Goal: Information Seeking & Learning: Learn about a topic

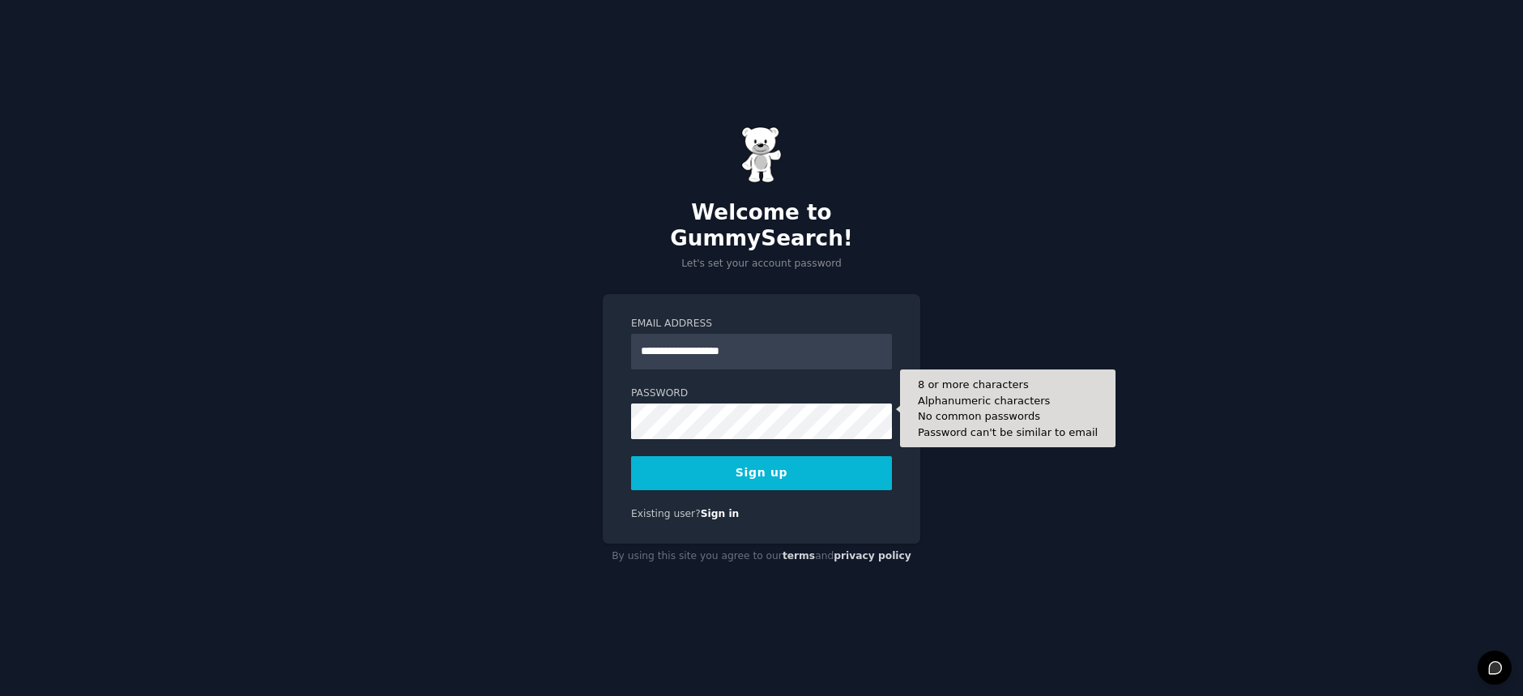
type input "**********"
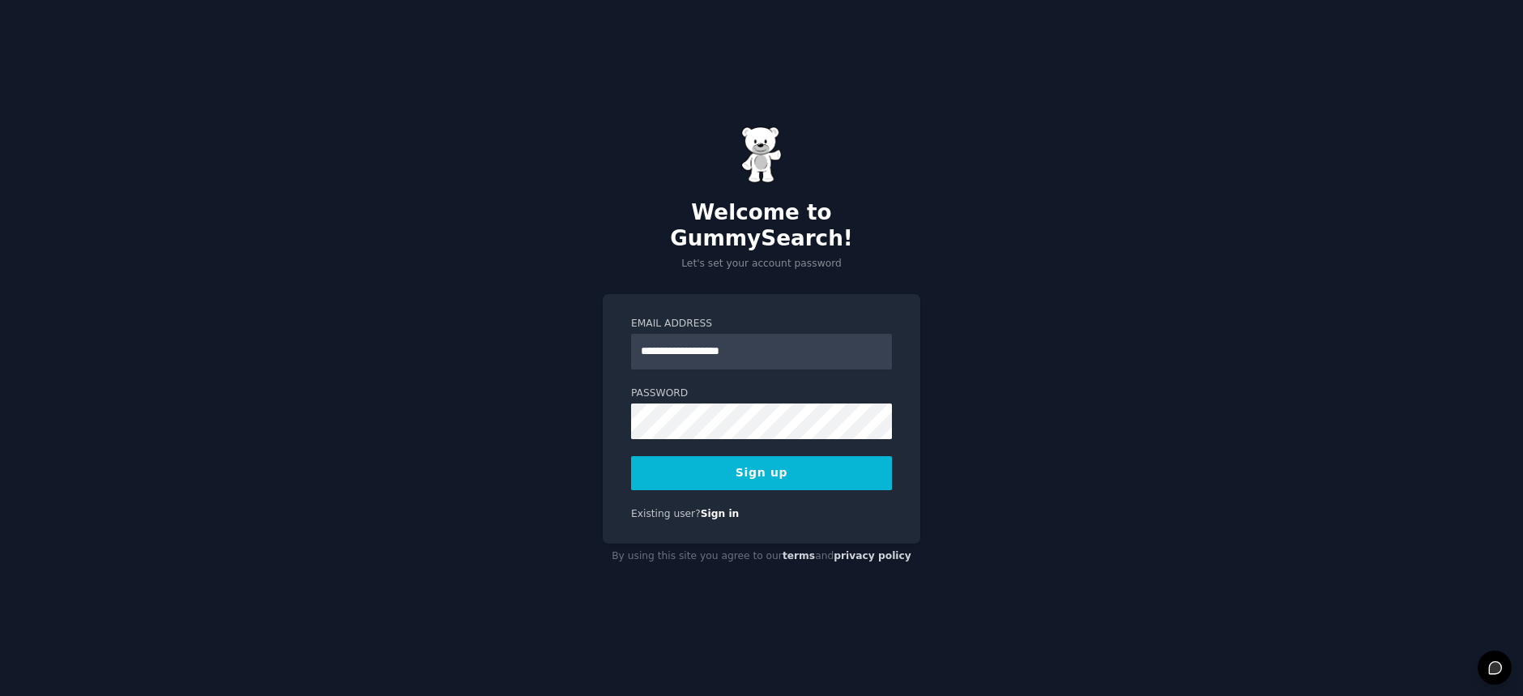
click at [743, 462] on button "Sign up" at bounding box center [761, 473] width 261 height 34
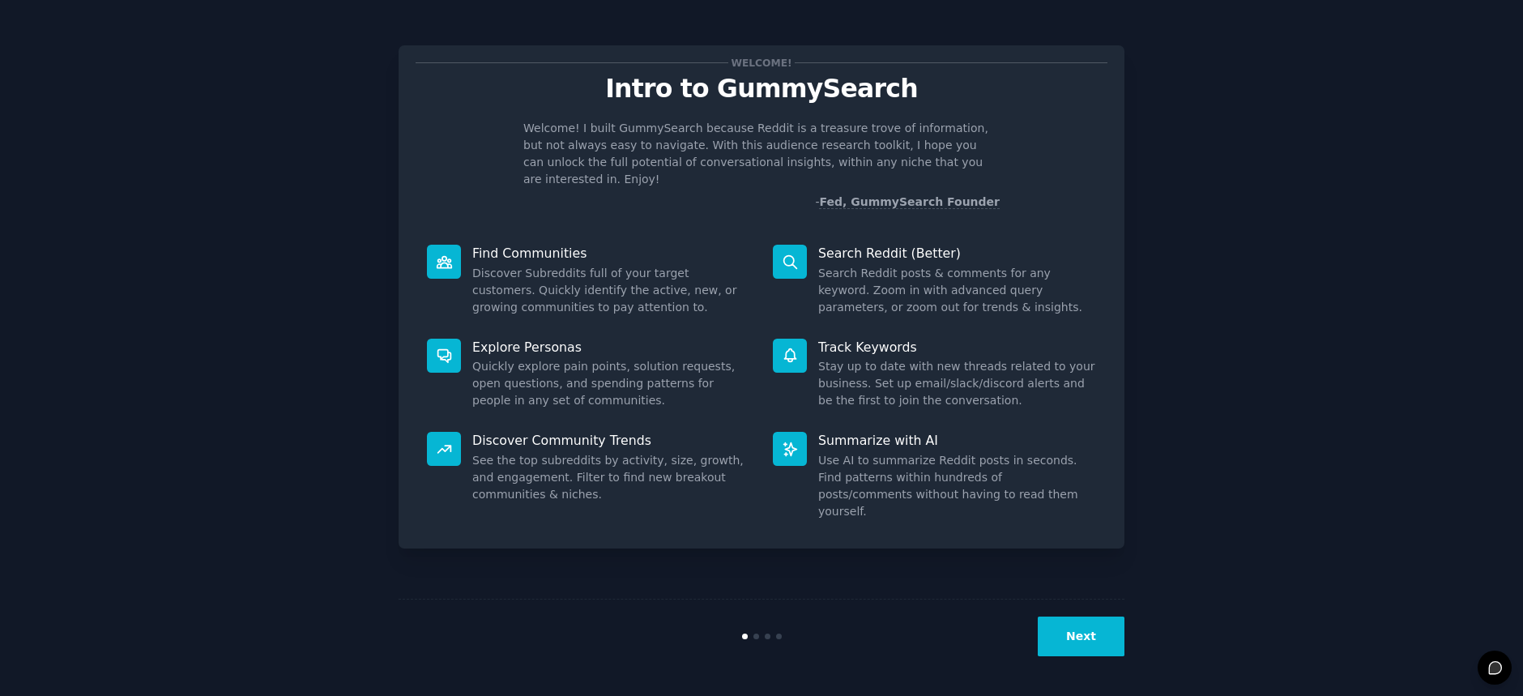
click at [1061, 630] on button "Next" at bounding box center [1080, 636] width 87 height 40
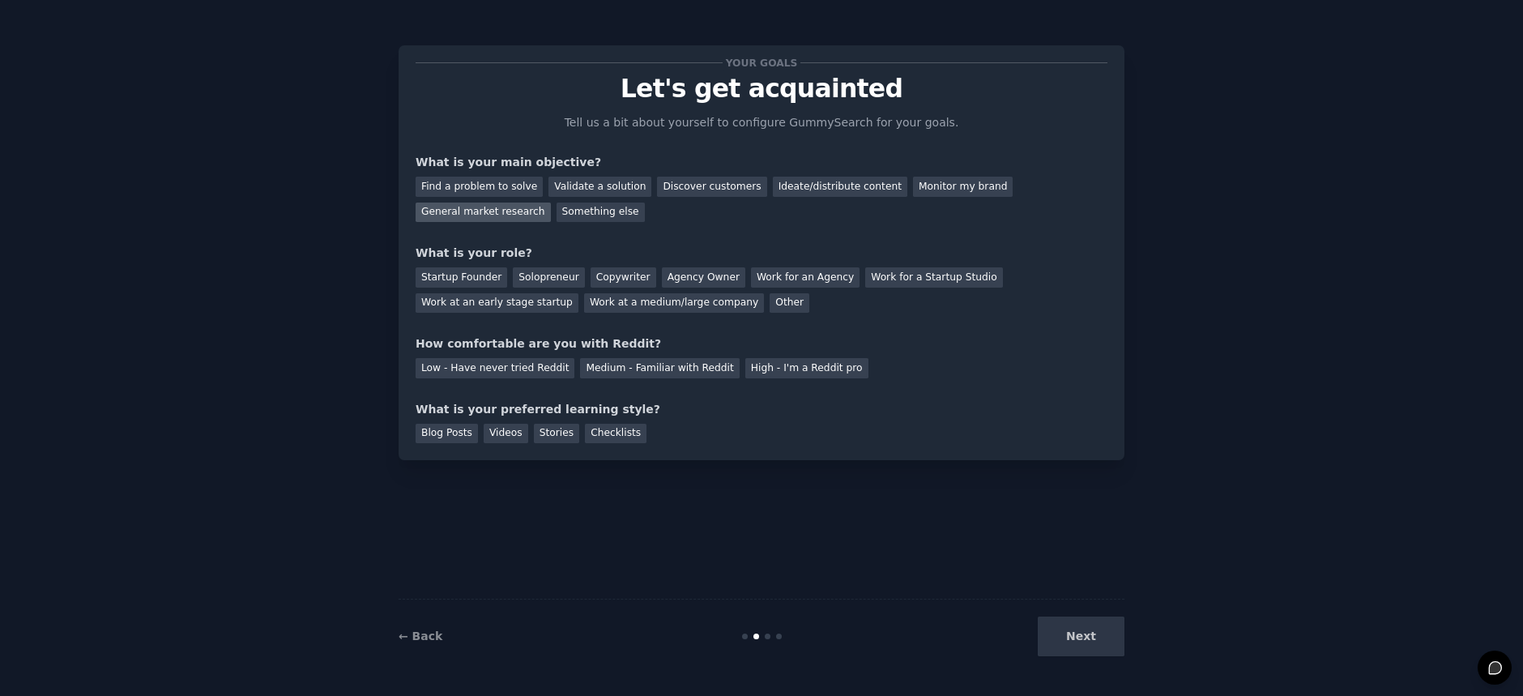
click at [551, 202] on div "General market research" at bounding box center [482, 212] width 135 height 20
click at [454, 185] on div "Find a problem to solve" at bounding box center [478, 187] width 127 height 20
click at [562, 184] on div "Validate a solution" at bounding box center [599, 187] width 103 height 20
click at [551, 202] on div "General market research" at bounding box center [482, 212] width 135 height 20
click at [554, 277] on div "Solopreneur" at bounding box center [548, 277] width 71 height 20
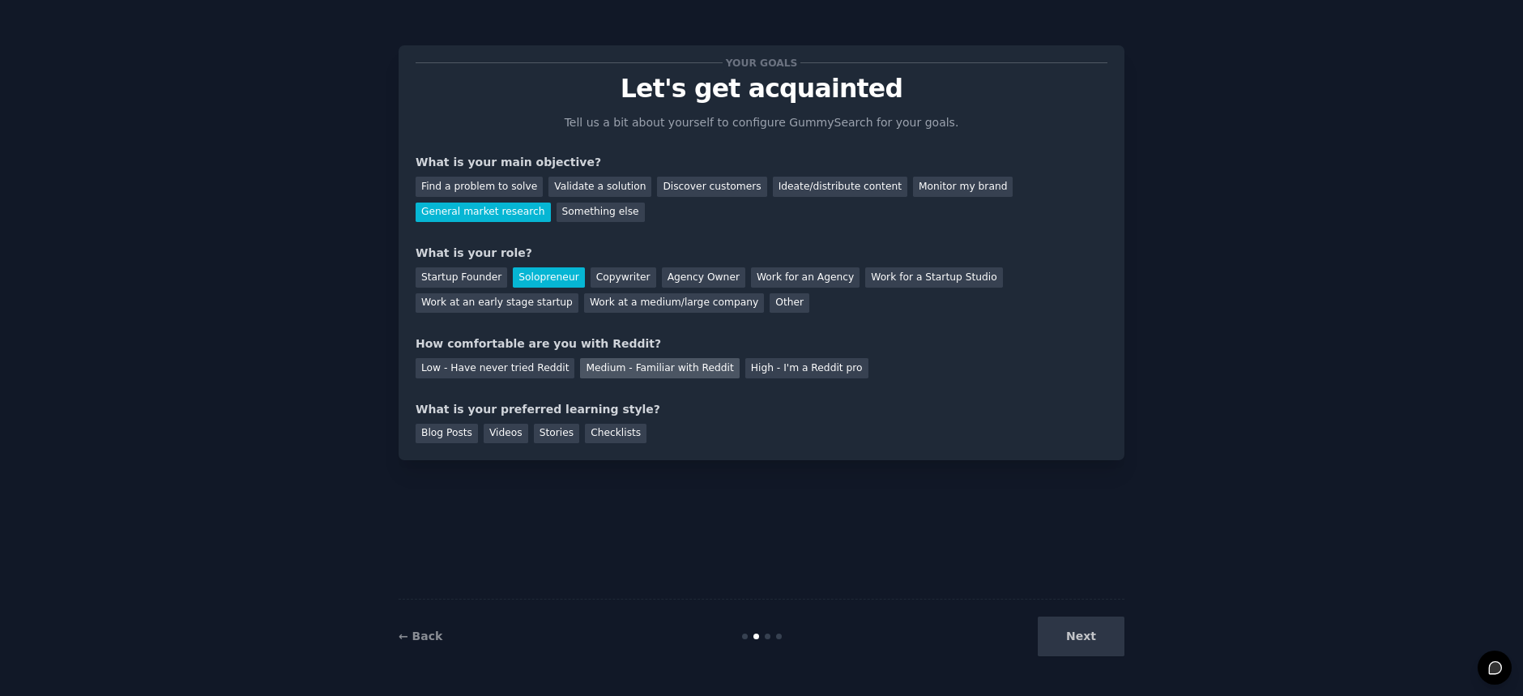
click at [618, 364] on div "Medium - Familiar with Reddit" at bounding box center [659, 368] width 159 height 20
click at [493, 430] on div "Videos" at bounding box center [506, 434] width 45 height 20
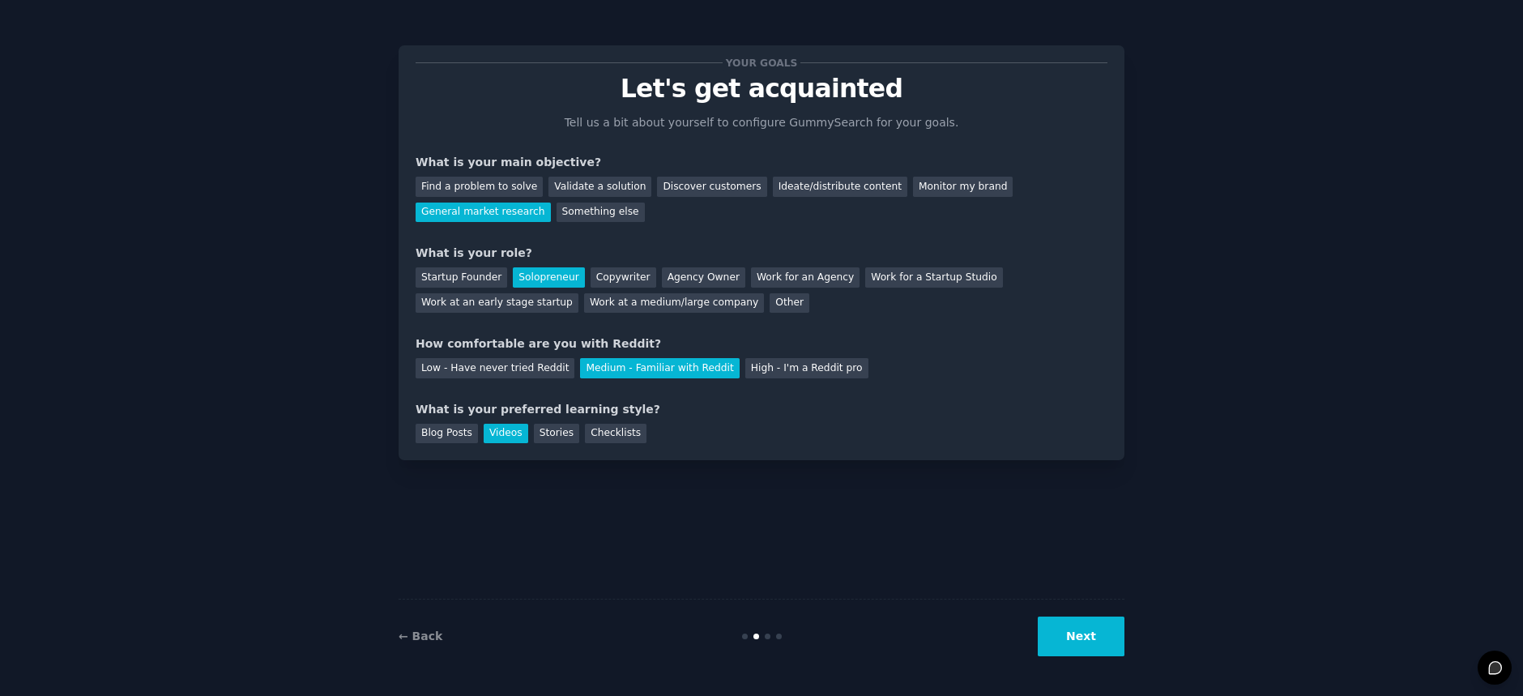
click at [1079, 629] on button "Next" at bounding box center [1080, 636] width 87 height 40
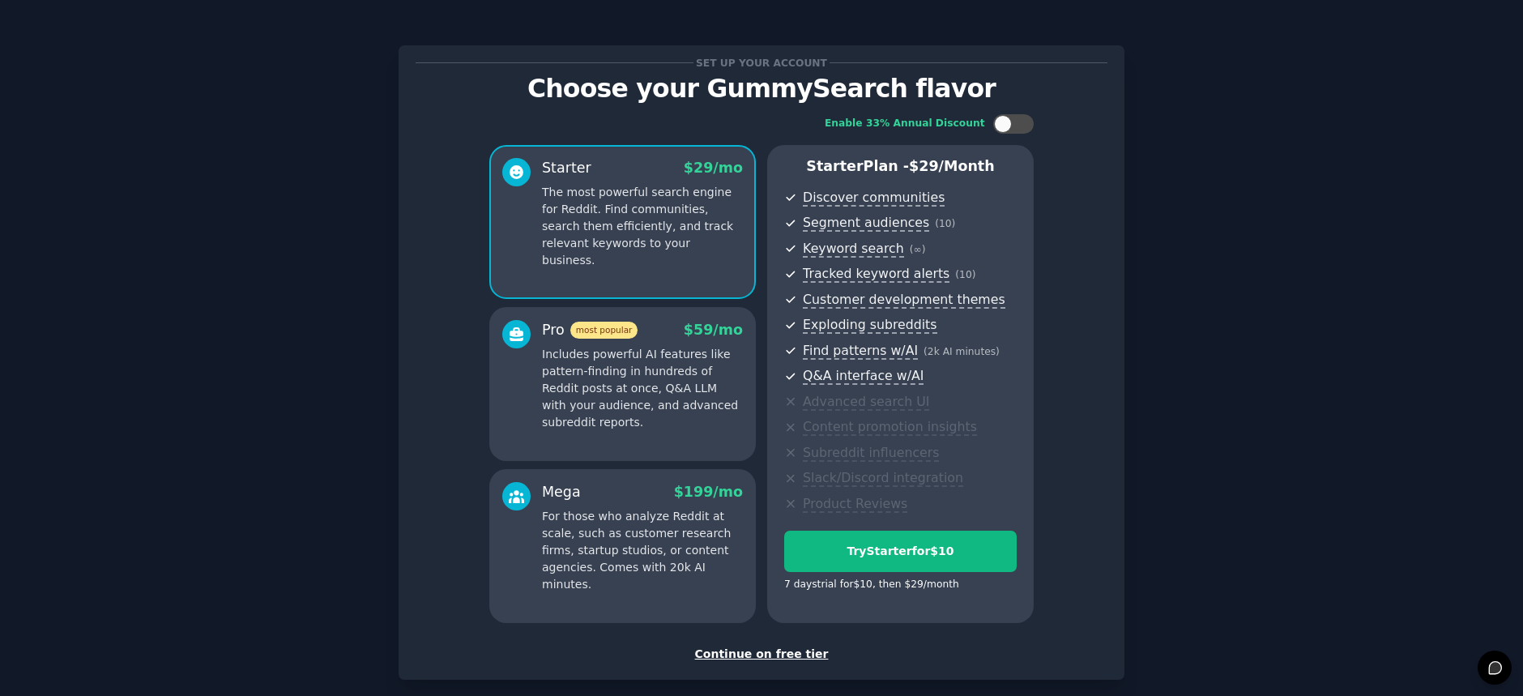
click at [802, 651] on div "Continue on free tier" at bounding box center [761, 653] width 692 height 17
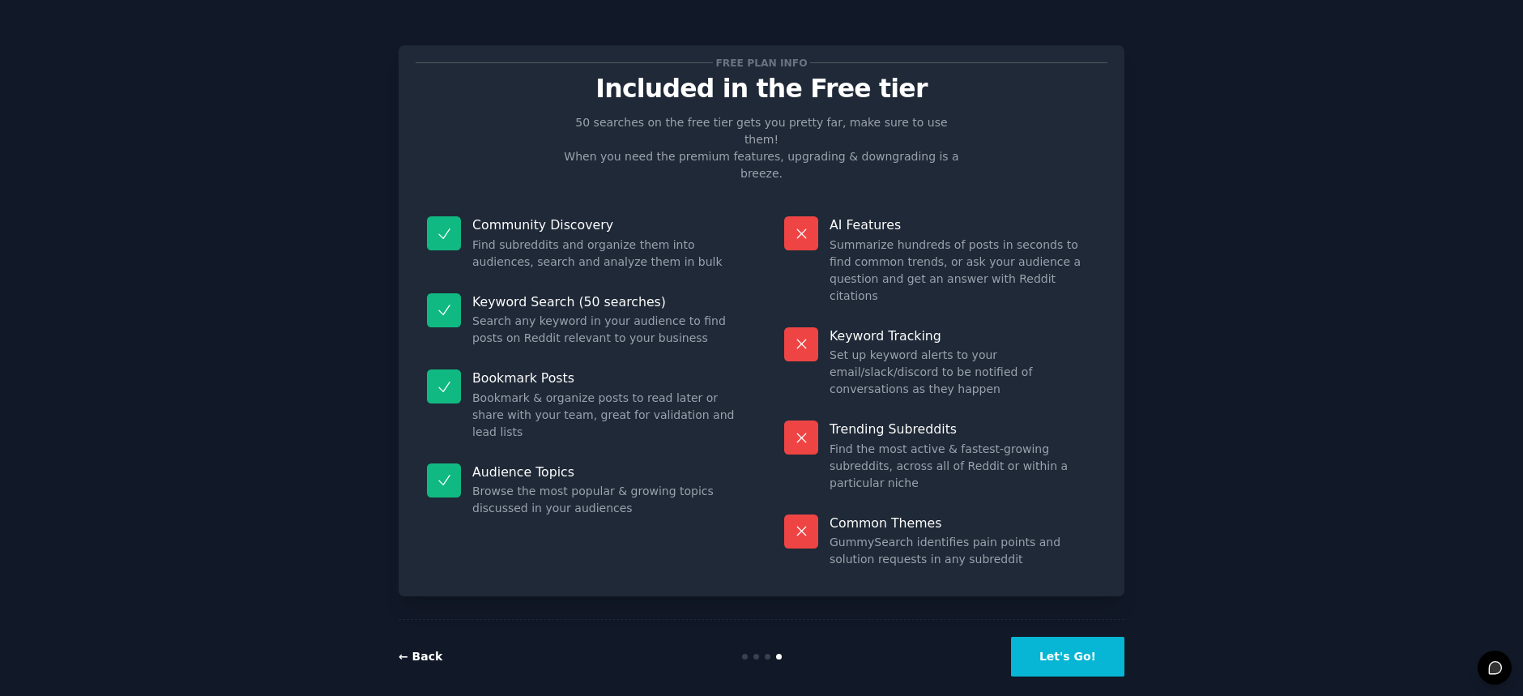
click at [427, 650] on link "← Back" at bounding box center [420, 656] width 44 height 13
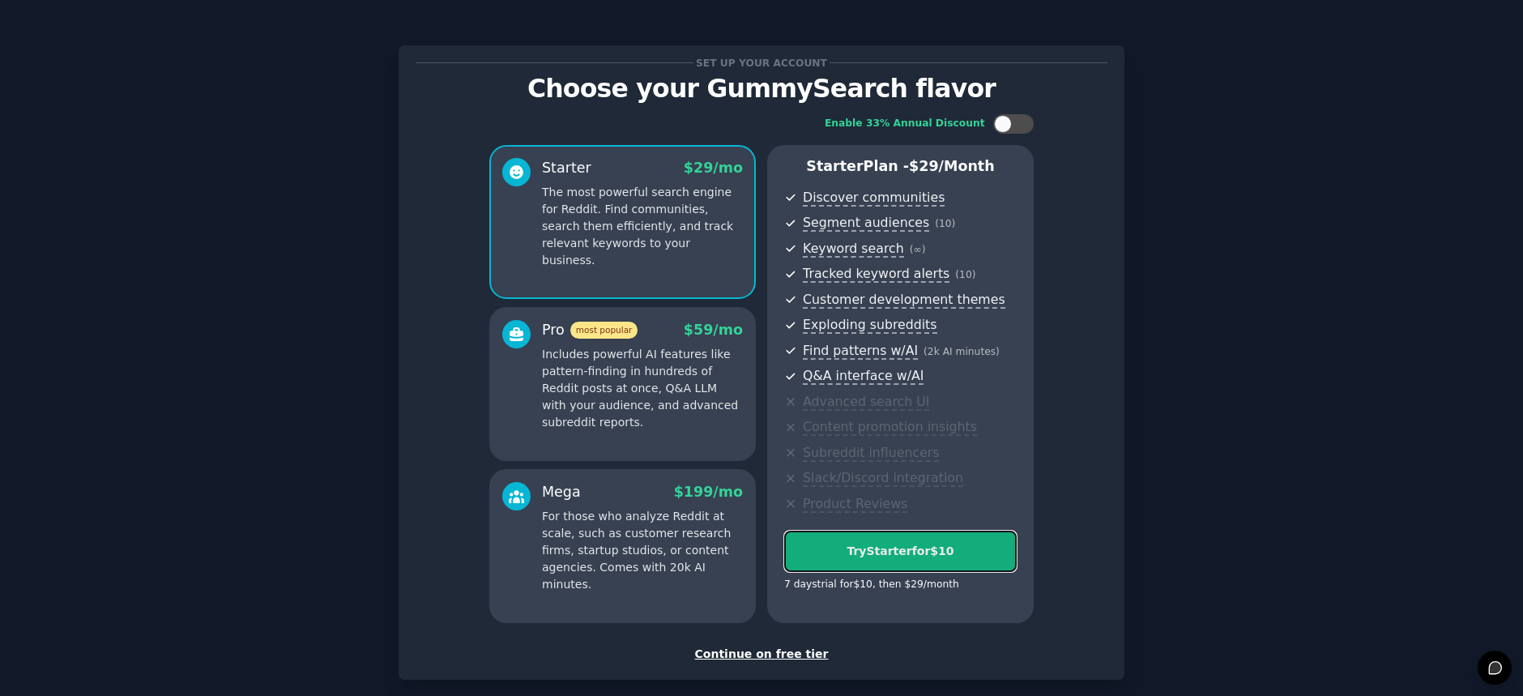
click at [829, 545] on div "Try Starter for $10" at bounding box center [900, 551] width 231 height 17
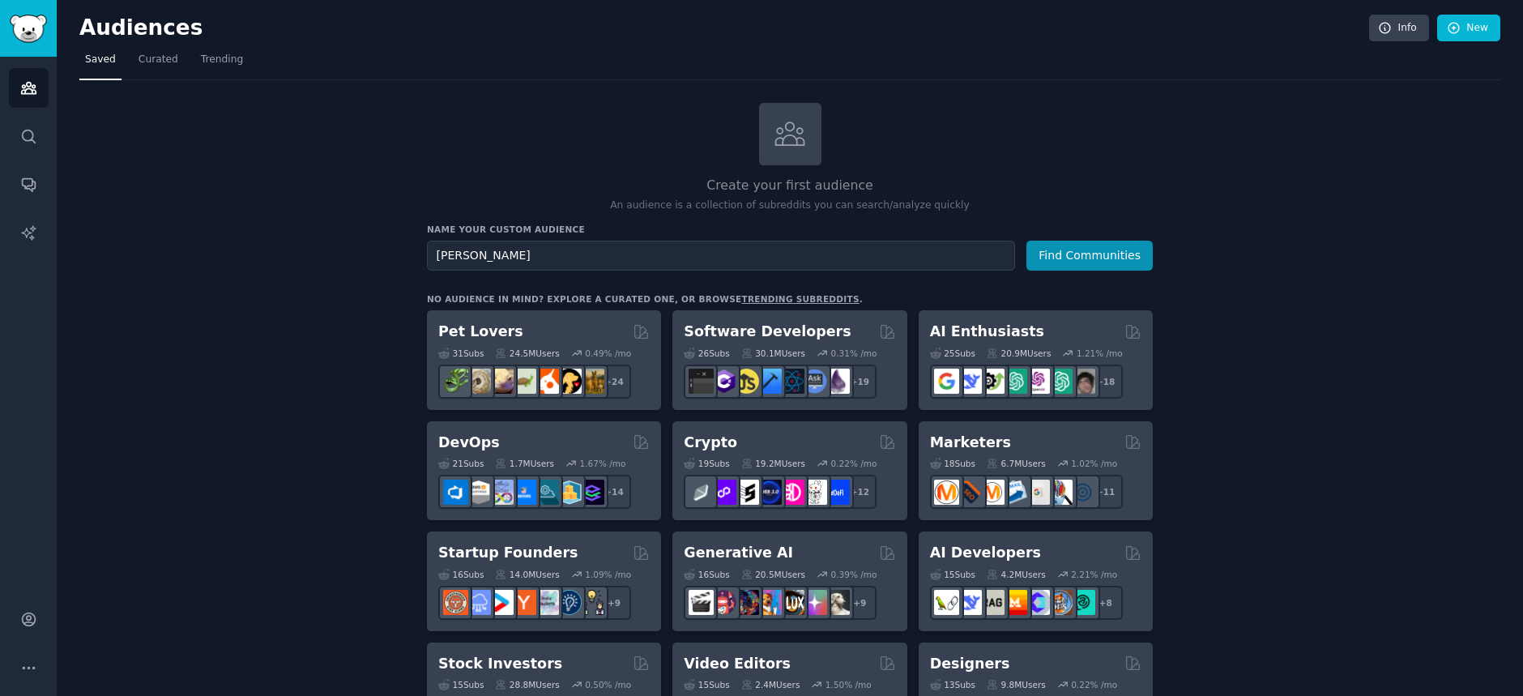
click at [476, 253] on input "[PERSON_NAME]" at bounding box center [721, 256] width 588 height 30
click at [479, 253] on input "[PERSON_NAME]" at bounding box center [721, 256] width 588 height 30
type input "StephenPreneur"
click at [1067, 253] on button "Find Communities" at bounding box center [1089, 256] width 126 height 30
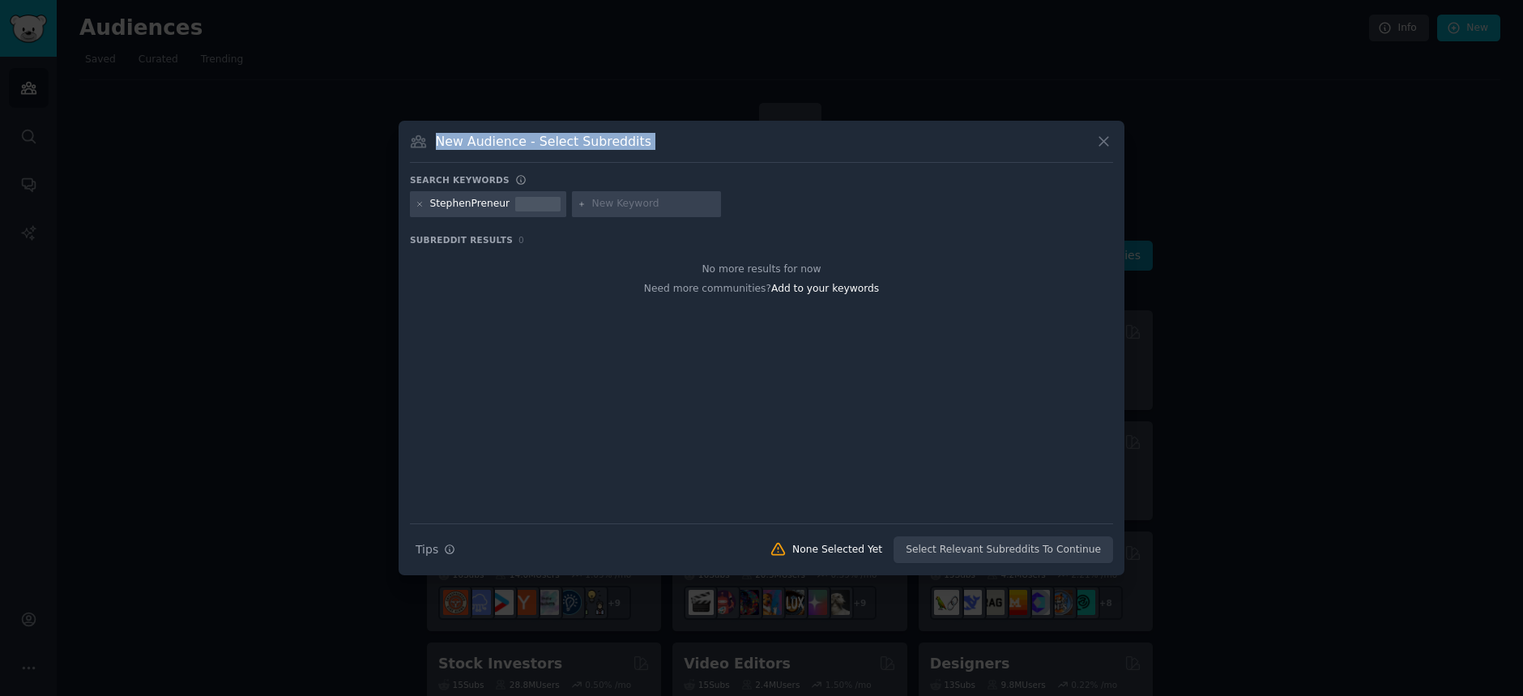
drag, startPoint x: 1020, startPoint y: 146, endPoint x: 1136, endPoint y: 156, distance: 116.2
click at [1136, 156] on div "​ New Audience - Select Subreddits Search keywords StephenPreneur Subreddit Res…" at bounding box center [761, 348] width 1511 height 696
click at [906, 152] on div "New Audience - Select Subreddits" at bounding box center [761, 147] width 703 height 31
click at [950, 551] on div "Search Tips Tips None Selected Yet Select Relevant Subreddits To Continue" at bounding box center [761, 543] width 703 height 40
click at [977, 543] on div "Search Tips Tips None Selected Yet Select Relevant Subreddits To Continue" at bounding box center [761, 543] width 703 height 40
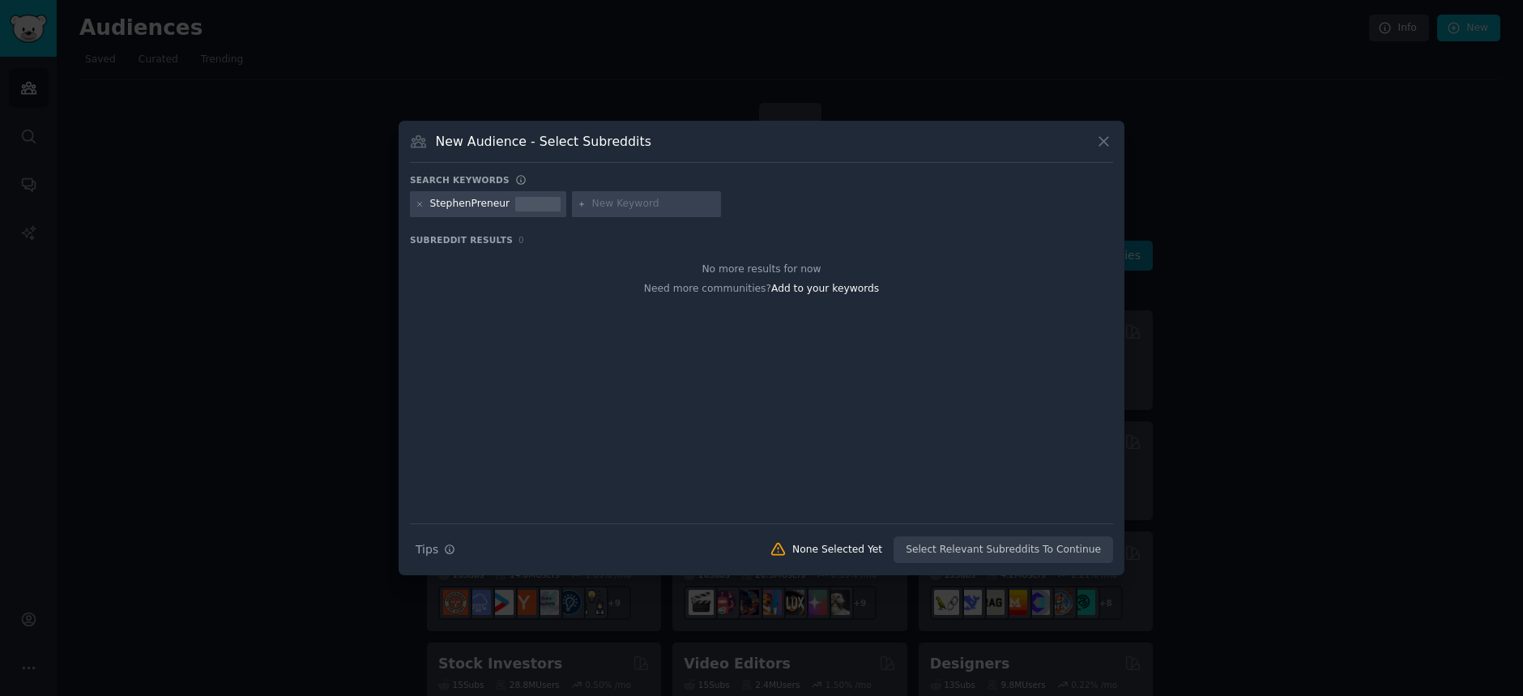
click at [627, 202] on input "text" at bounding box center [653, 204] width 123 height 15
type input "Pinterest"
click at [530, 198] on div at bounding box center [537, 198] width 45 height 3
click at [941, 547] on div "Search Tips Tips None Selected Yet Select Relevant Subreddits To Continue" at bounding box center [761, 543] width 703 height 40
click at [641, 202] on input "Pinterest" at bounding box center [653, 204] width 123 height 15
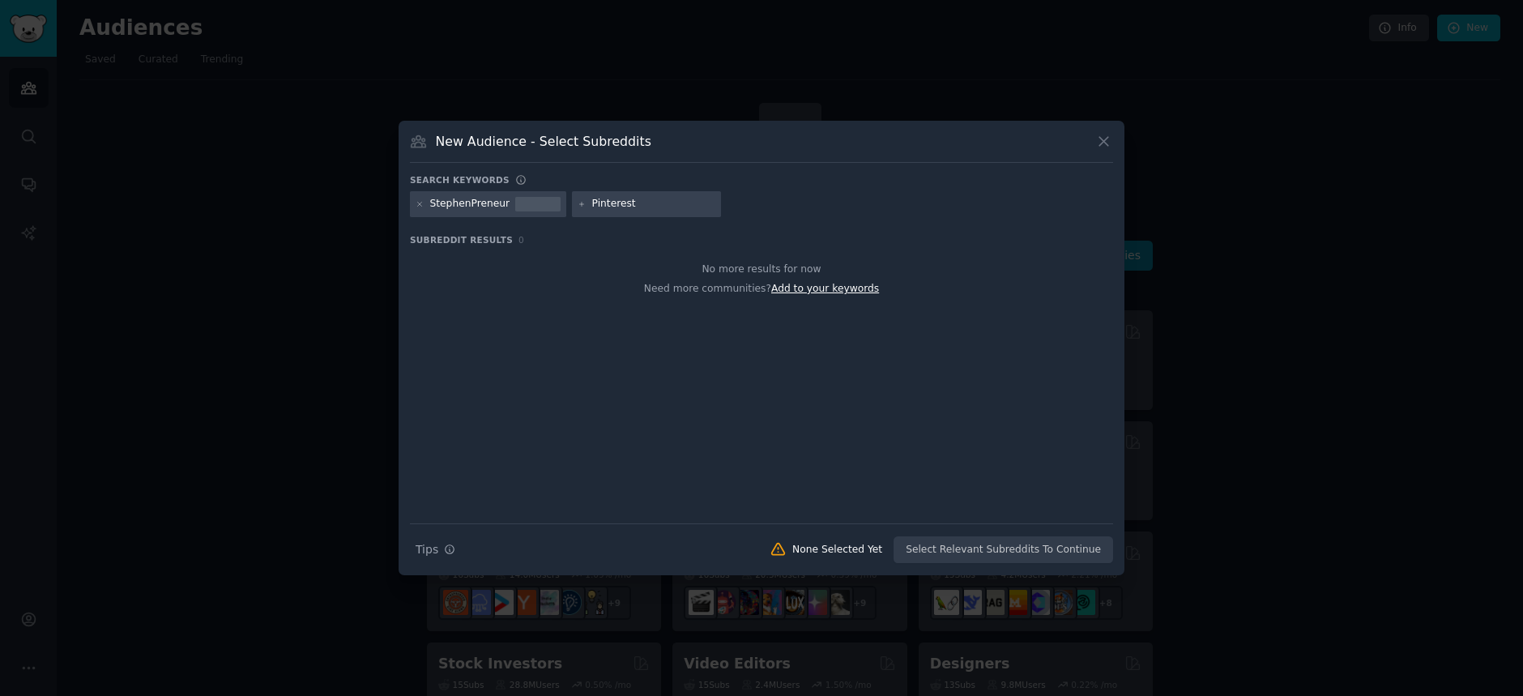
click at [791, 290] on span "Add to your keywords" at bounding box center [825, 288] width 108 height 11
click at [789, 288] on span "Add to your keywords" at bounding box center [825, 288] width 108 height 11
click at [352, 45] on div at bounding box center [761, 348] width 1523 height 696
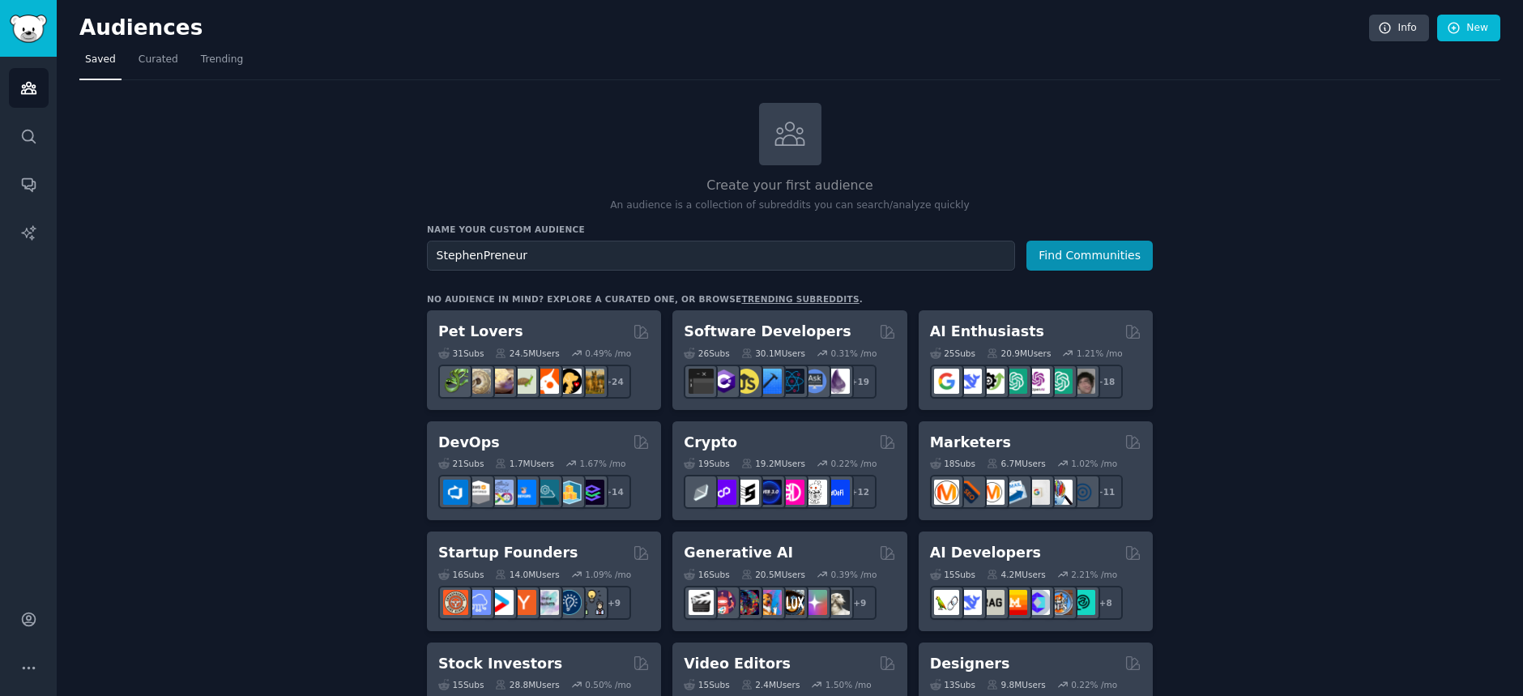
click at [757, 296] on link "trending subreddits" at bounding box center [799, 299] width 117 height 10
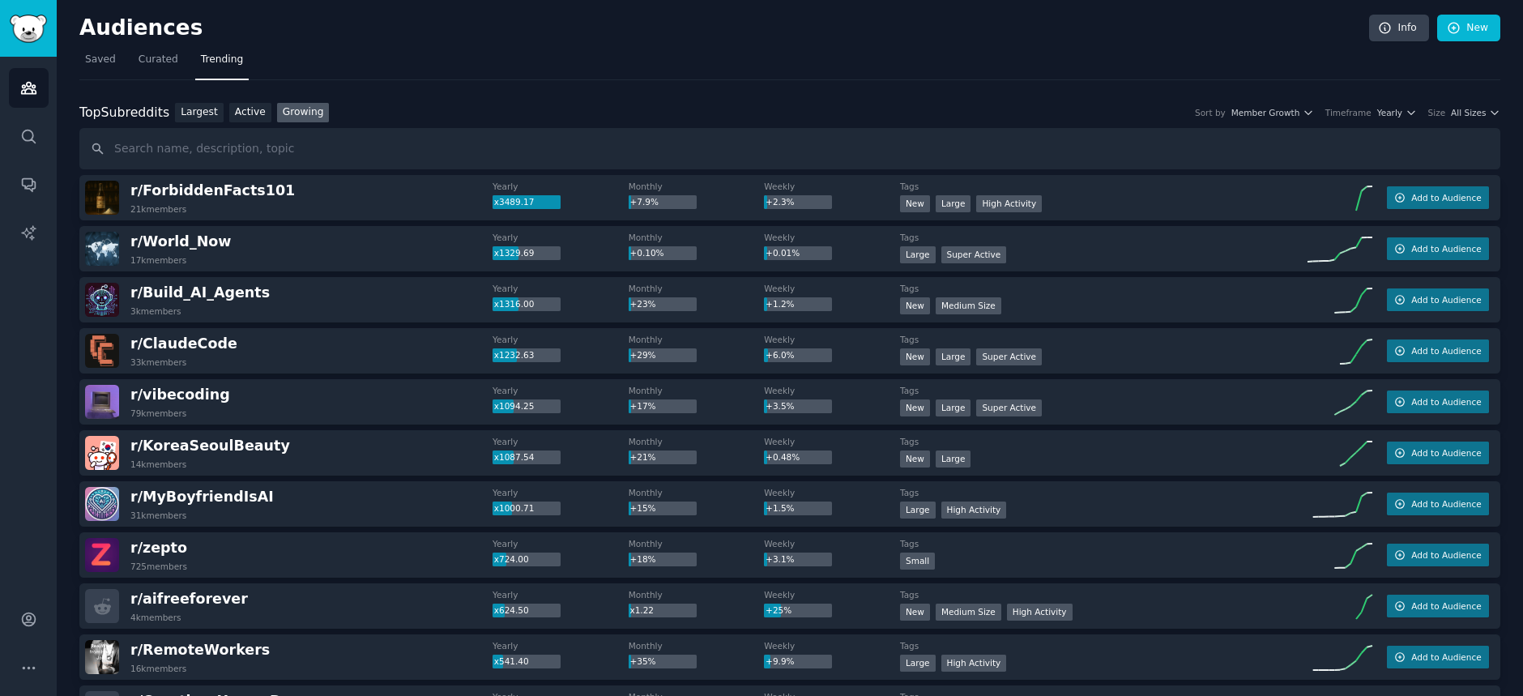
click at [279, 110] on link "Growing" at bounding box center [303, 113] width 53 height 20
click at [1491, 112] on icon "button" at bounding box center [1494, 112] width 11 height 11
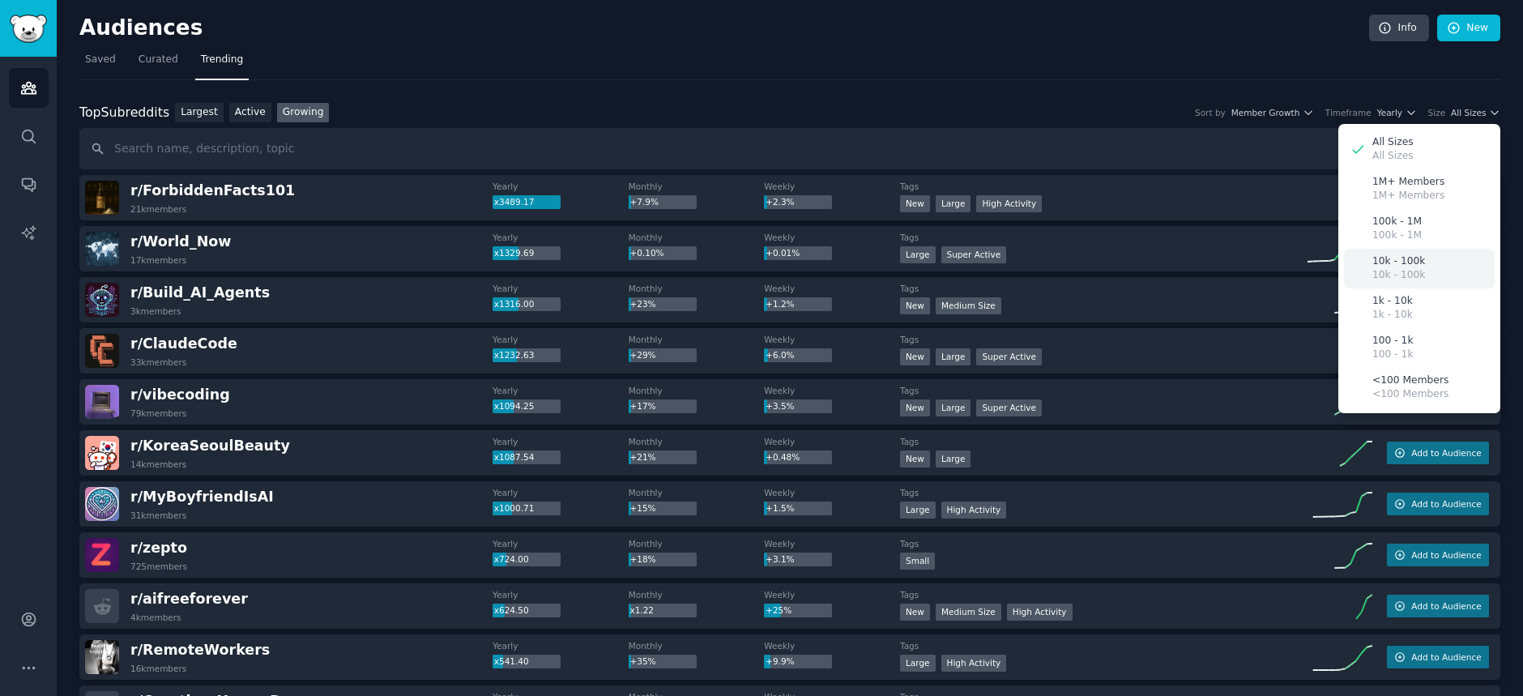
click at [1381, 264] on p "10k - 100k" at bounding box center [1398, 261] width 53 height 15
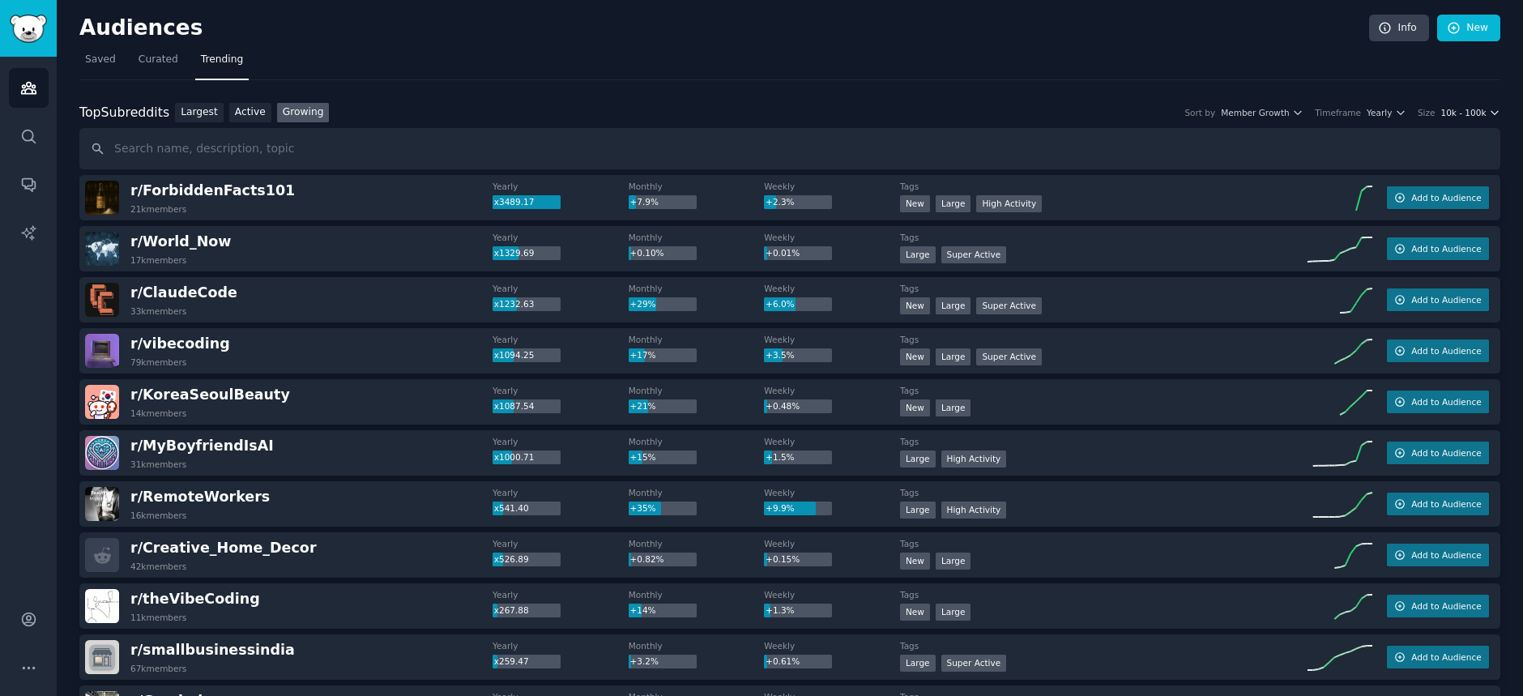
click at [1489, 113] on icon "button" at bounding box center [1494, 112] width 11 height 11
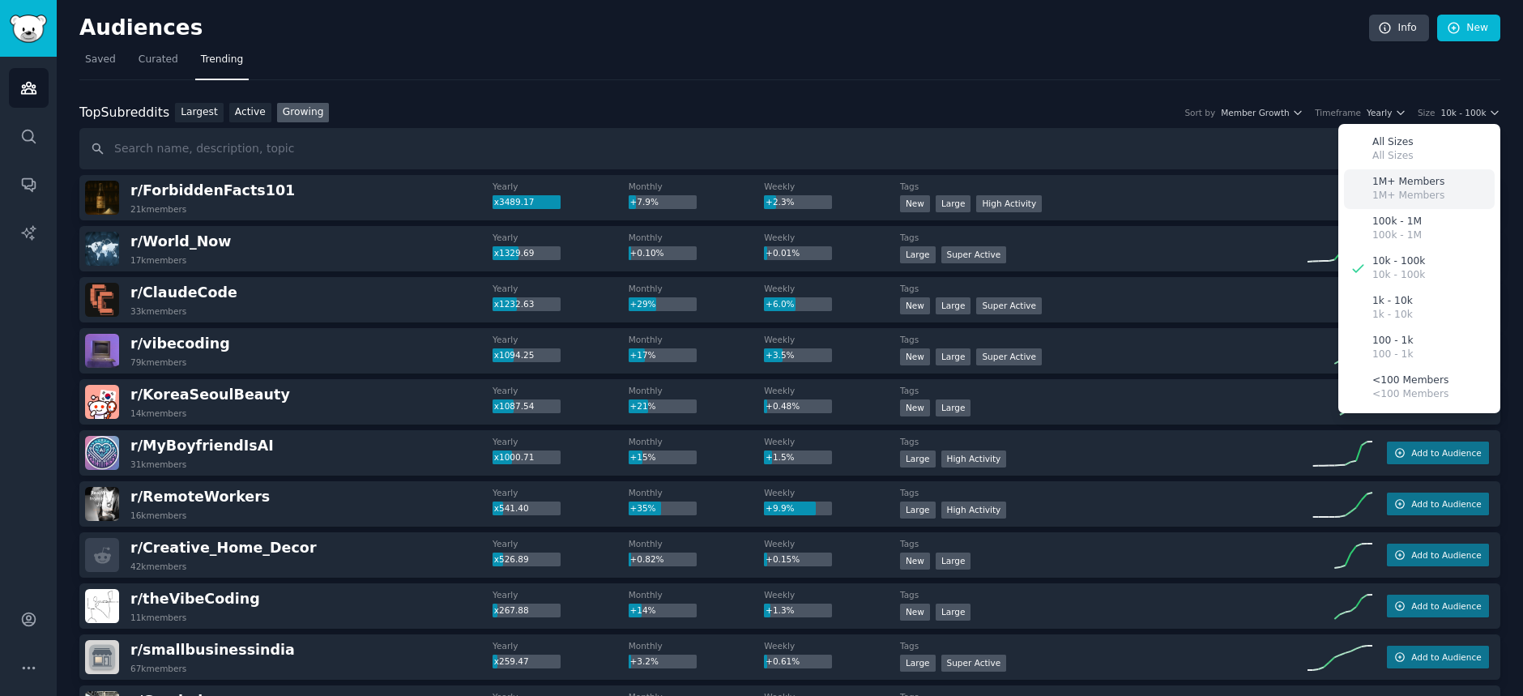
click at [1399, 183] on p "1M+ Members" at bounding box center [1408, 182] width 72 height 15
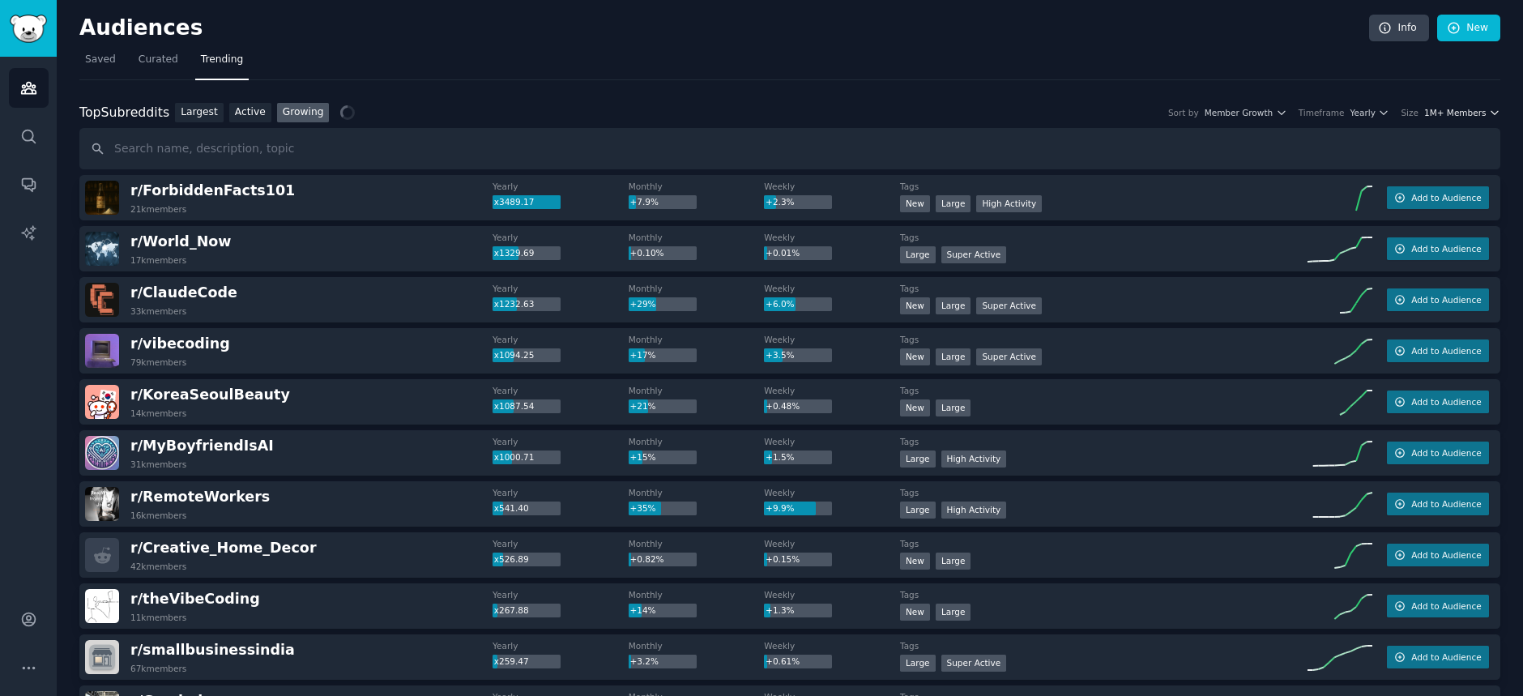
click at [1491, 110] on icon "button" at bounding box center [1494, 112] width 11 height 11
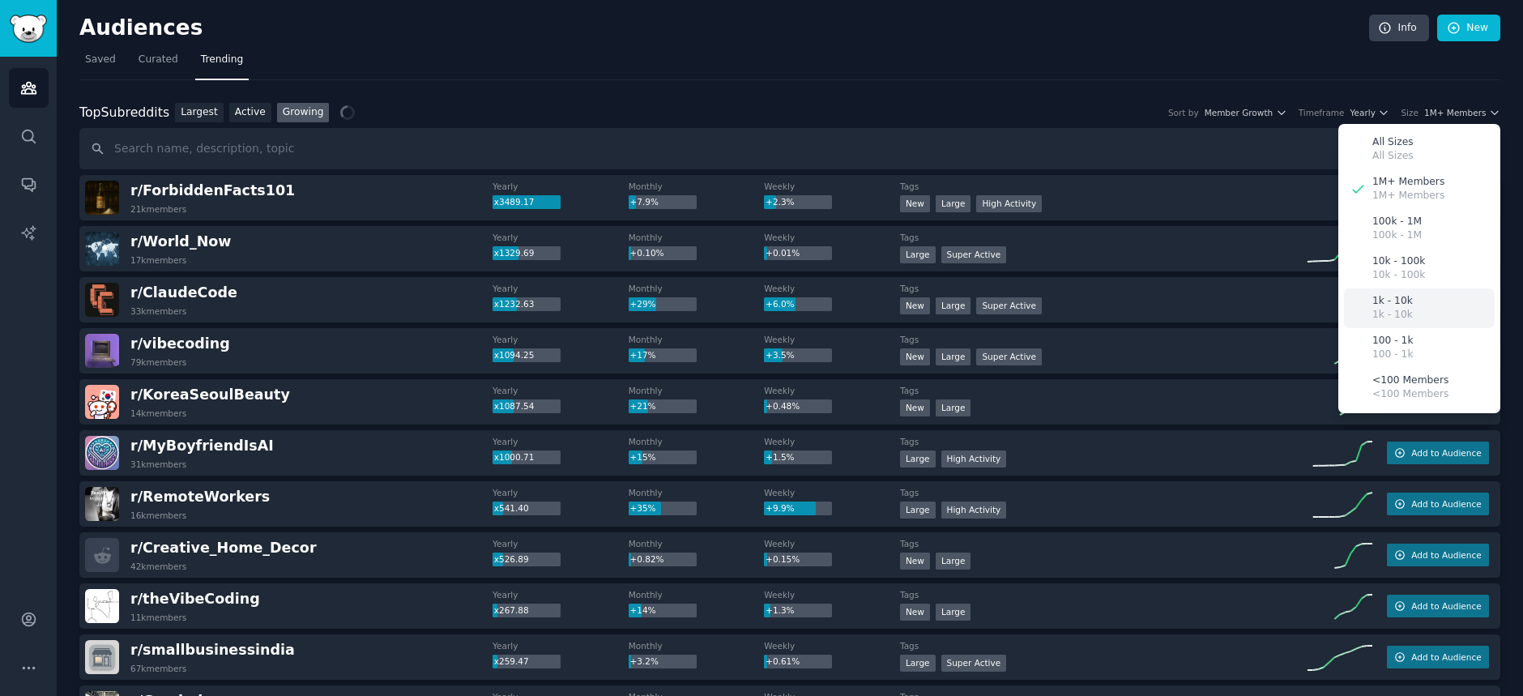
click at [1381, 303] on p "1k - 10k" at bounding box center [1392, 301] width 40 height 15
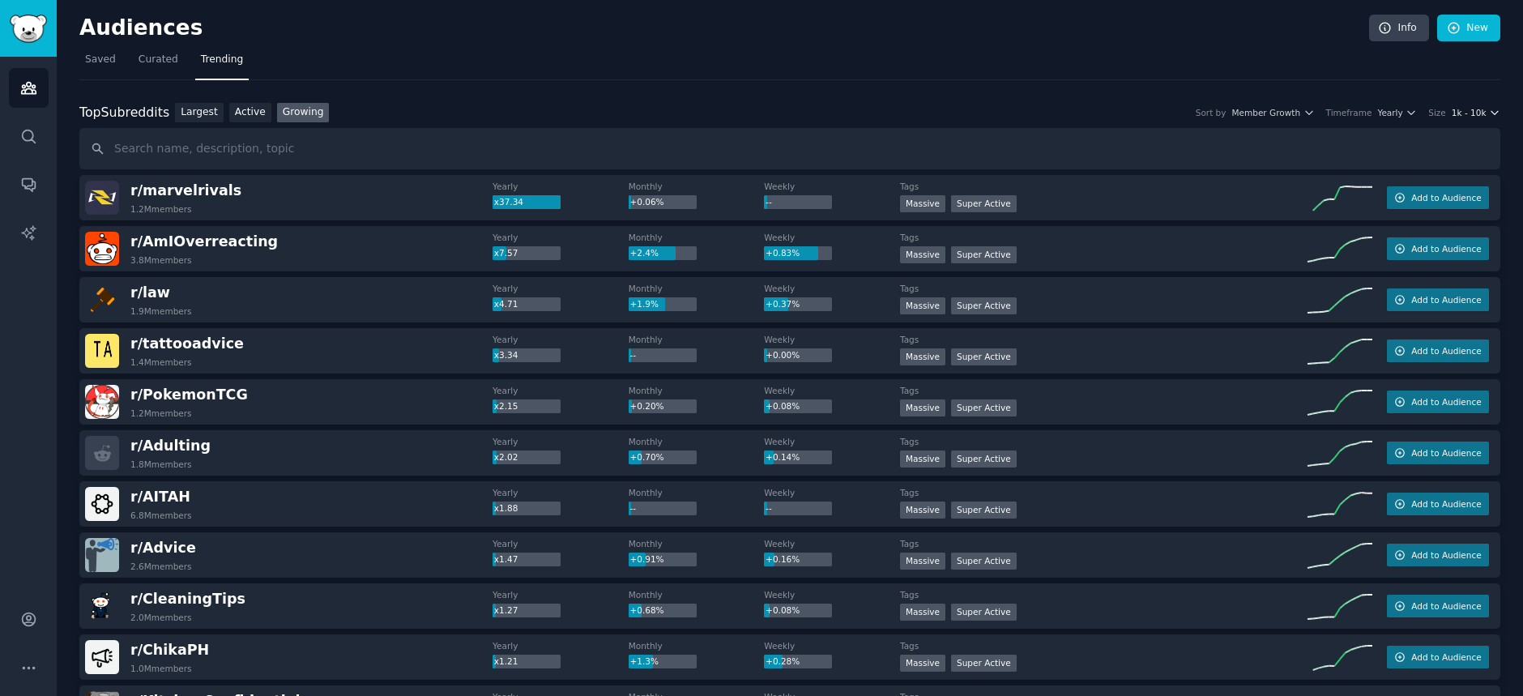
click at [1489, 112] on icon "button" at bounding box center [1494, 112] width 11 height 11
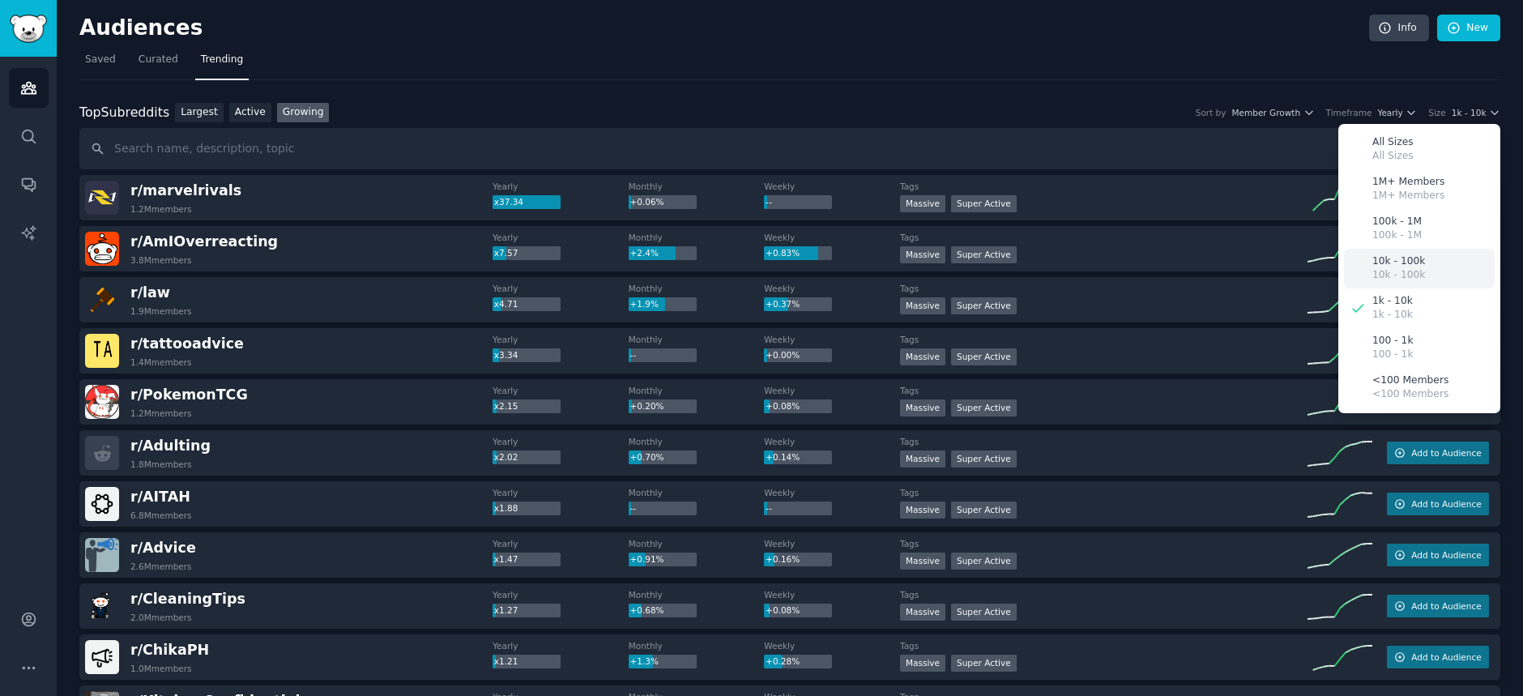
click at [1400, 261] on p "10k - 100k" at bounding box center [1398, 261] width 53 height 15
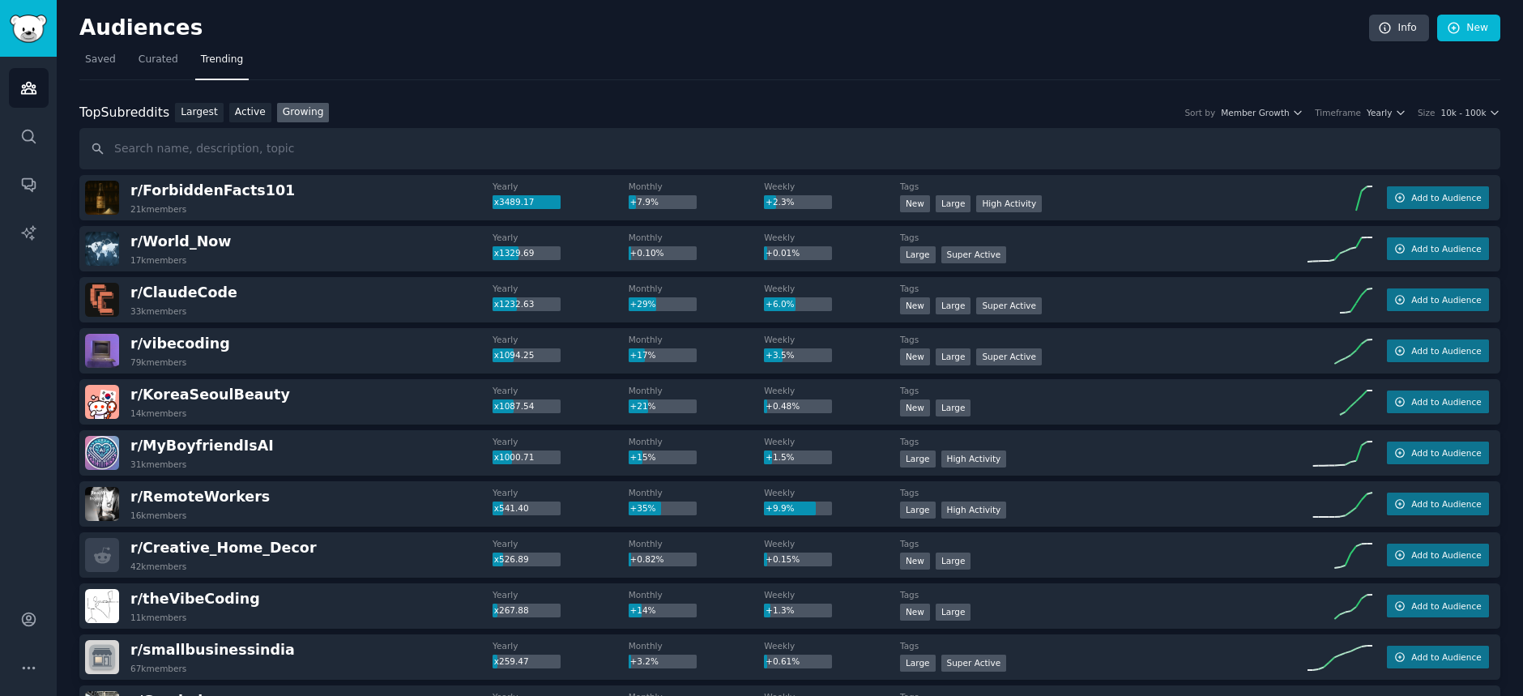
drag, startPoint x: 1517, startPoint y: 149, endPoint x: 1520, endPoint y: 269, distance: 119.9
click at [1520, 269] on main "Audiences Info New Saved Curated Trending Top Subreddits Top Subreddits Largest…" at bounding box center [790, 348] width 1466 height 696
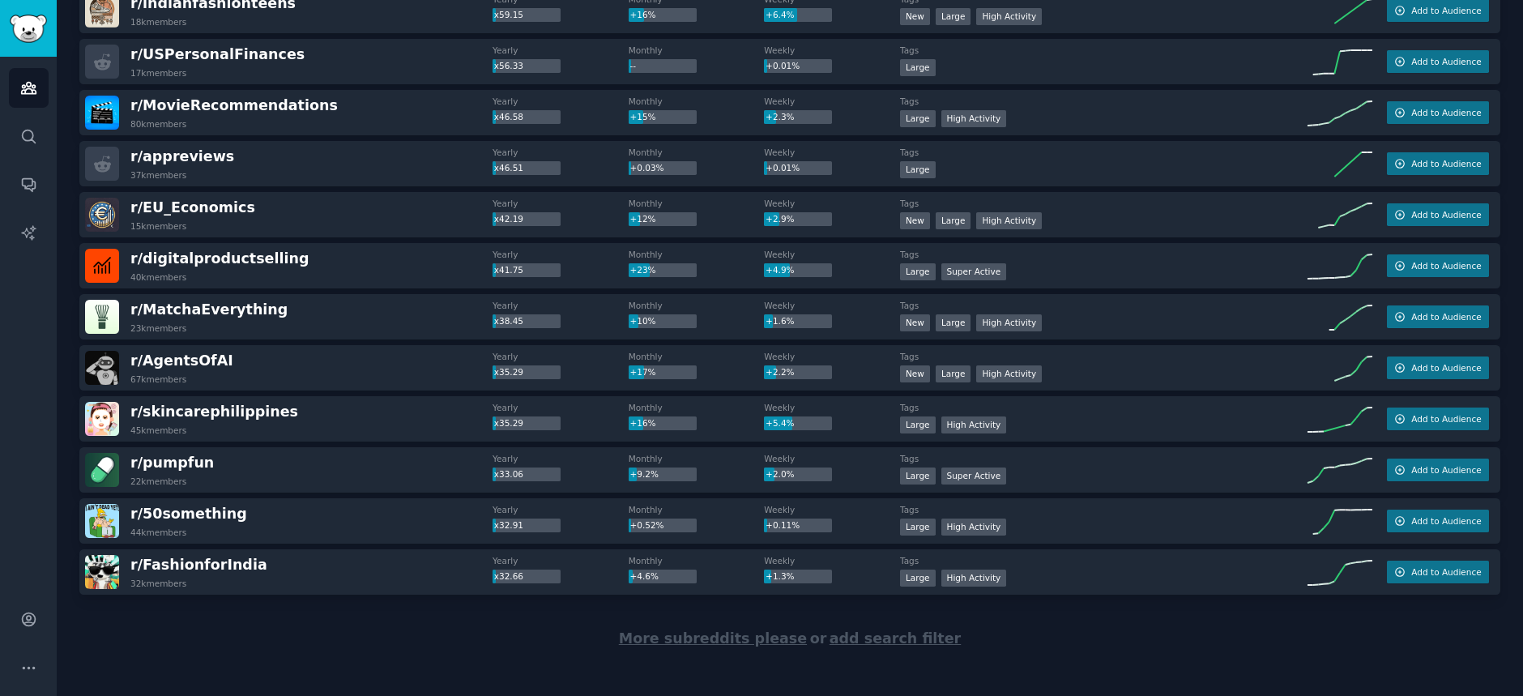
scroll to position [2136, 0]
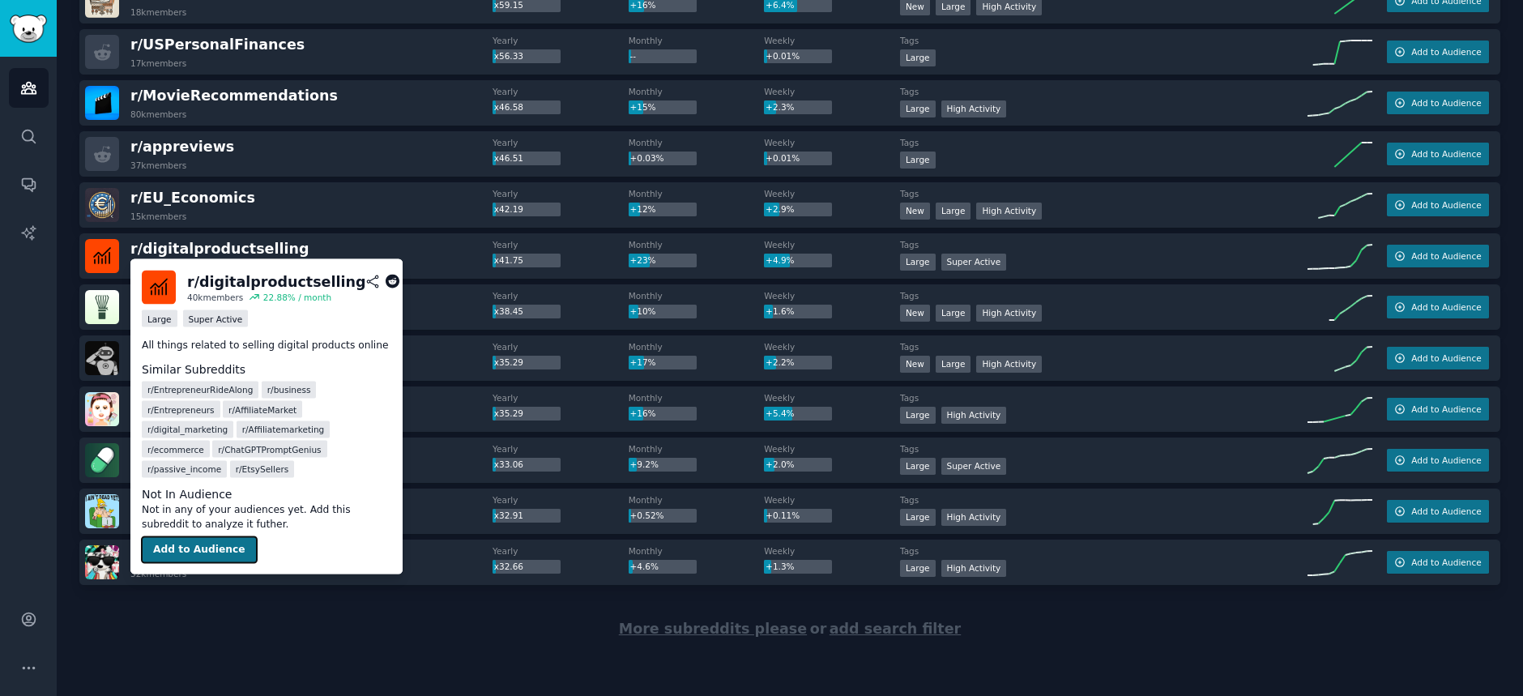
click at [228, 537] on button "Add to Audience" at bounding box center [199, 550] width 115 height 26
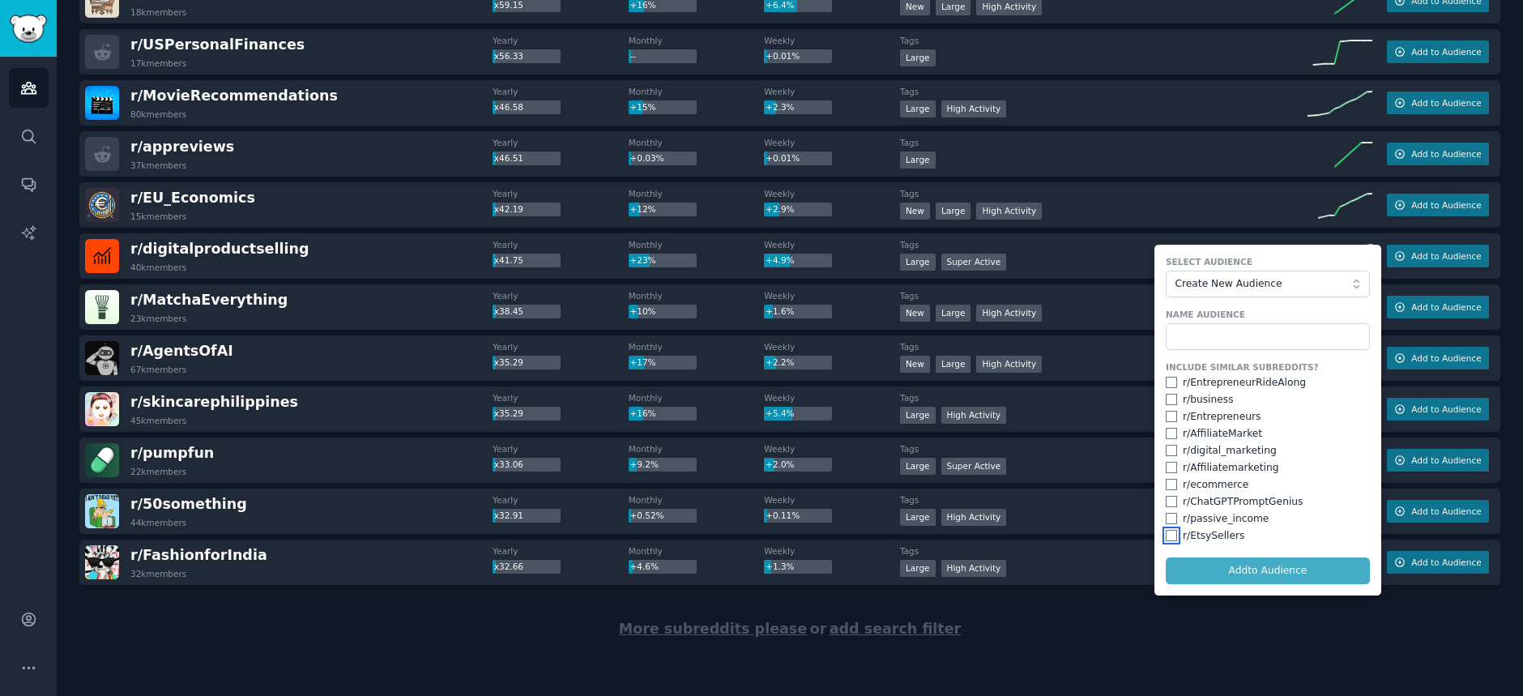
click at [1166, 535] on input "checkbox" at bounding box center [1170, 535] width 11 height 11
checkbox input "true"
click at [1166, 514] on input "checkbox" at bounding box center [1170, 518] width 11 height 11
checkbox input "true"
click at [1167, 501] on input "checkbox" at bounding box center [1170, 501] width 11 height 11
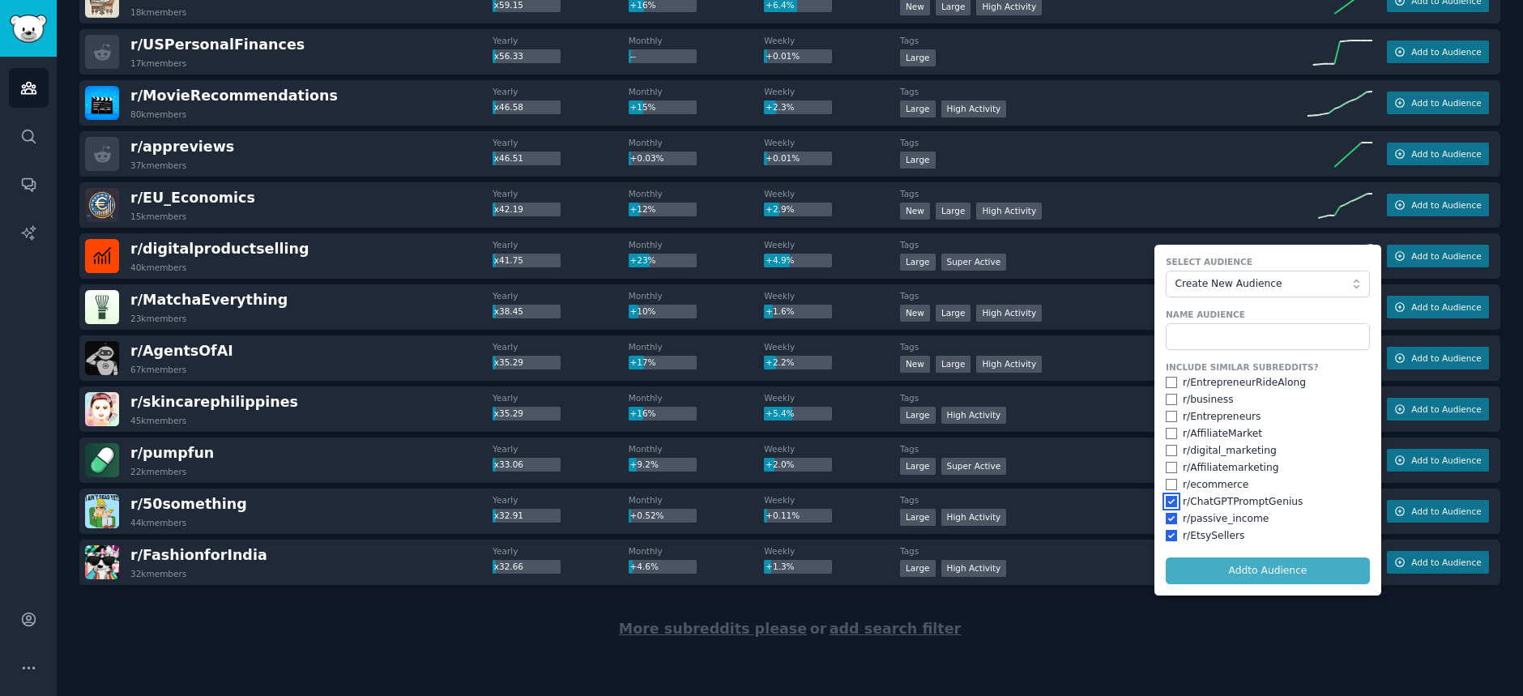
checkbox input "true"
click at [1168, 479] on input "checkbox" at bounding box center [1170, 484] width 11 height 11
checkbox input "true"
click at [1165, 465] on input "checkbox" at bounding box center [1170, 467] width 11 height 11
checkbox input "true"
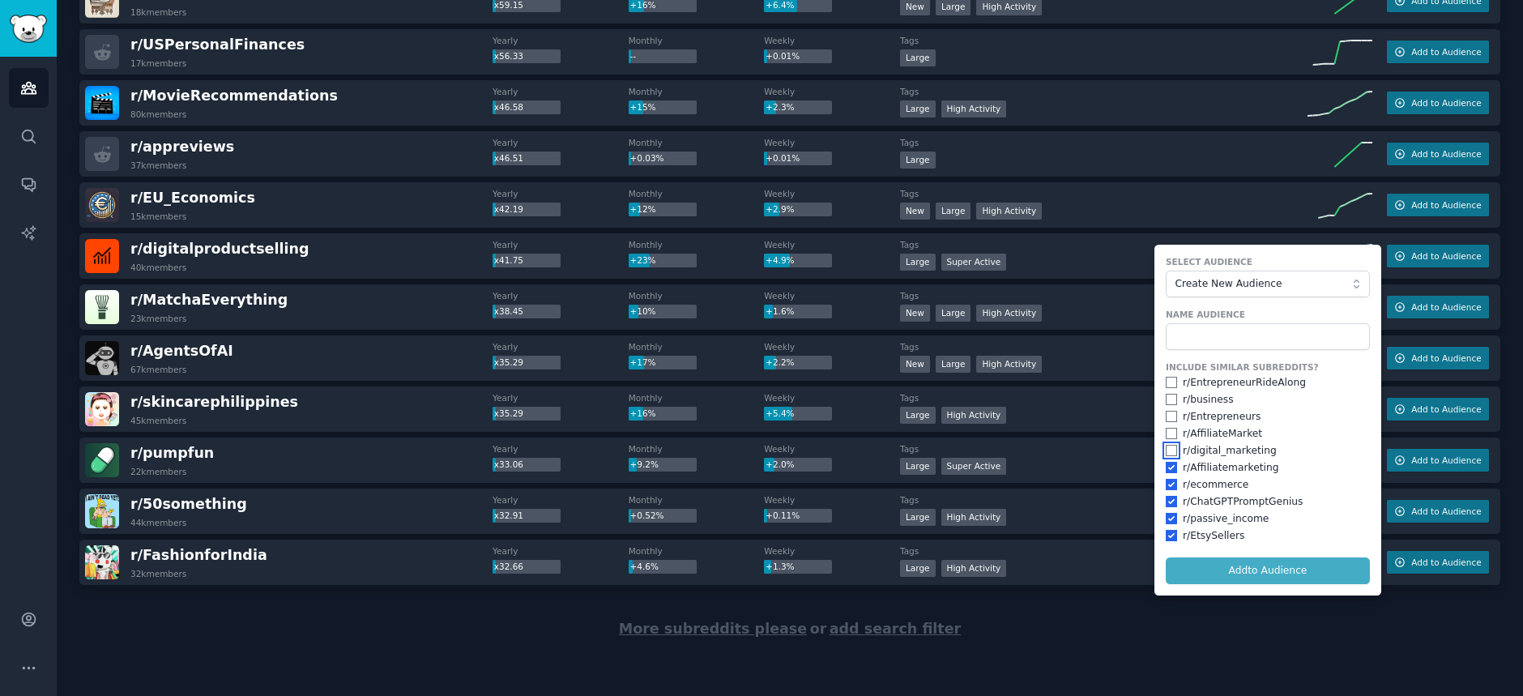
click at [1167, 449] on input "checkbox" at bounding box center [1170, 450] width 11 height 11
checkbox input "true"
click at [1165, 432] on input "checkbox" at bounding box center [1170, 433] width 11 height 11
checkbox input "true"
click at [1165, 415] on input "checkbox" at bounding box center [1170, 416] width 11 height 11
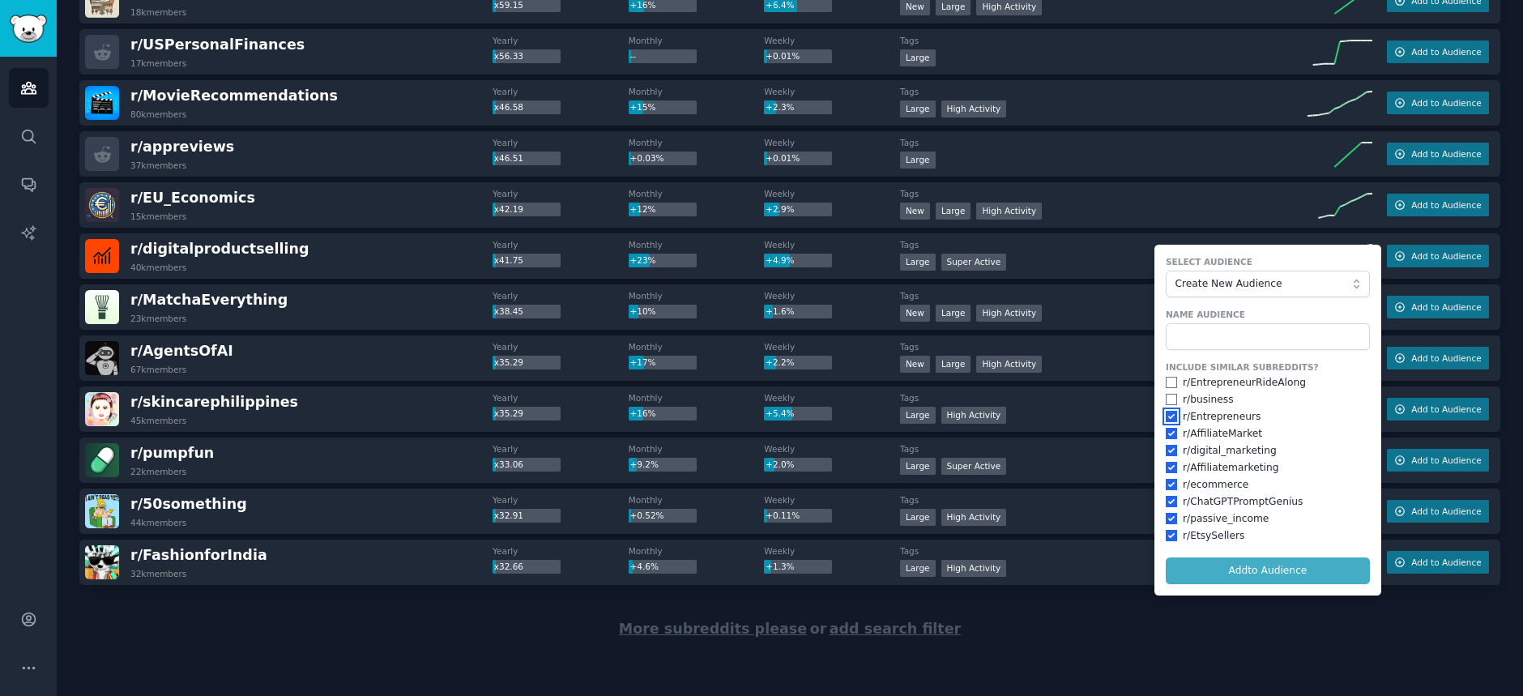
checkbox input "true"
click at [1169, 396] on input "checkbox" at bounding box center [1170, 399] width 11 height 11
checkbox input "true"
click at [1167, 377] on input "checkbox" at bounding box center [1170, 382] width 11 height 11
checkbox input "true"
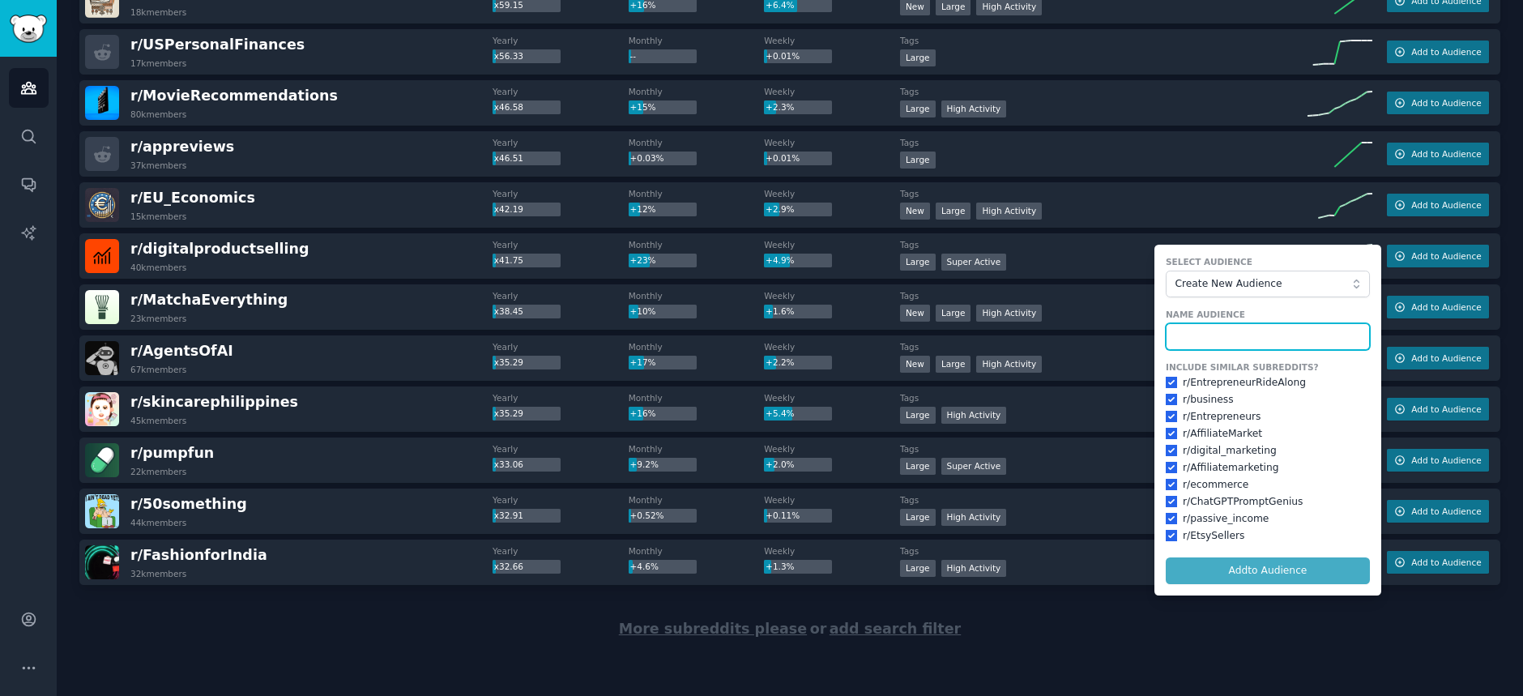
click at [1249, 335] on input "text" at bounding box center [1267, 337] width 204 height 28
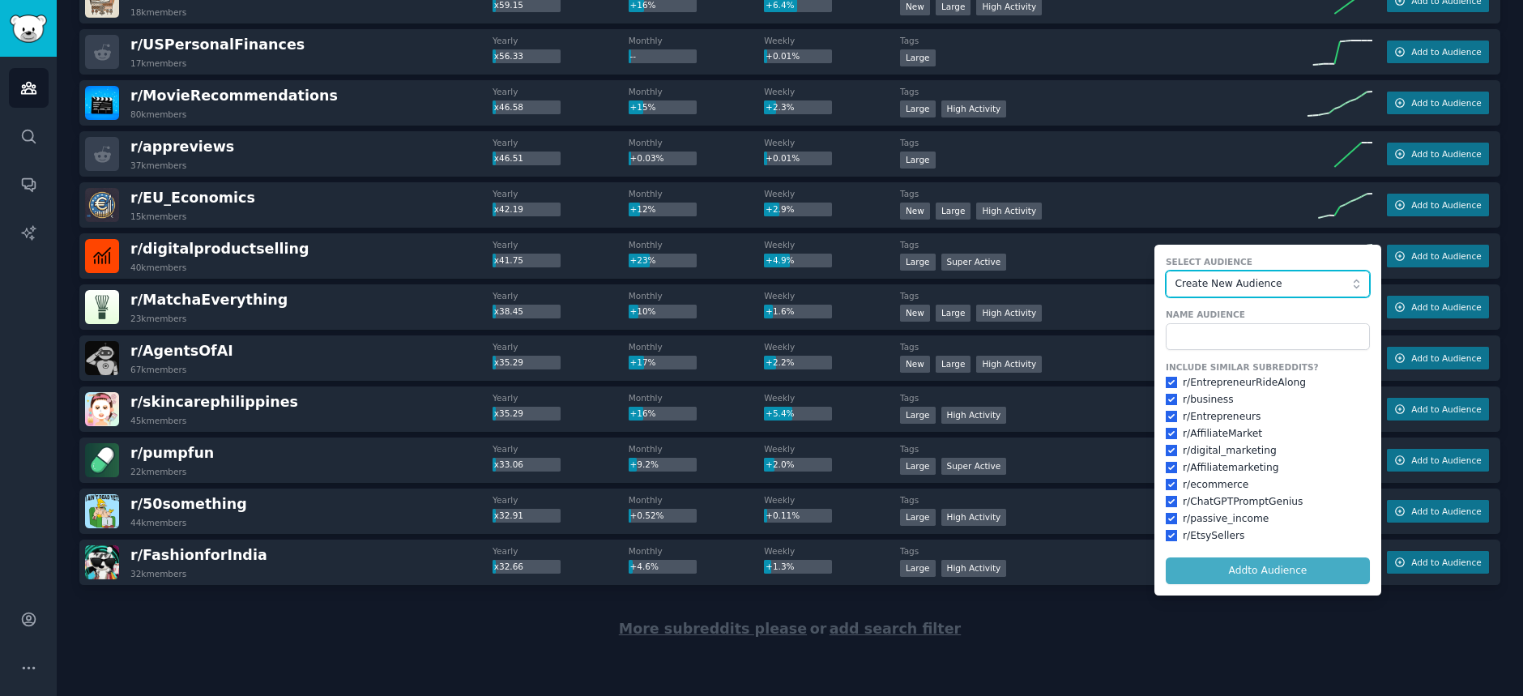
click at [1351, 285] on button "Create New Audience" at bounding box center [1267, 285] width 204 height 28
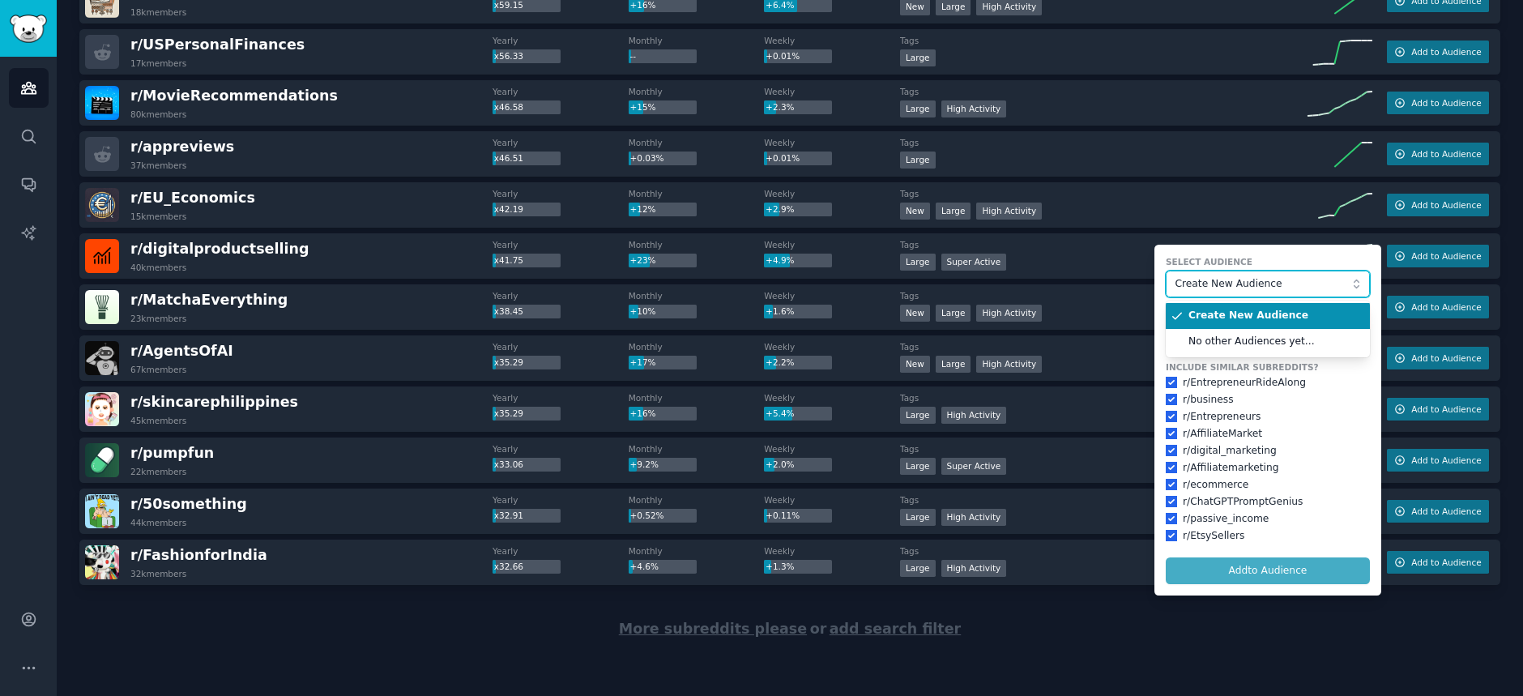
click at [1351, 282] on button "Create New Audience" at bounding box center [1267, 285] width 204 height 28
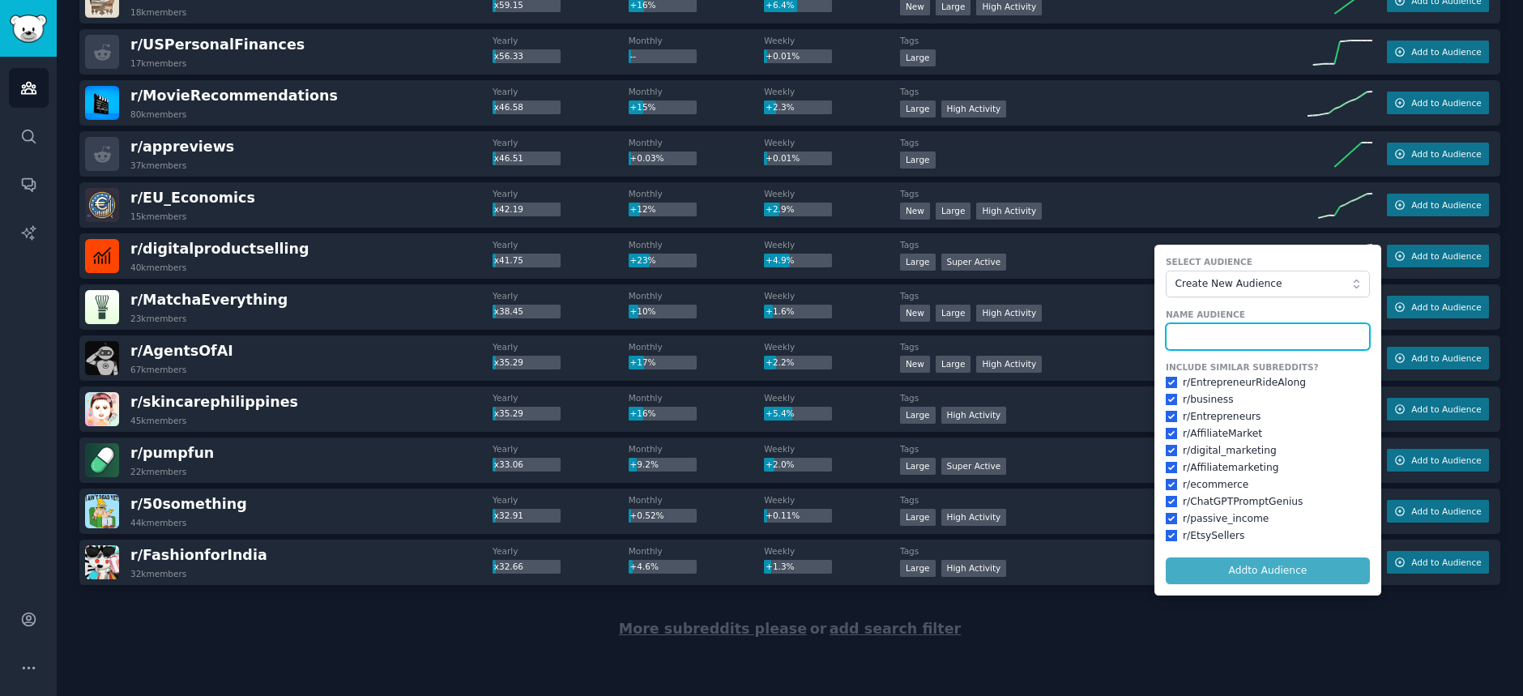
click at [1186, 333] on input "text" at bounding box center [1267, 337] width 204 height 28
click at [1200, 336] on input "Digita; Products" at bounding box center [1267, 337] width 204 height 28
click at [1245, 333] on input "Digita Products" at bounding box center [1267, 337] width 204 height 28
click at [1197, 334] on input "Digita Products" at bounding box center [1267, 337] width 204 height 28
click at [1244, 335] on input "Digital Products" at bounding box center [1267, 337] width 204 height 28
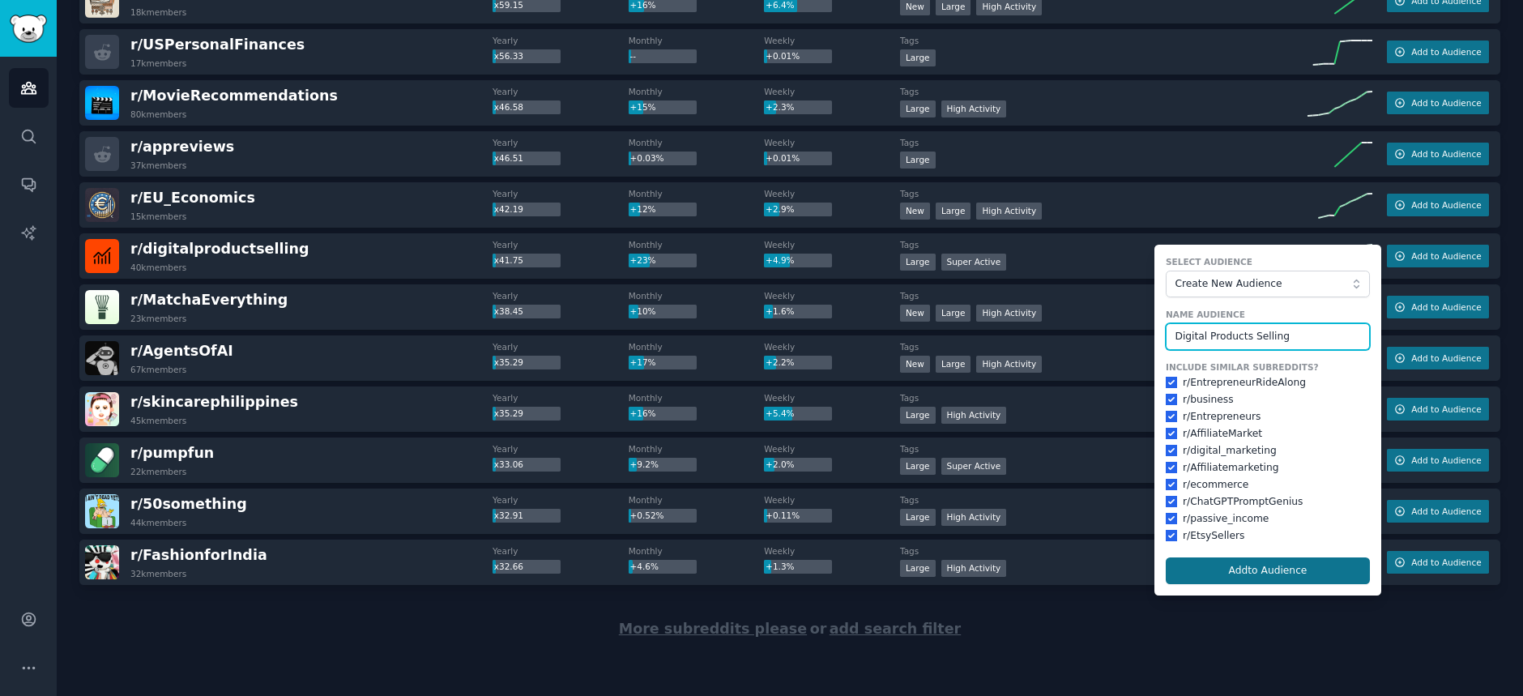
type input "Digital Products Selling"
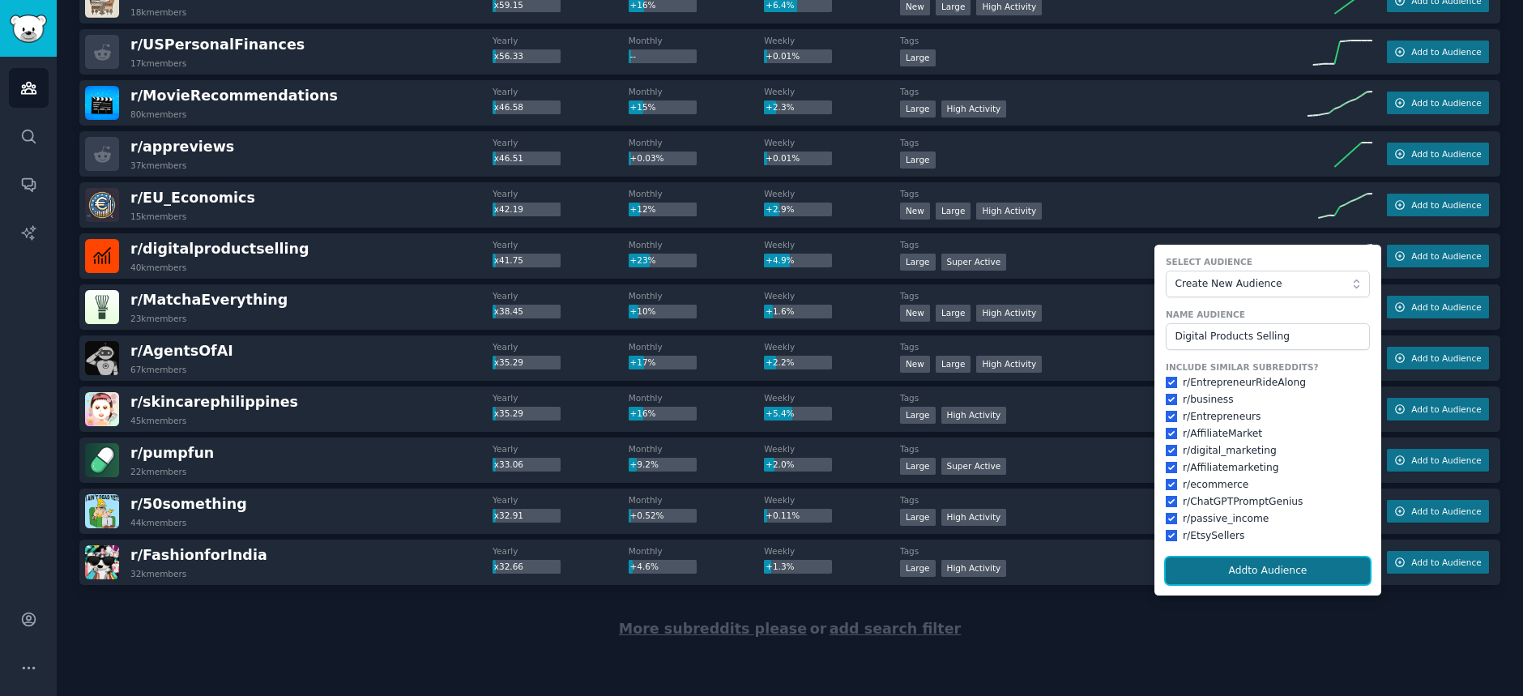
click at [1325, 567] on button "Add to Audience" at bounding box center [1267, 571] width 204 height 28
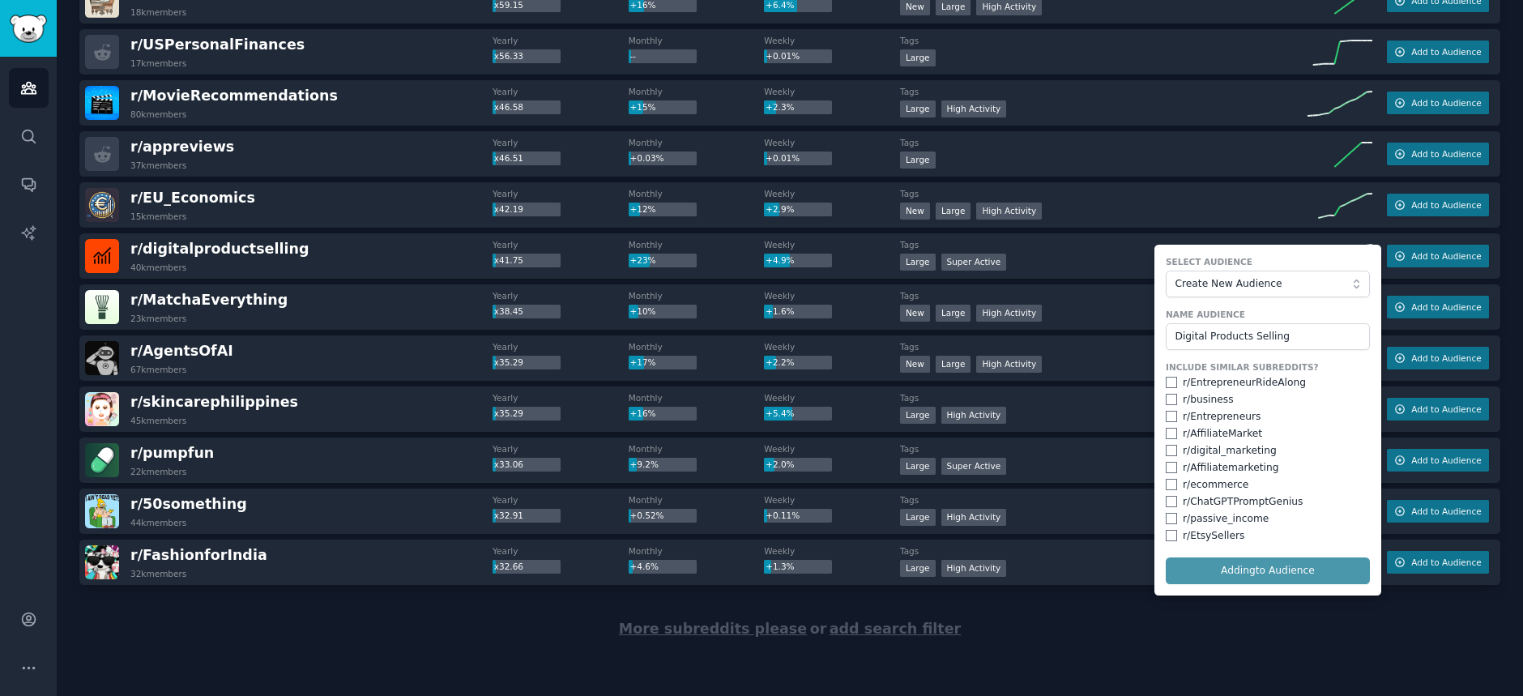
checkbox input "false"
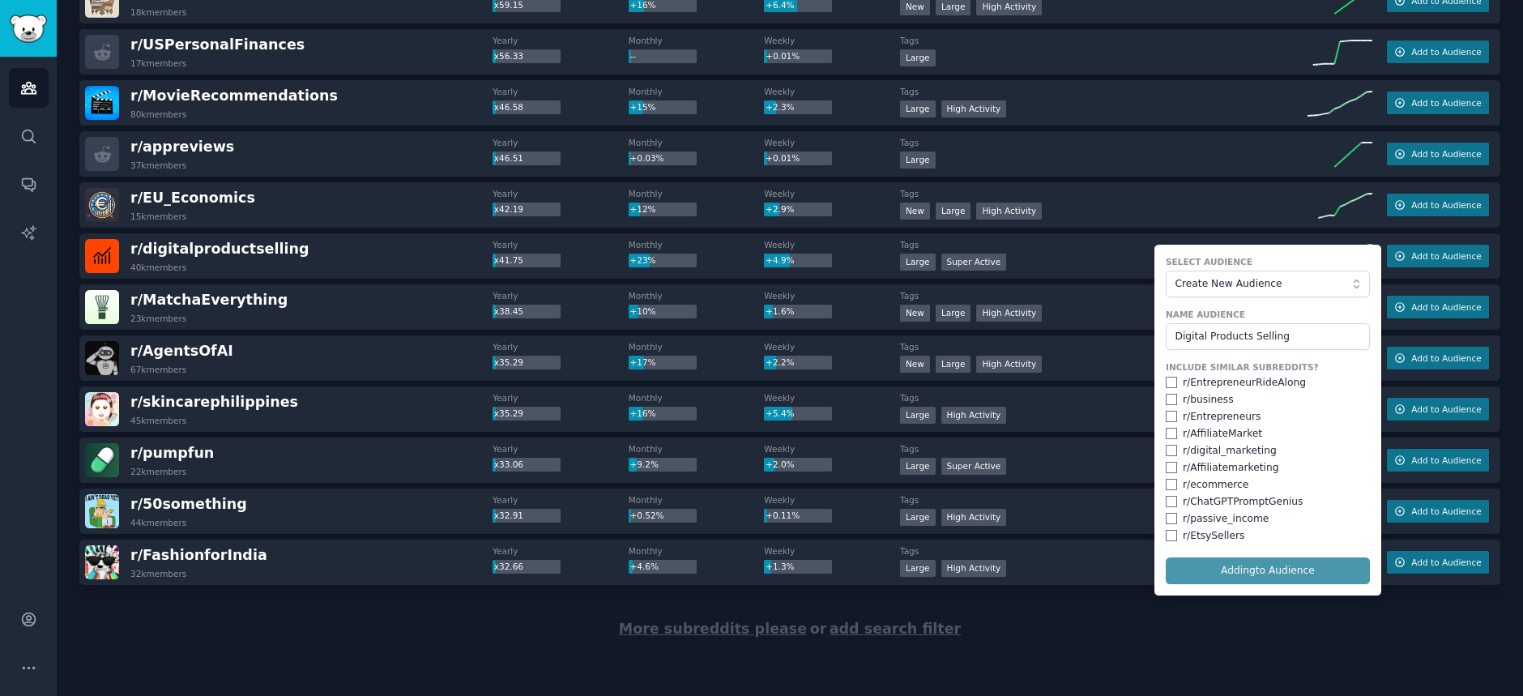
checkbox input "false"
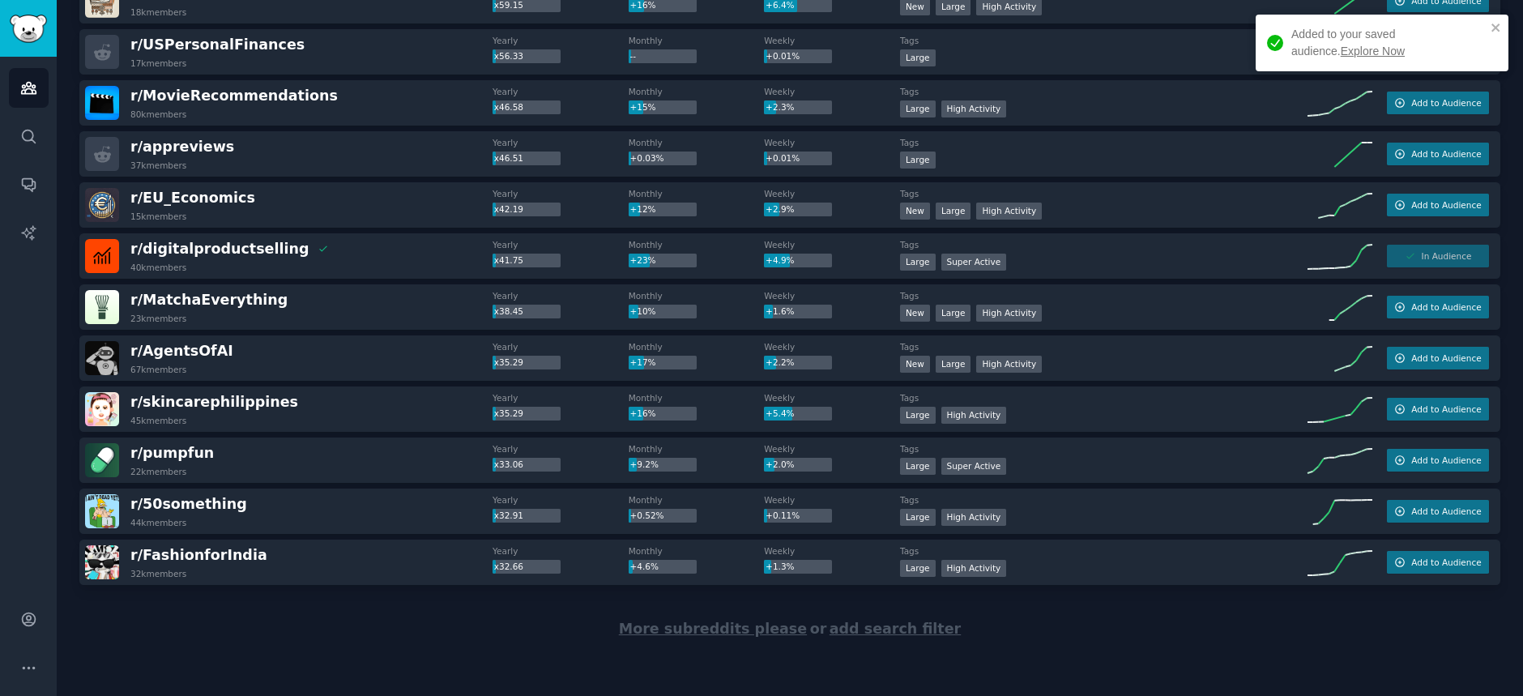
click at [1340, 47] on link "Explore Now" at bounding box center [1372, 51] width 64 height 13
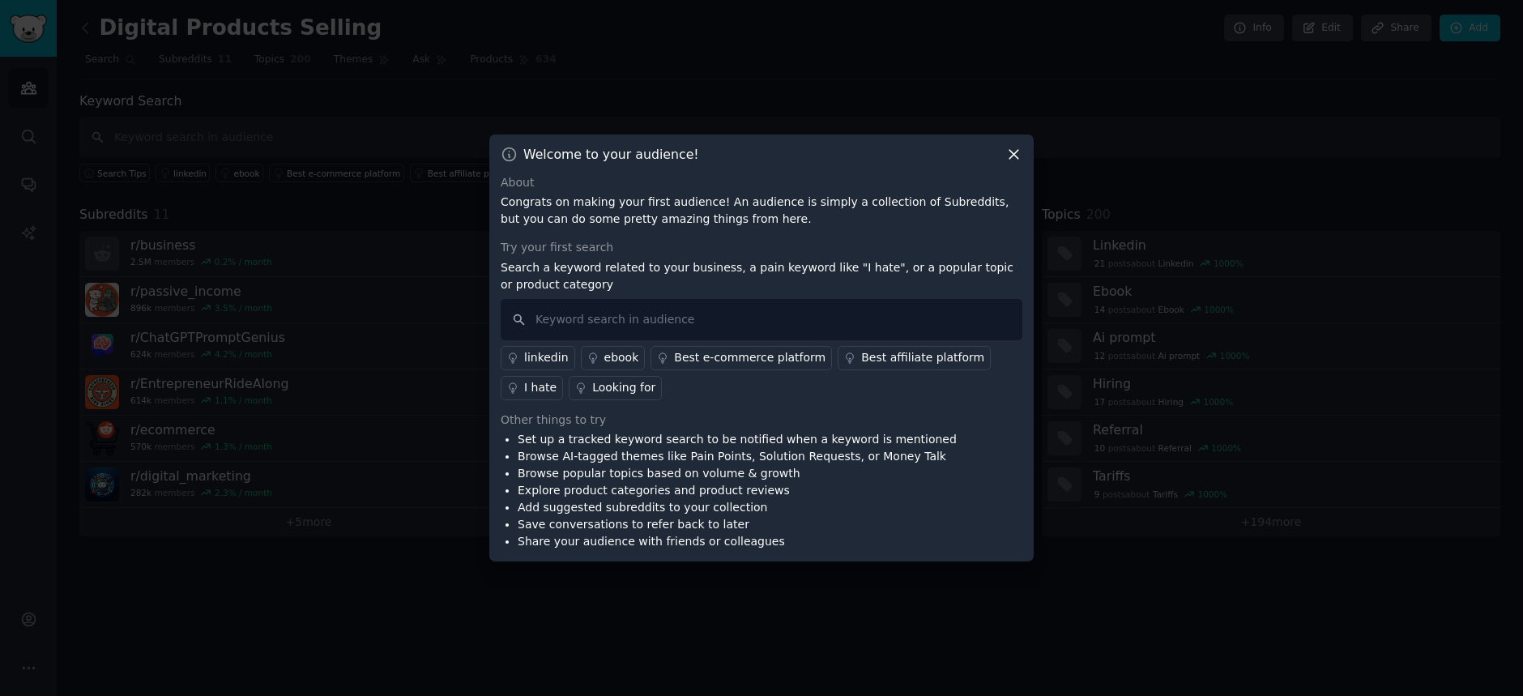
click at [1012, 152] on icon at bounding box center [1013, 154] width 9 height 9
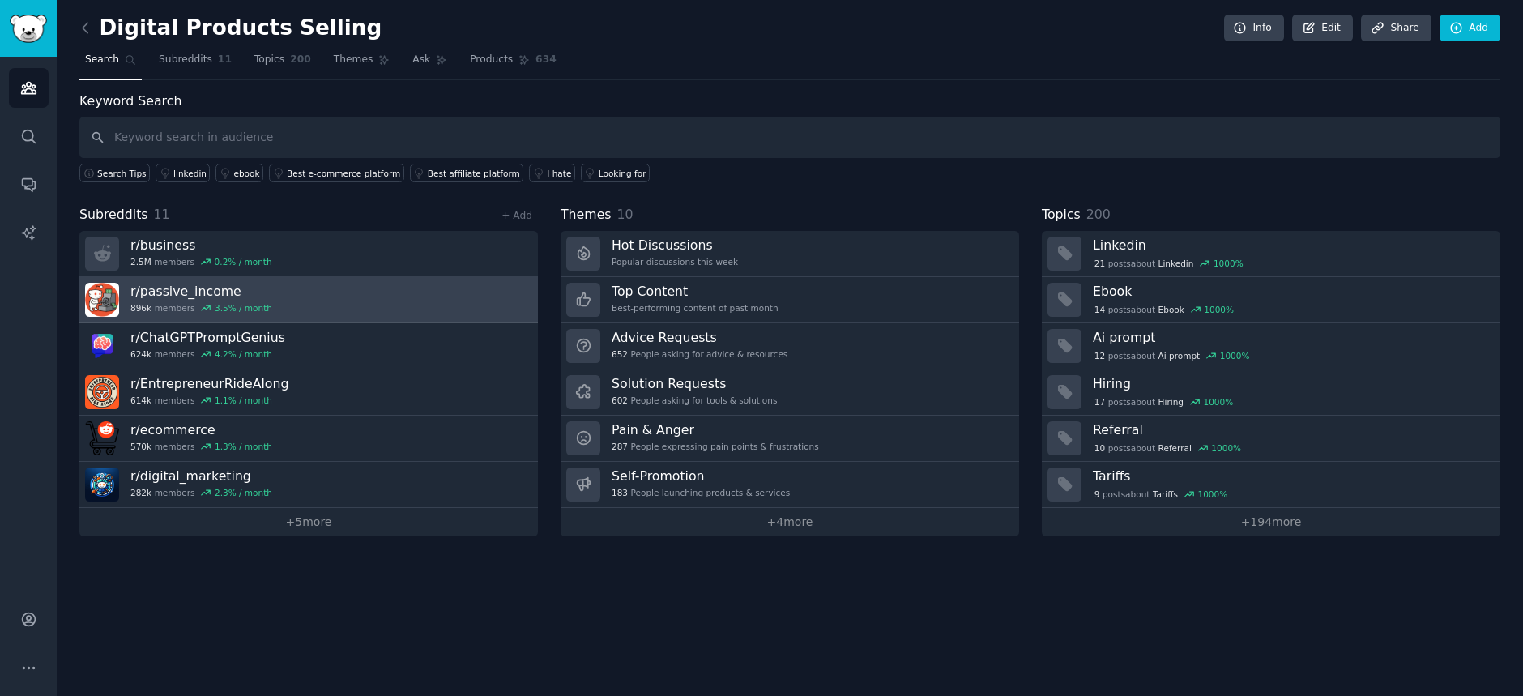
click at [202, 292] on h3 "r/ passive_income" at bounding box center [201, 291] width 142 height 17
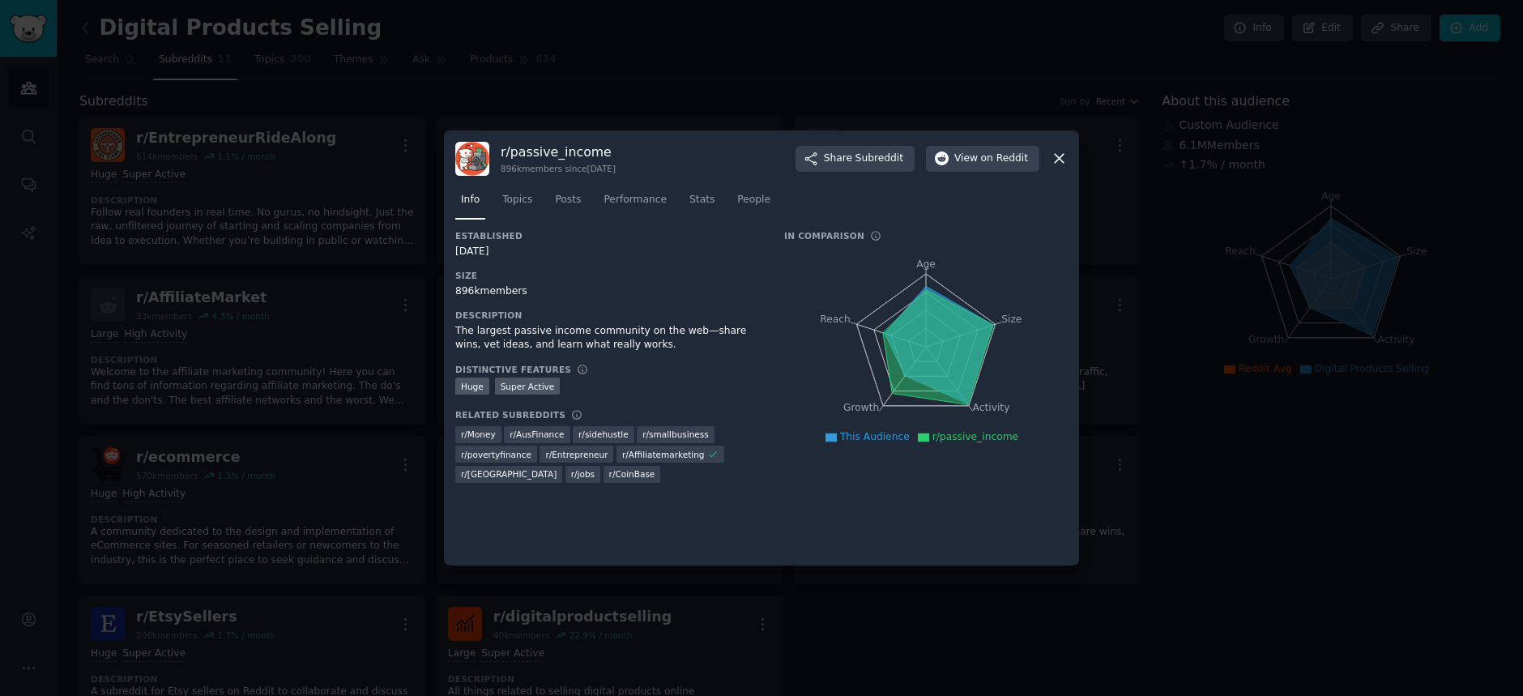
click at [1063, 156] on icon at bounding box center [1058, 159] width 9 height 9
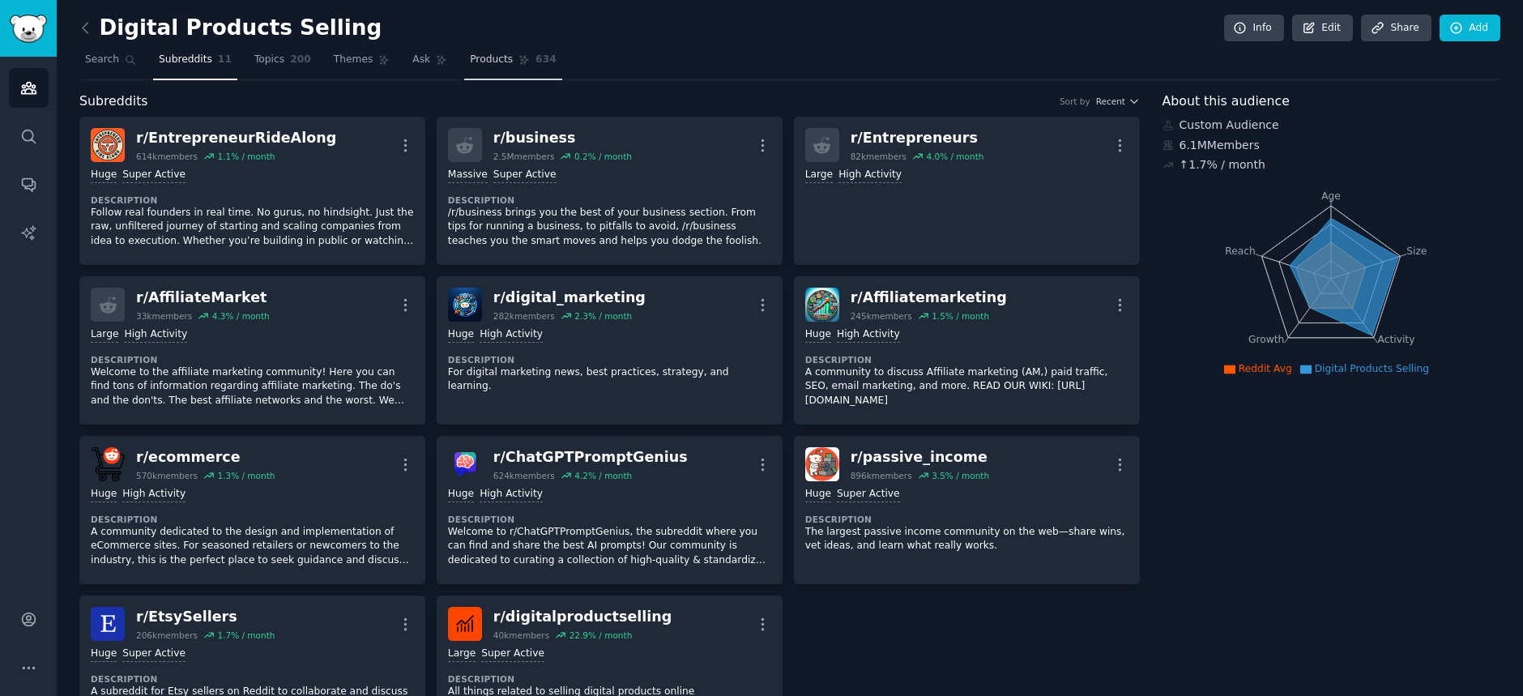
click at [477, 60] on span "Products" at bounding box center [491, 60] width 43 height 15
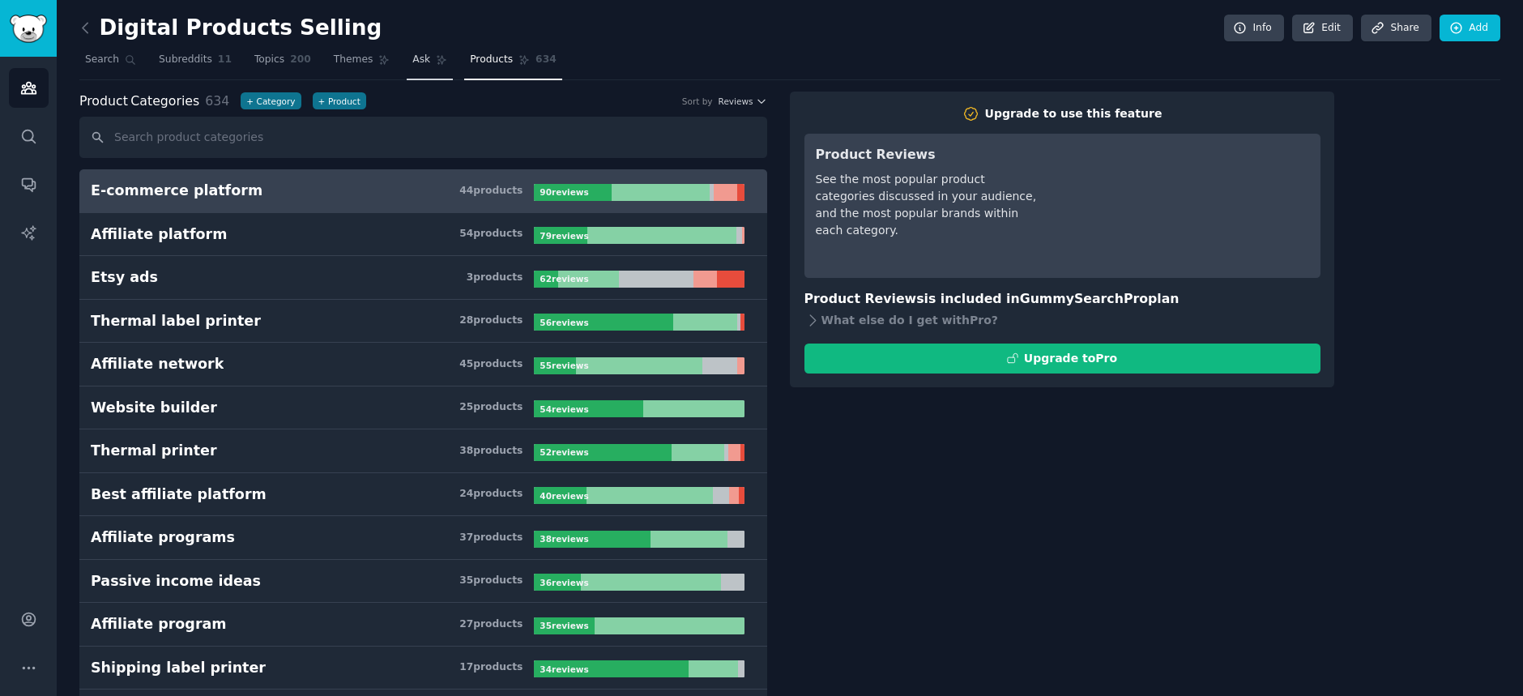
click at [412, 60] on span "Ask" at bounding box center [421, 60] width 18 height 15
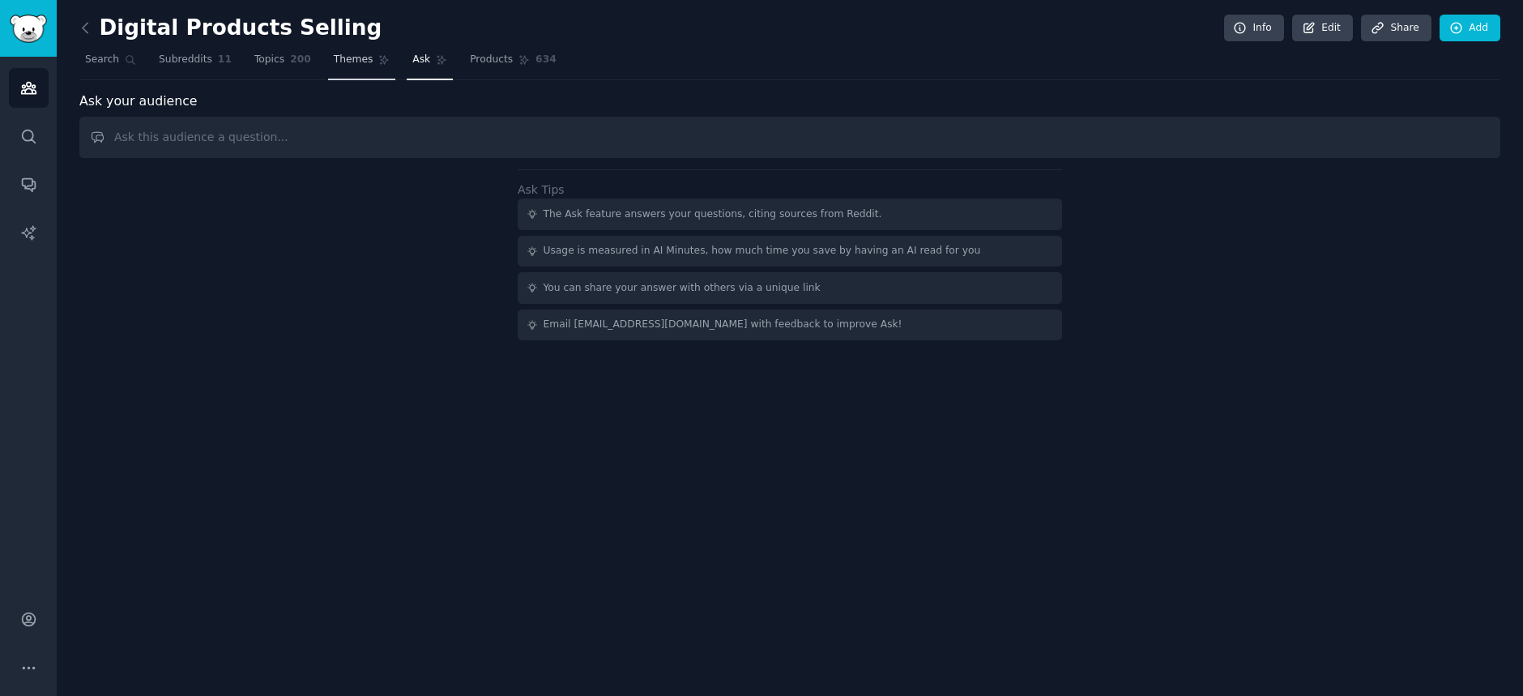
click at [334, 60] on span "Themes" at bounding box center [354, 60] width 40 height 15
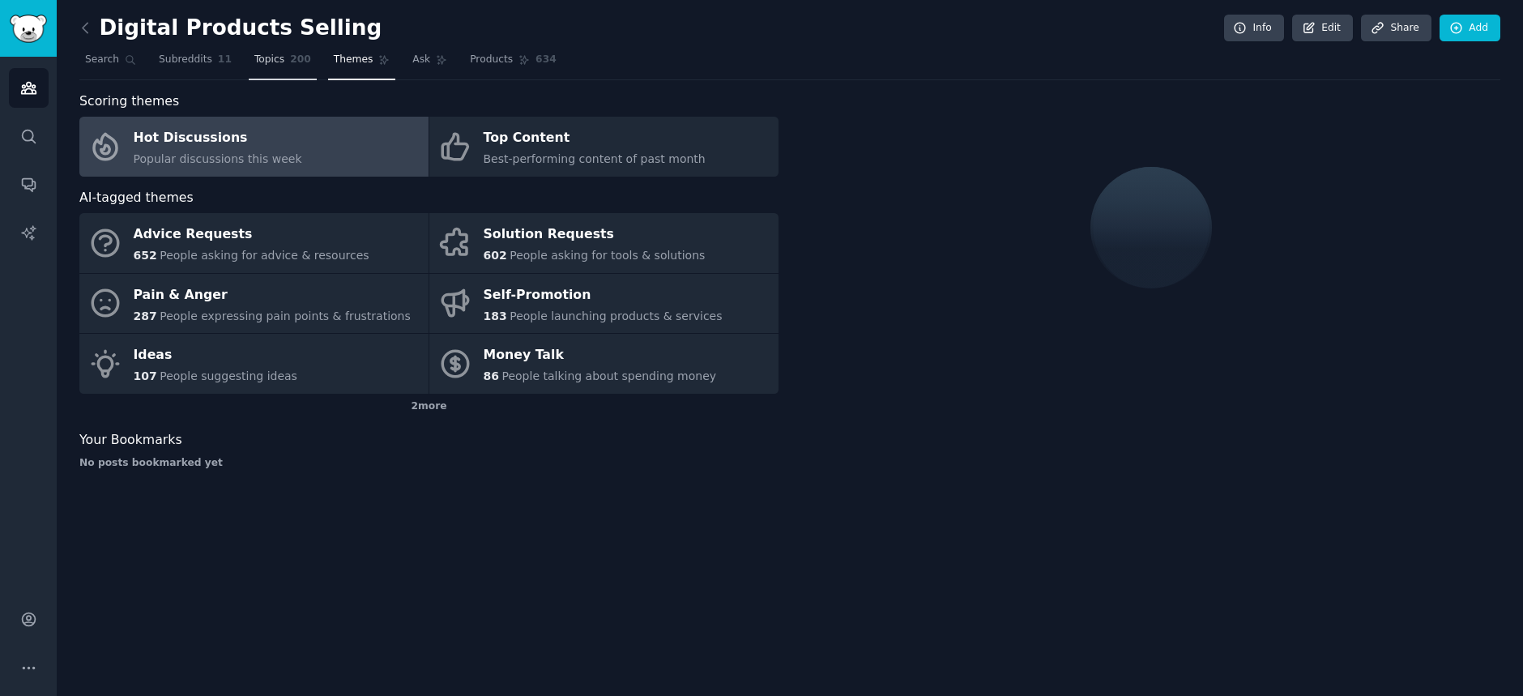
click at [254, 61] on span "Topics" at bounding box center [269, 60] width 30 height 15
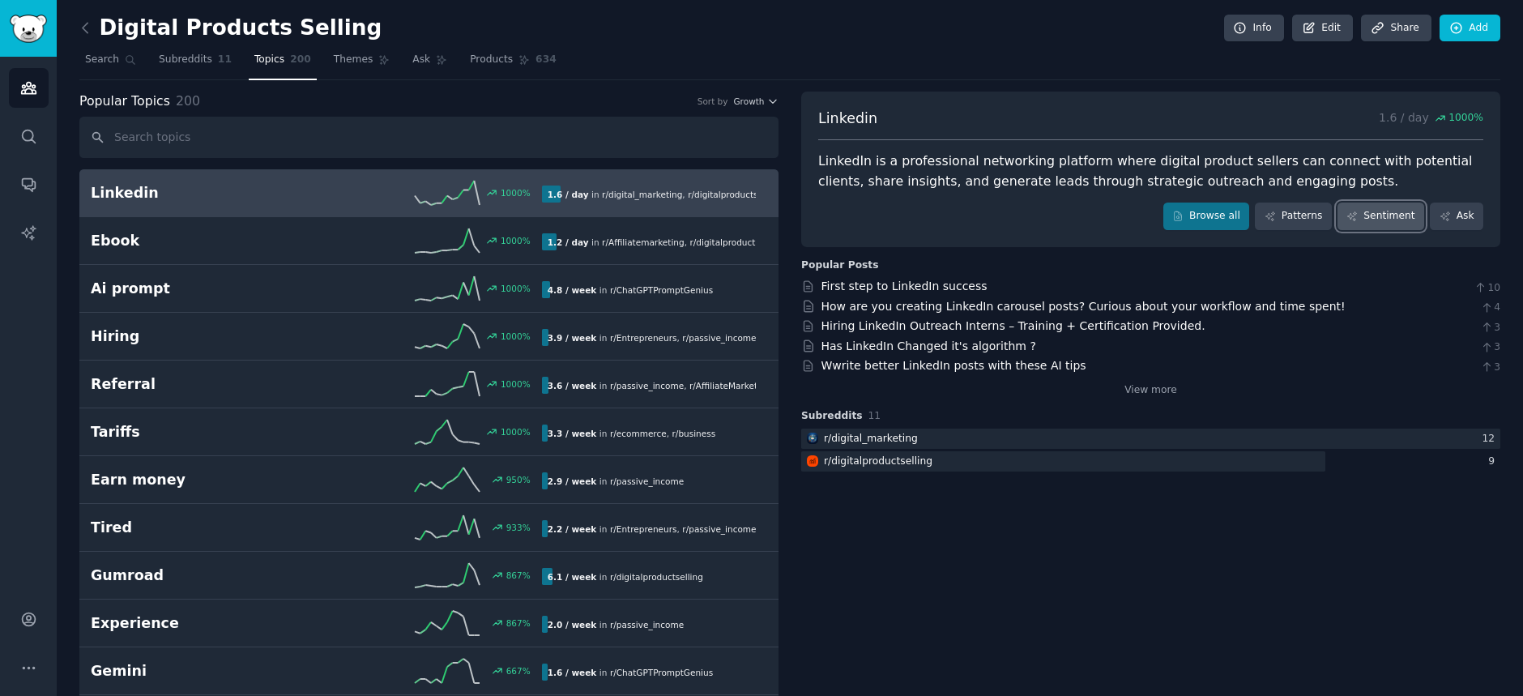
click at [1396, 218] on link "Sentiment" at bounding box center [1380, 216] width 87 height 28
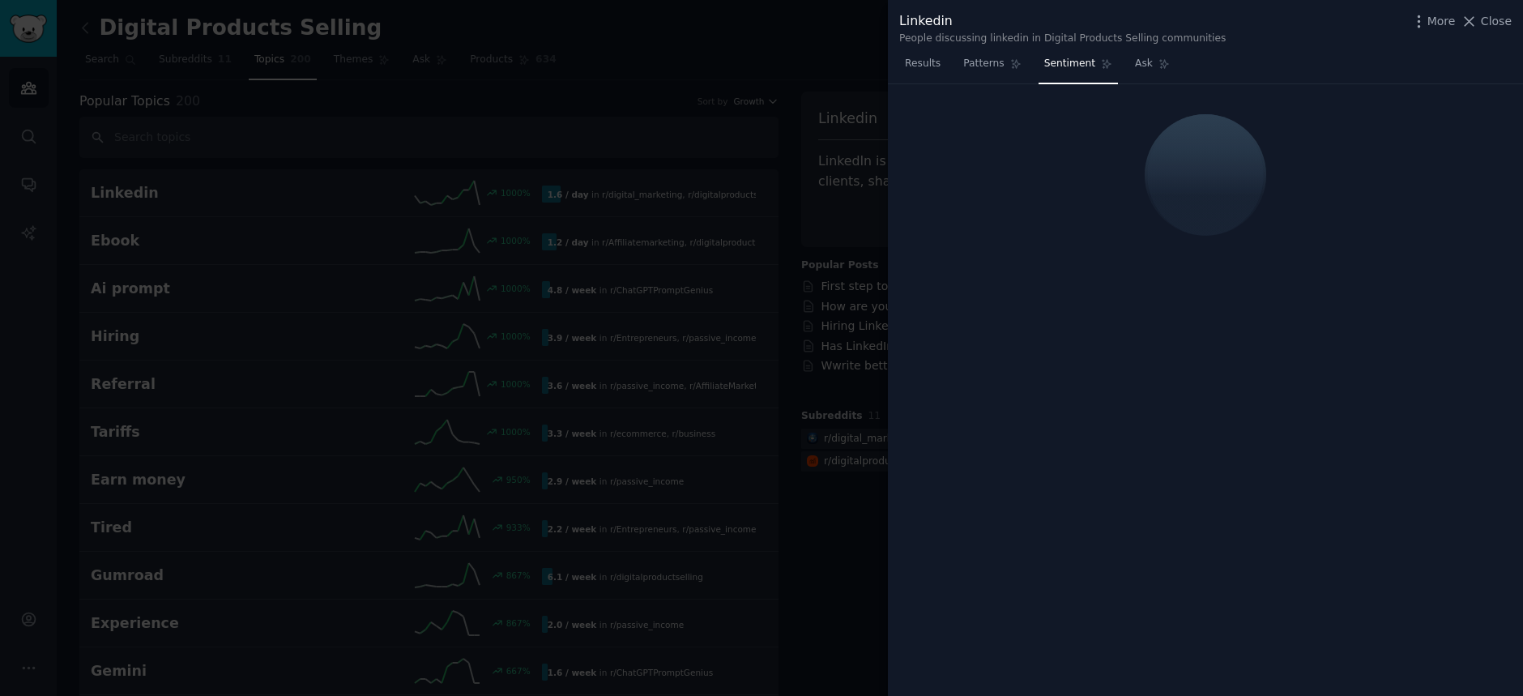
click at [1054, 66] on span "Sentiment" at bounding box center [1069, 64] width 51 height 15
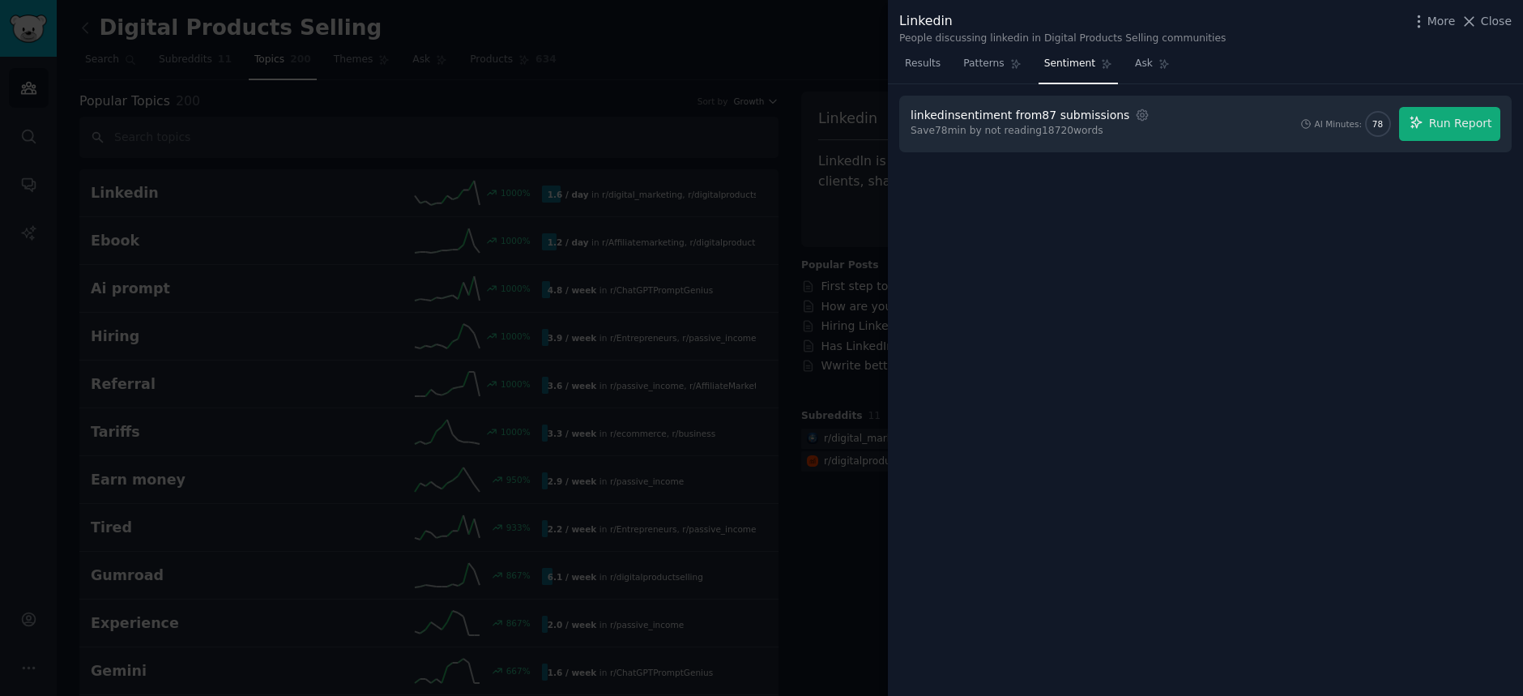
click at [1054, 66] on span "Sentiment" at bounding box center [1069, 64] width 51 height 15
click at [970, 63] on span "Patterns" at bounding box center [983, 64] width 40 height 15
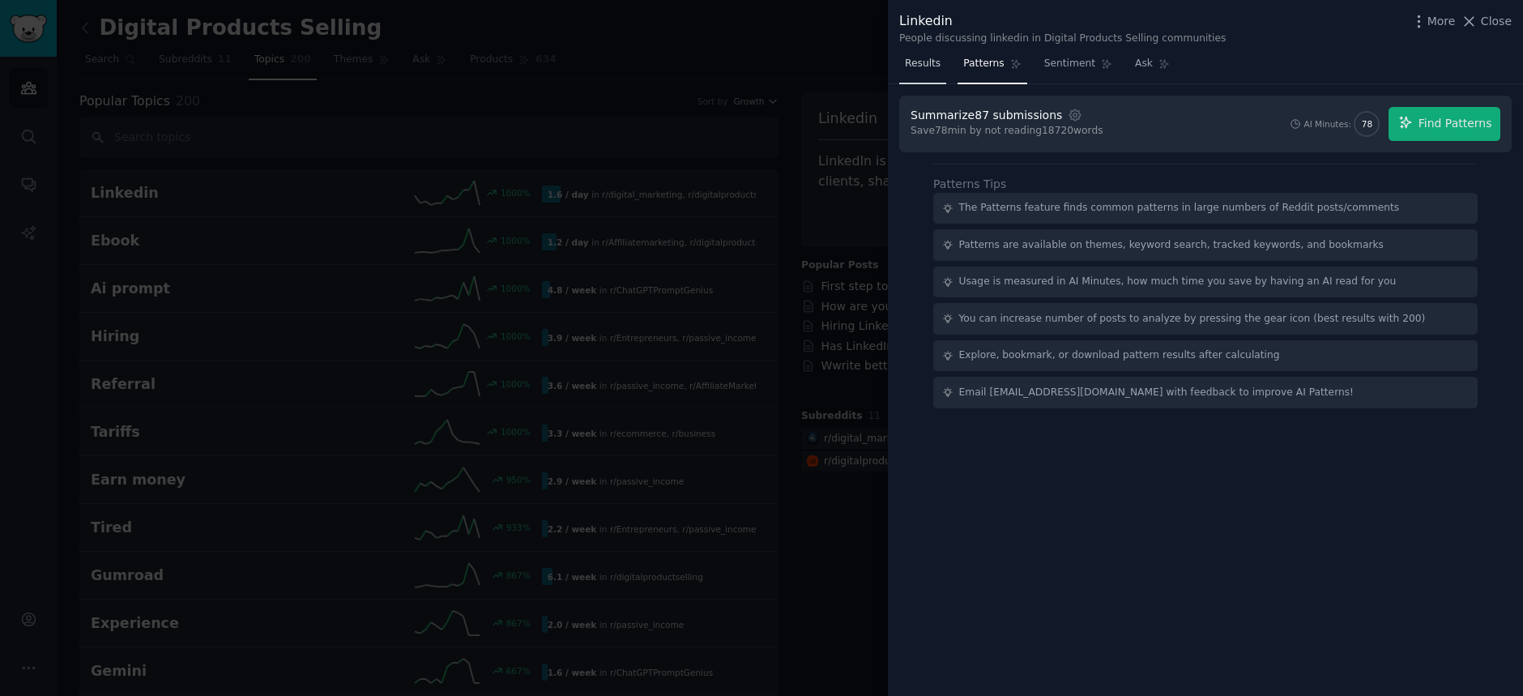
click at [927, 66] on span "Results" at bounding box center [923, 64] width 36 height 15
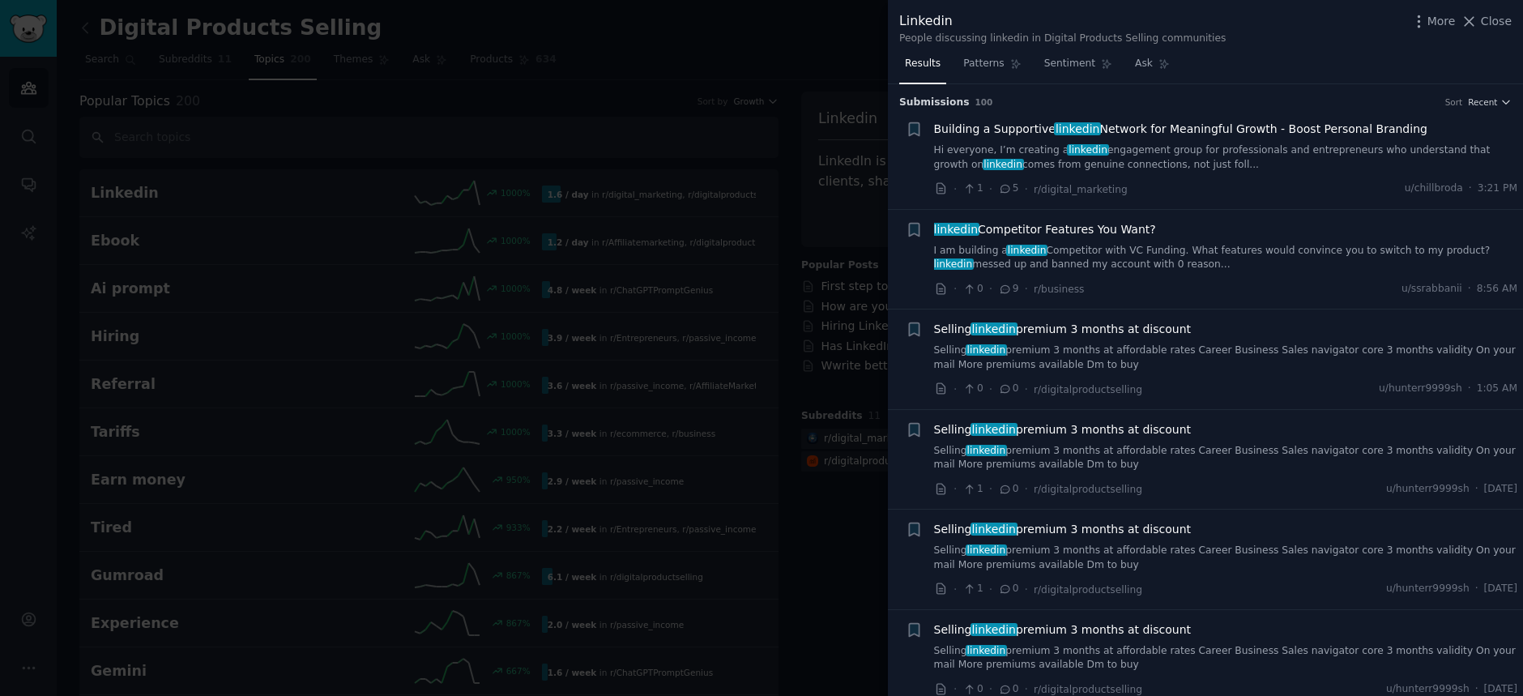
click at [927, 63] on span "Results" at bounding box center [923, 64] width 36 height 15
click at [965, 62] on span "Patterns" at bounding box center [983, 64] width 40 height 15
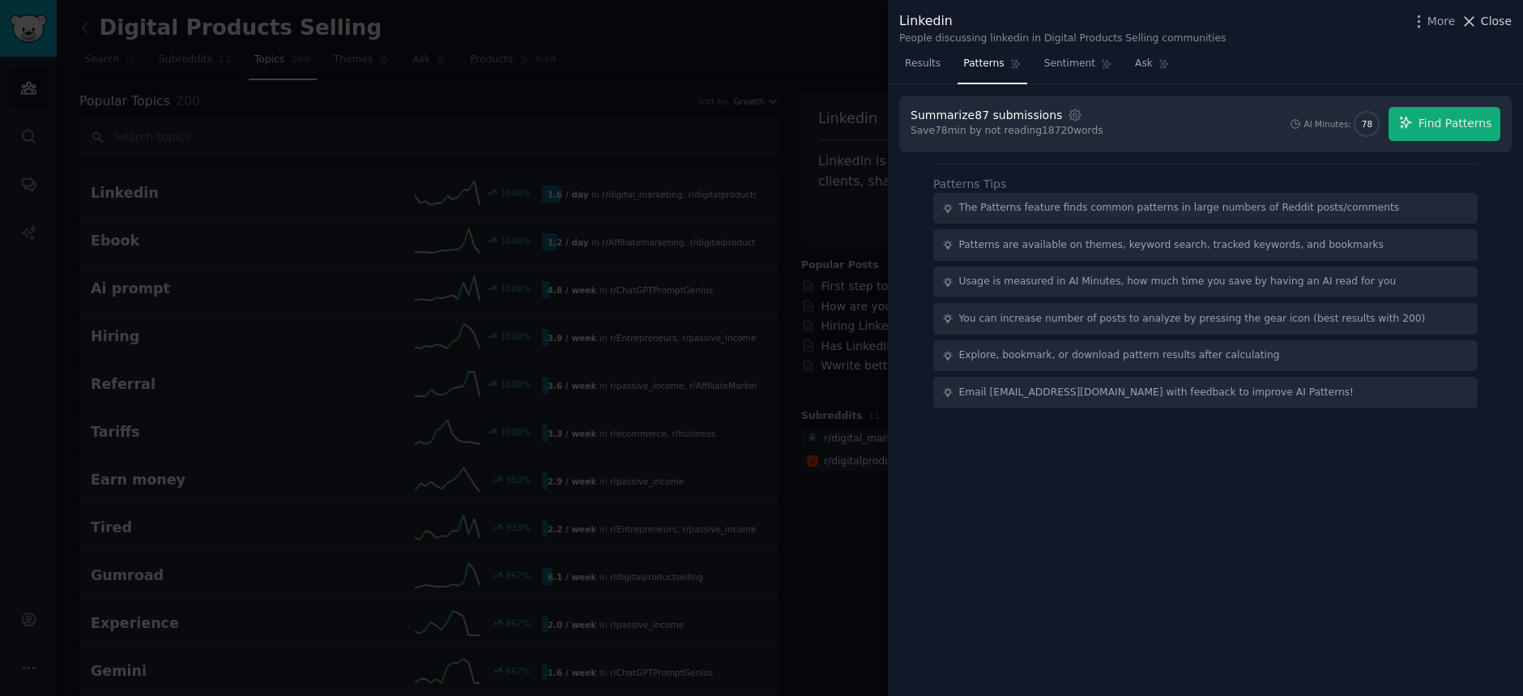
click at [1468, 21] on icon at bounding box center [1468, 21] width 17 height 17
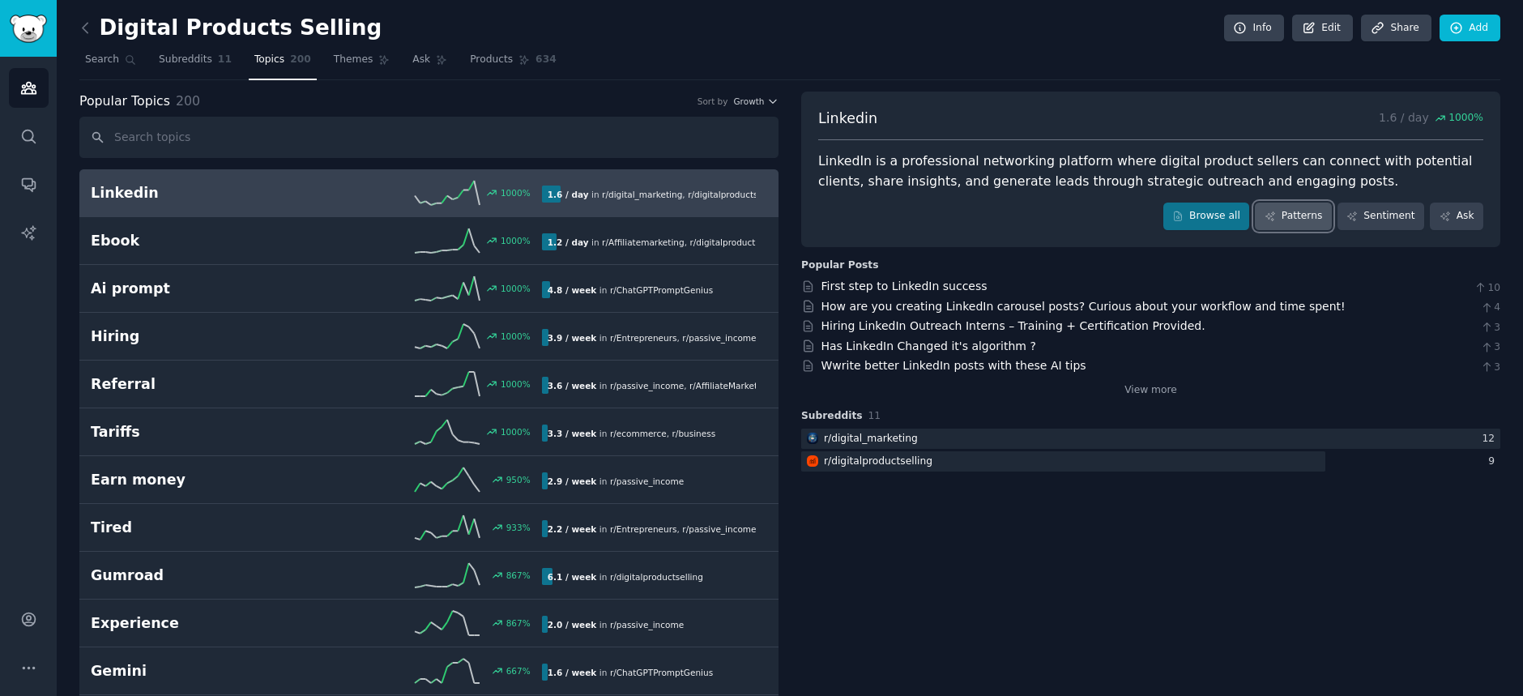
click at [1312, 215] on link "Patterns" at bounding box center [1293, 216] width 76 height 28
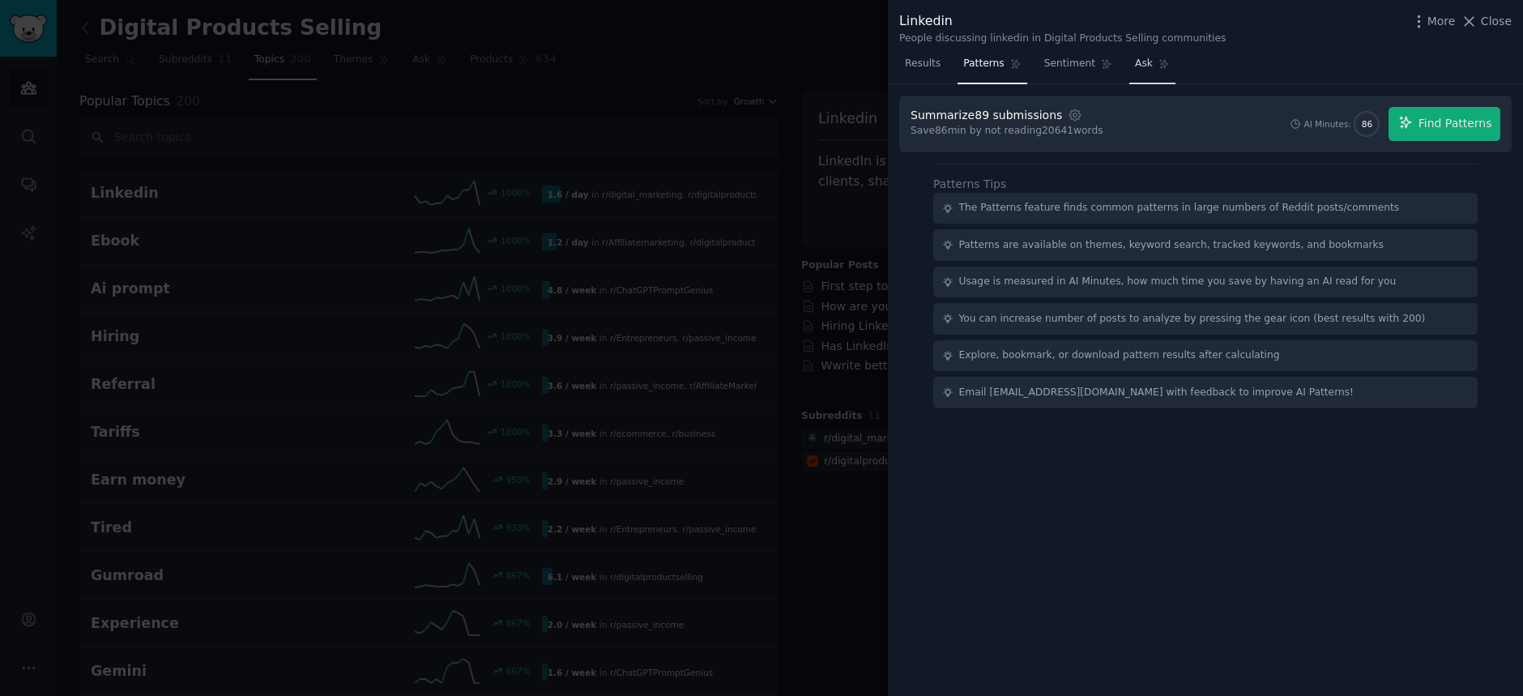
click at [1135, 66] on span "Ask" at bounding box center [1144, 64] width 18 height 15
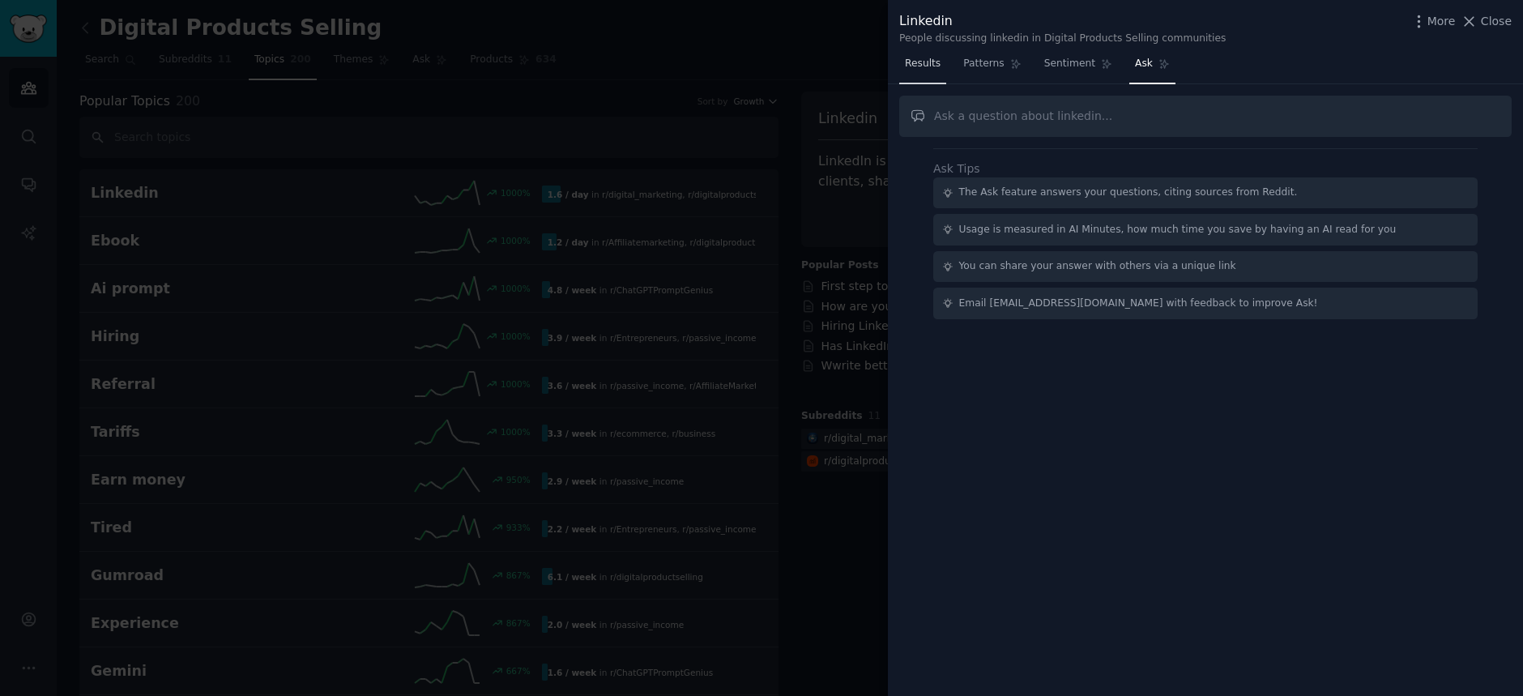
click at [918, 63] on span "Results" at bounding box center [923, 64] width 36 height 15
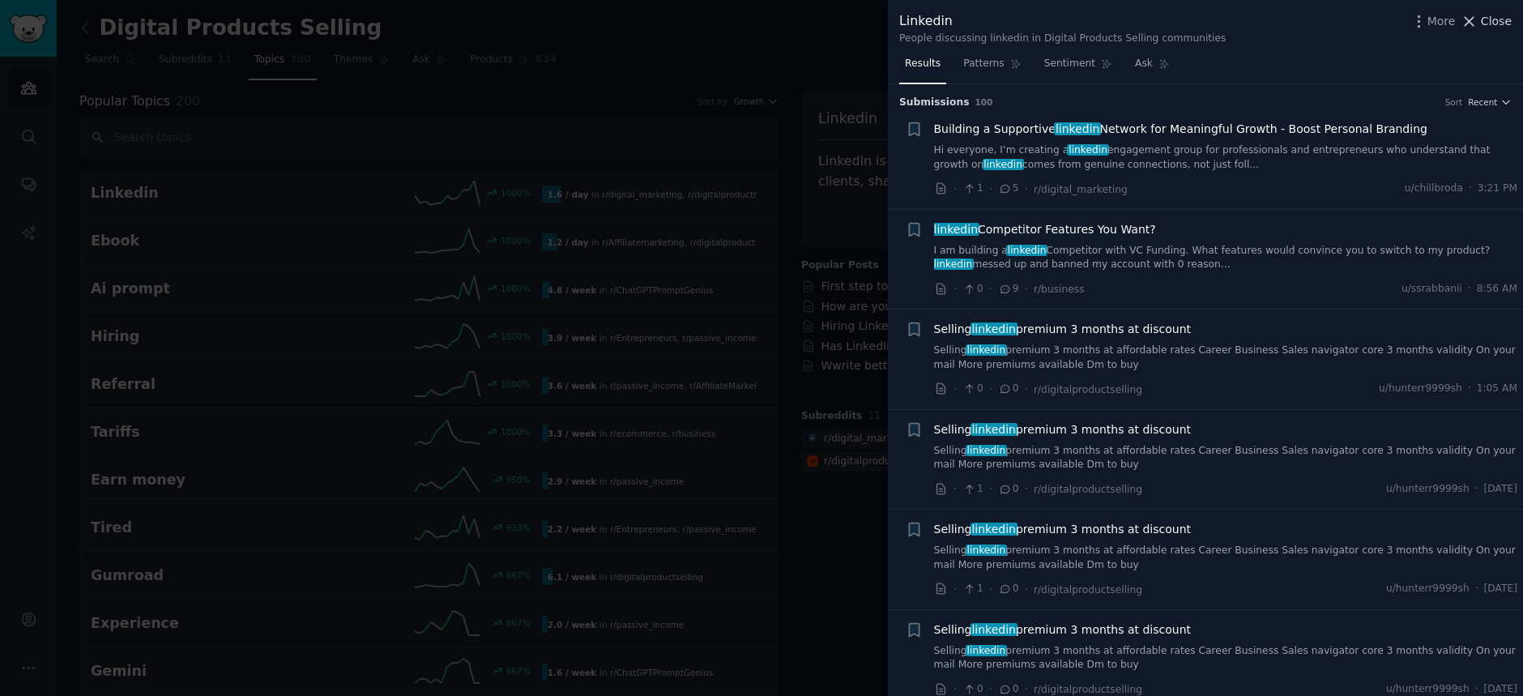
click at [1489, 19] on span "Close" at bounding box center [1495, 21] width 31 height 17
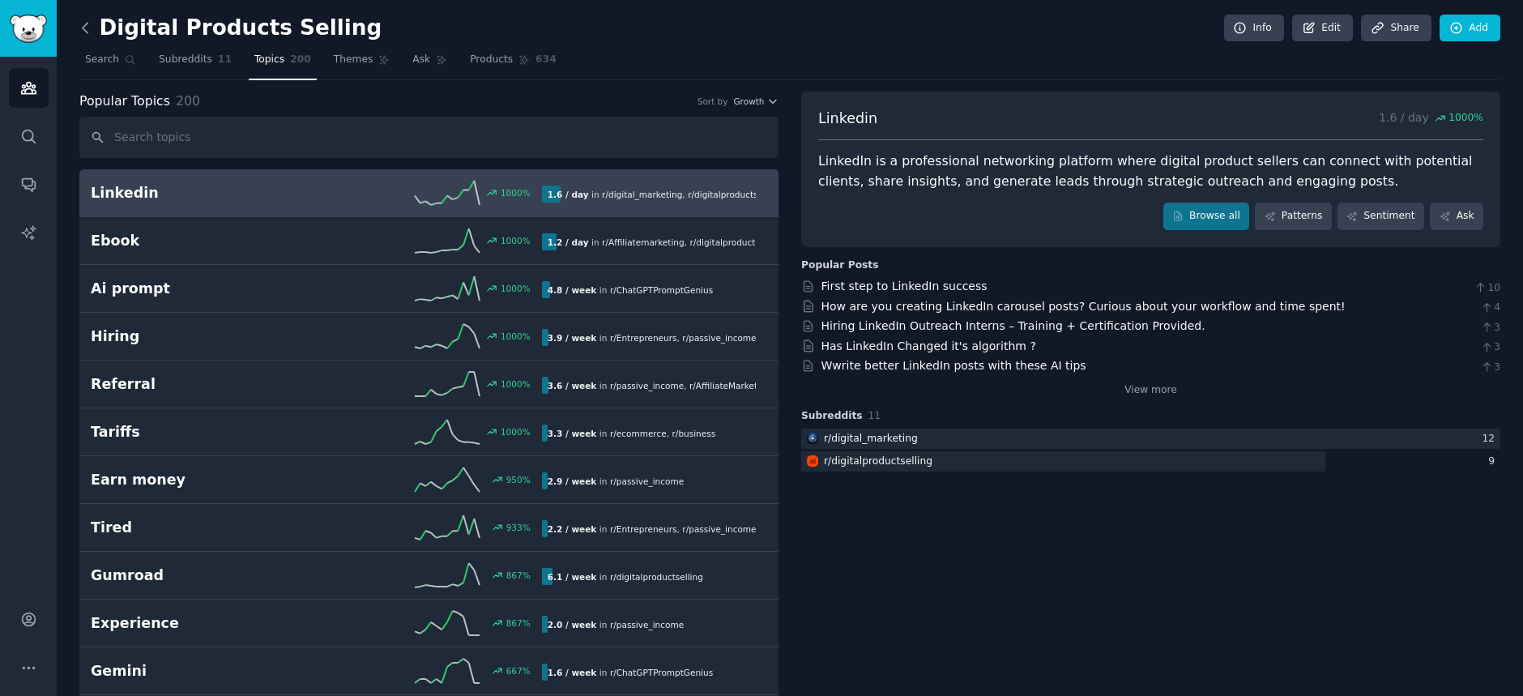
click at [87, 26] on icon at bounding box center [85, 27] width 17 height 17
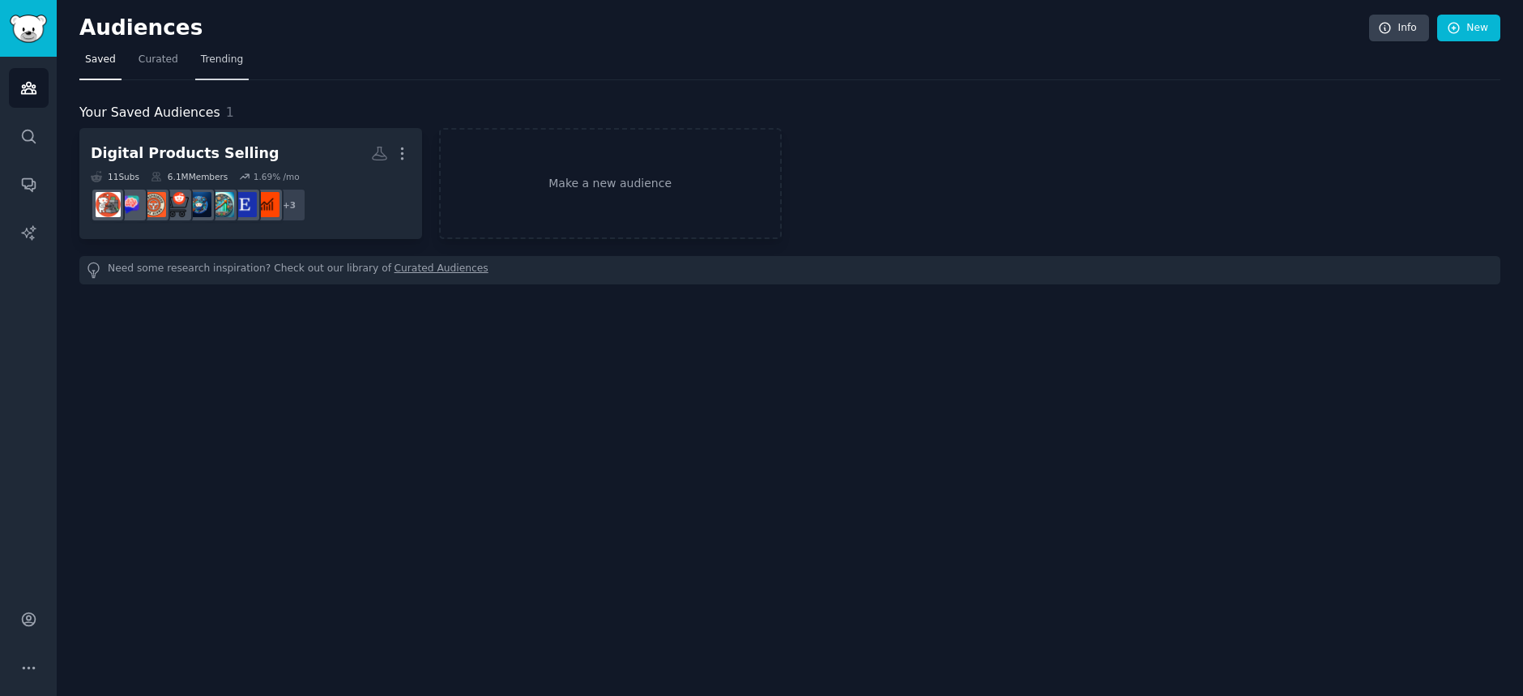
click at [205, 60] on span "Trending" at bounding box center [222, 60] width 42 height 15
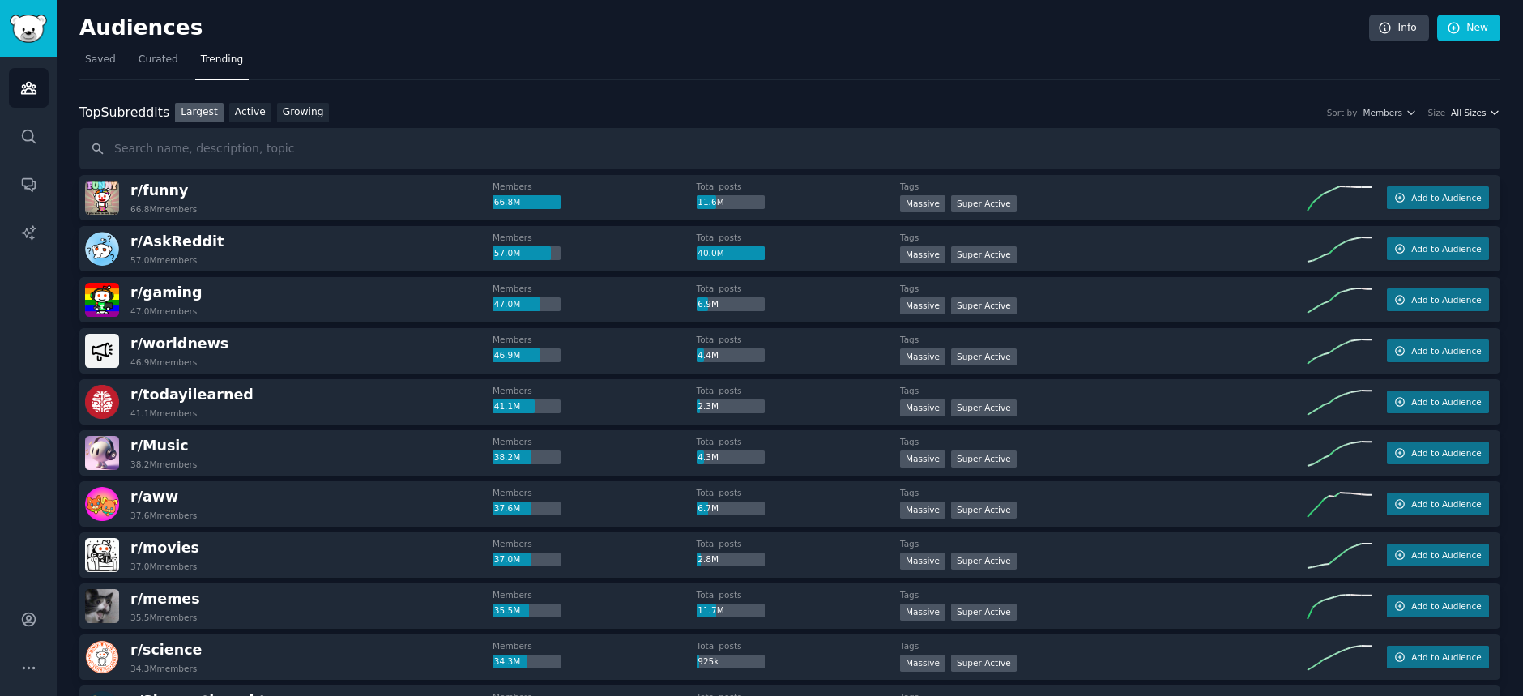
click at [1494, 112] on icon "button" at bounding box center [1494, 112] width 11 height 11
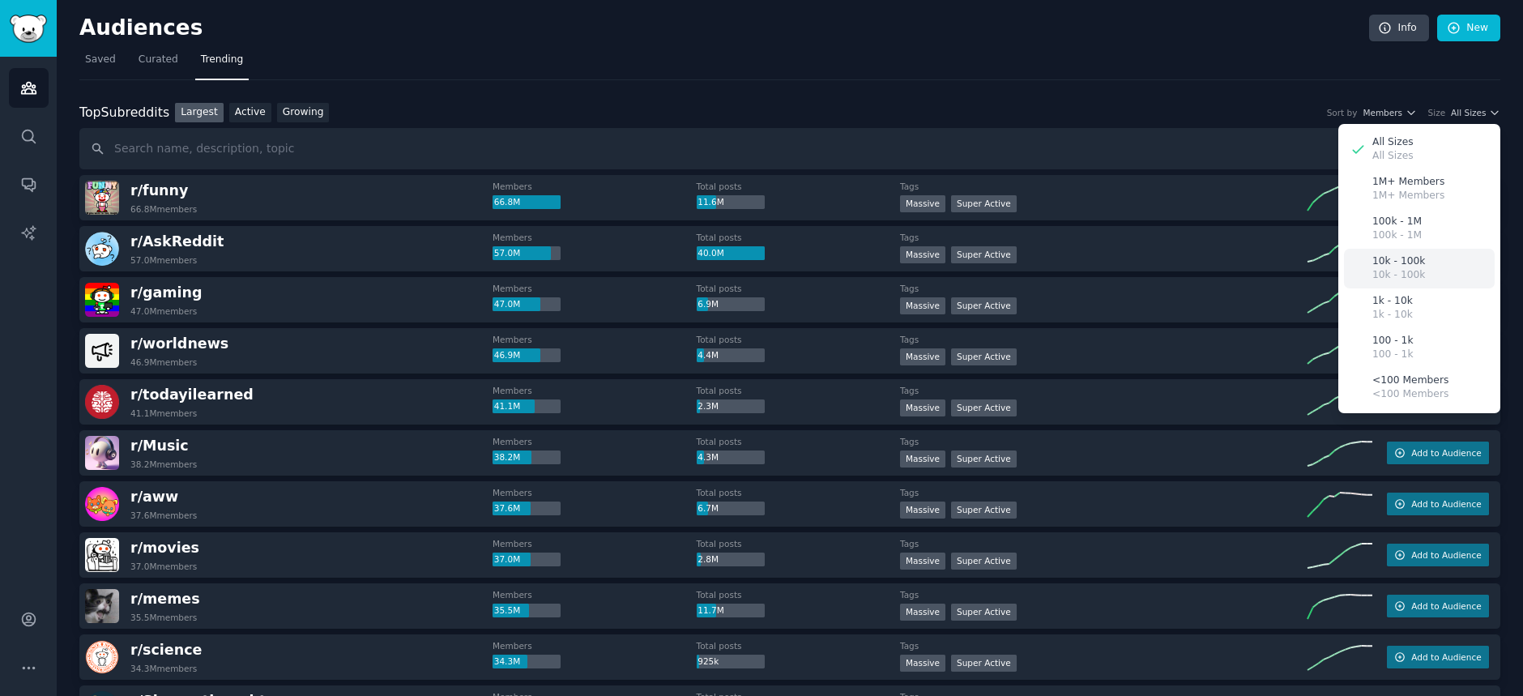
click at [1393, 260] on p "10k - 100k" at bounding box center [1398, 261] width 53 height 15
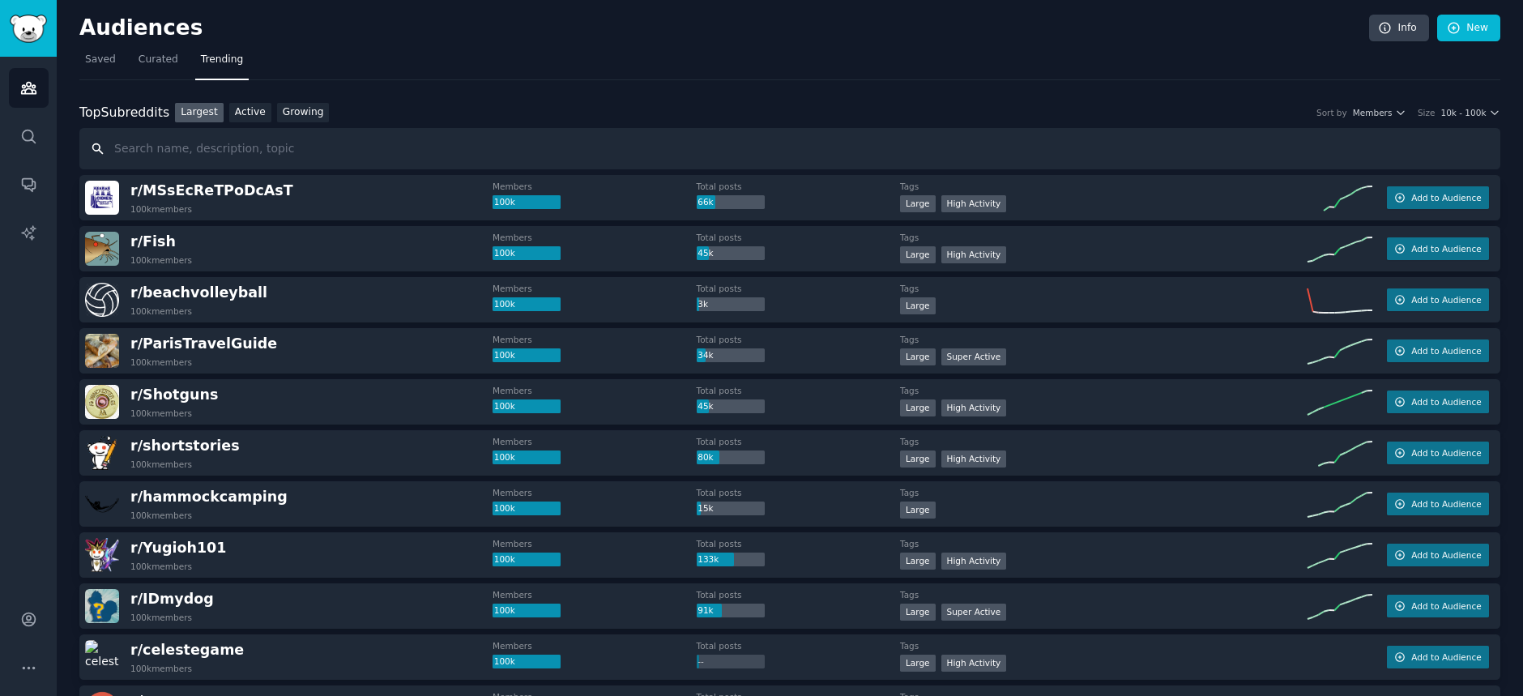
click at [172, 151] on input "text" at bounding box center [789, 148] width 1421 height 41
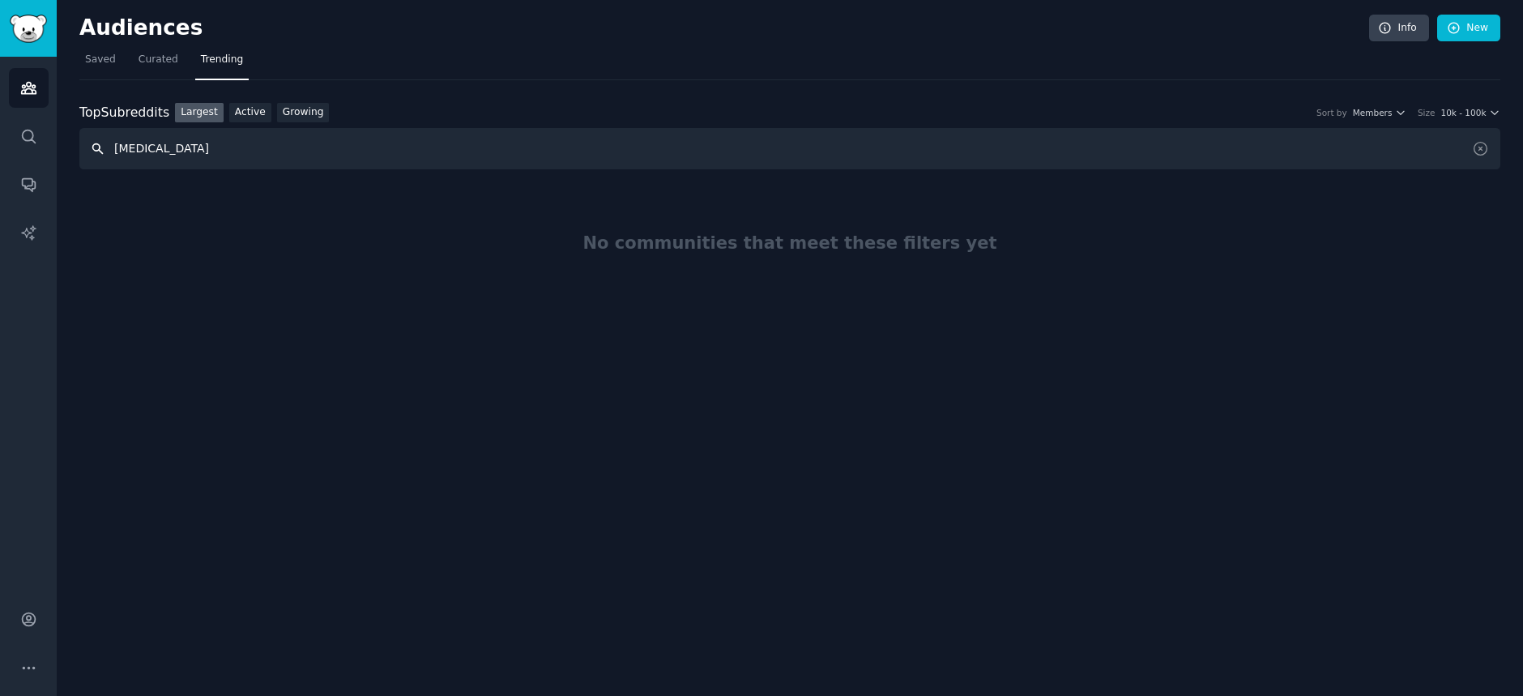
type input "[MEDICAL_DATA]"
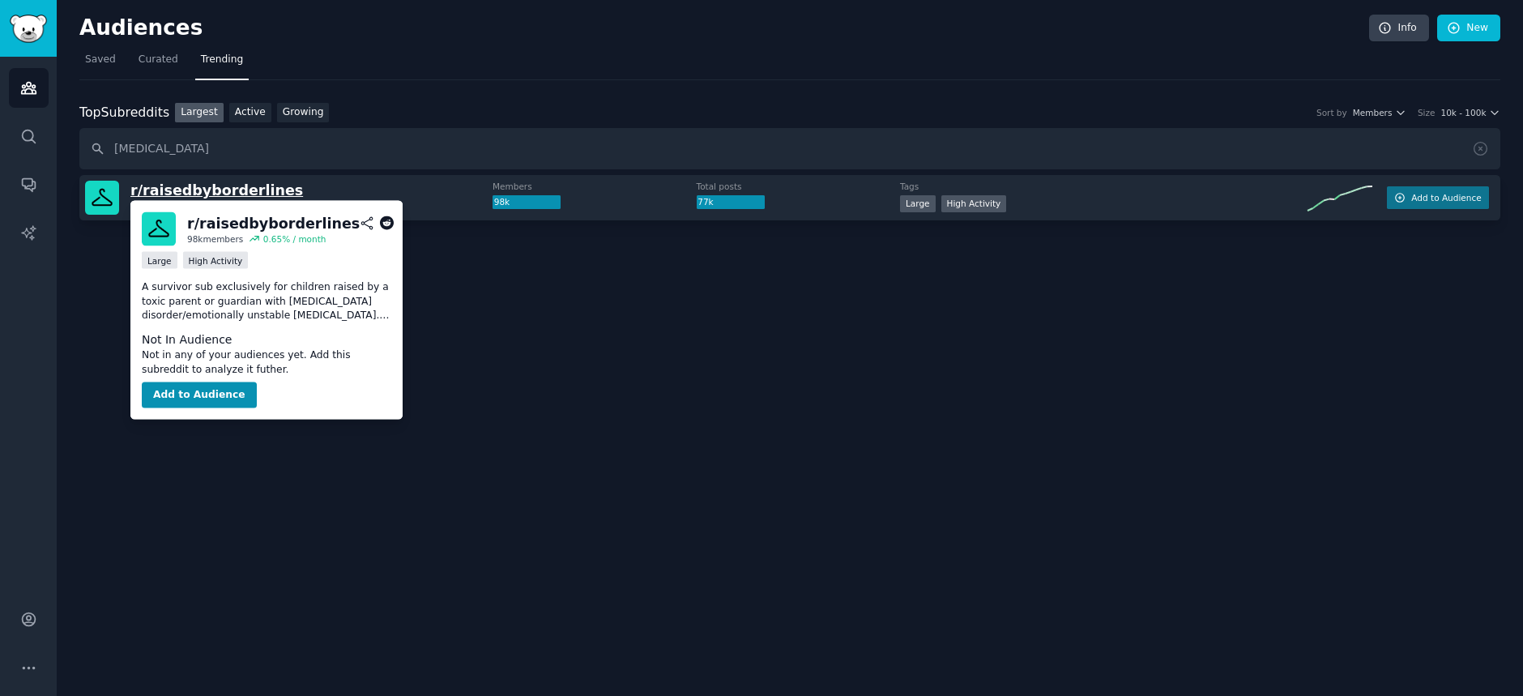
click at [245, 189] on span "r/ raisedbyborderlines" at bounding box center [216, 190] width 173 height 16
click at [258, 192] on span "r/ raisedbyborderlines" at bounding box center [216, 190] width 173 height 16
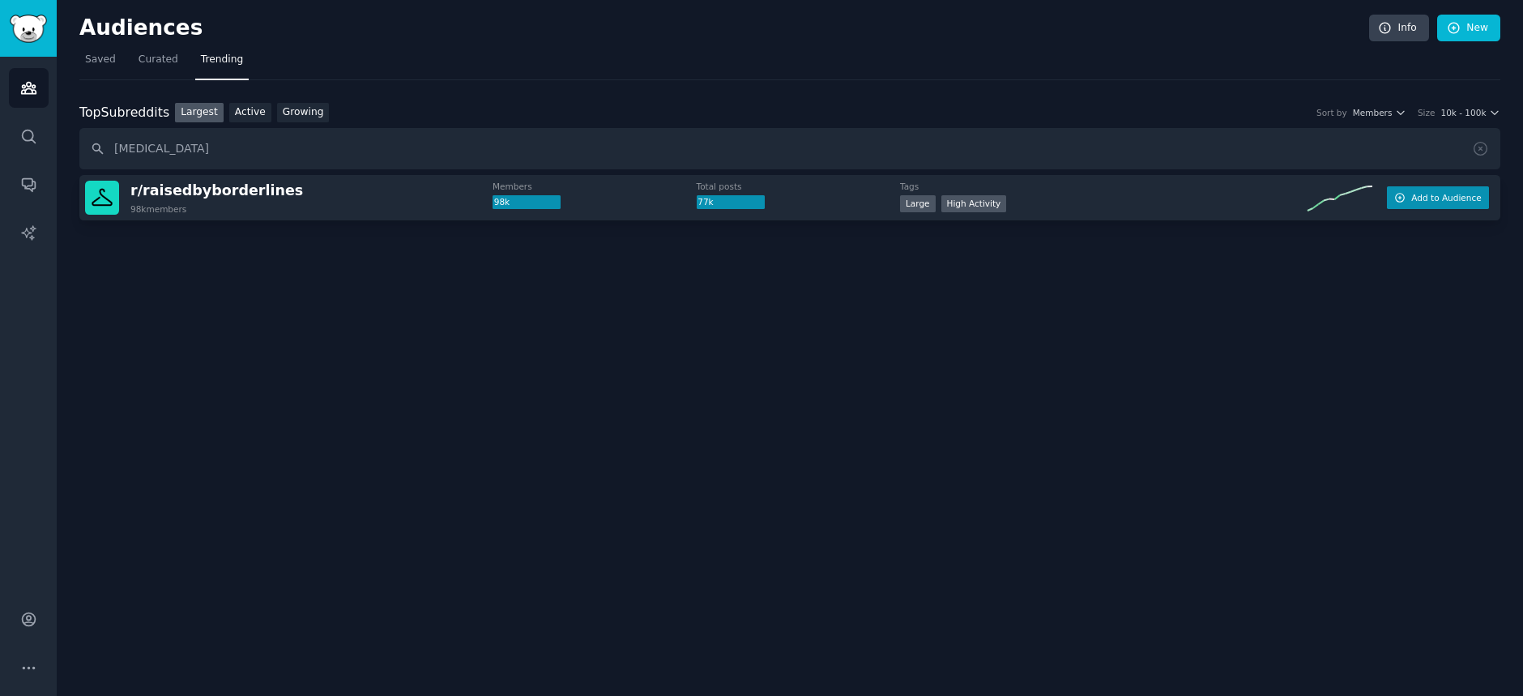
click at [1441, 192] on span "Add to Audience" at bounding box center [1446, 197] width 70 height 11
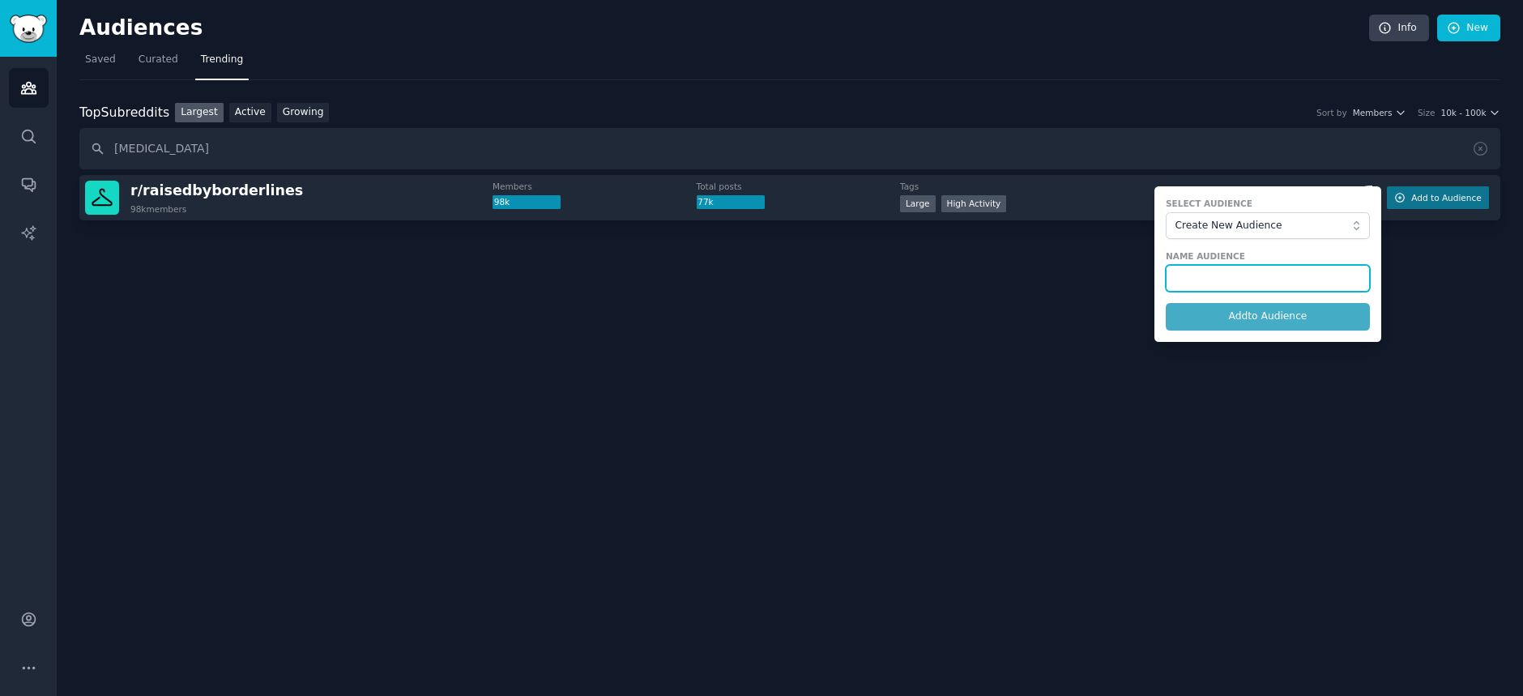
click at [1313, 279] on input "text" at bounding box center [1267, 279] width 204 height 28
type input "[MEDICAL_DATA]"
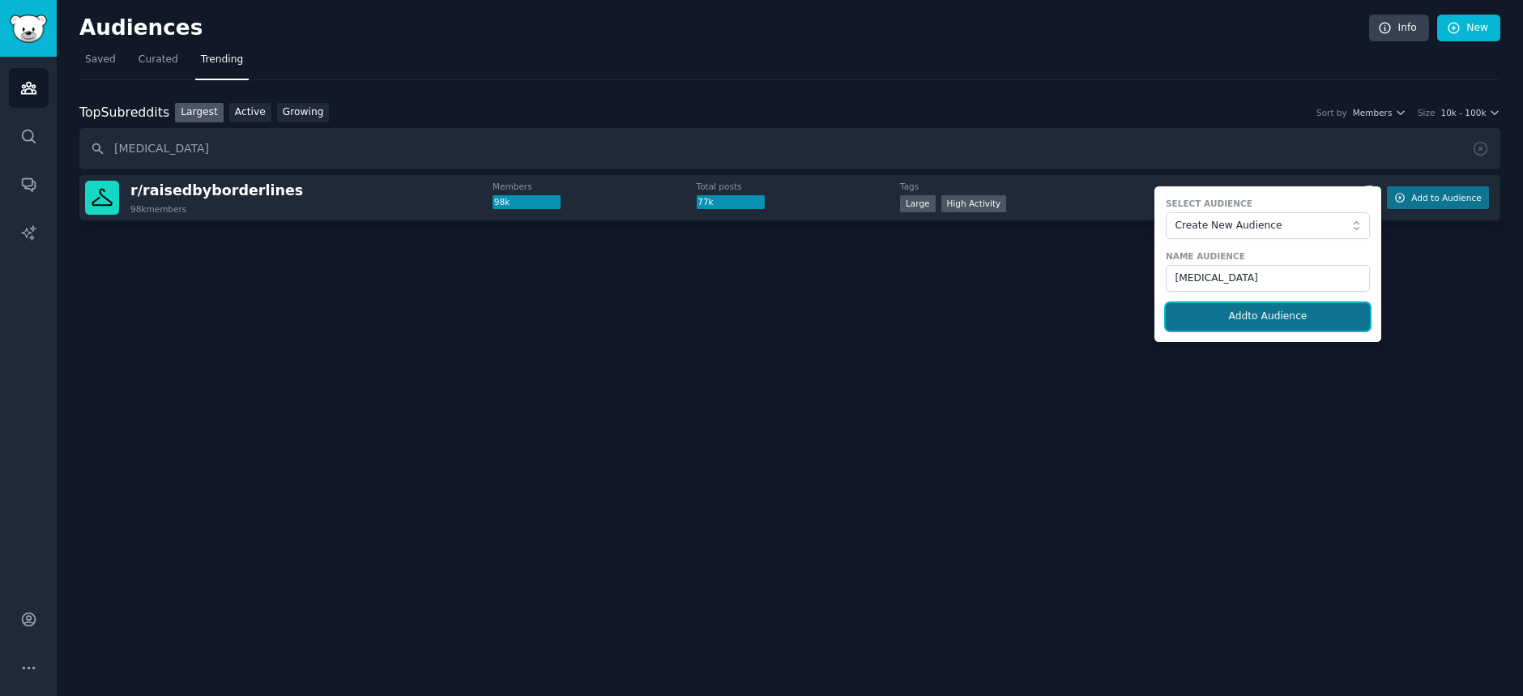
click at [1292, 315] on button "Add to Audience" at bounding box center [1267, 317] width 204 height 28
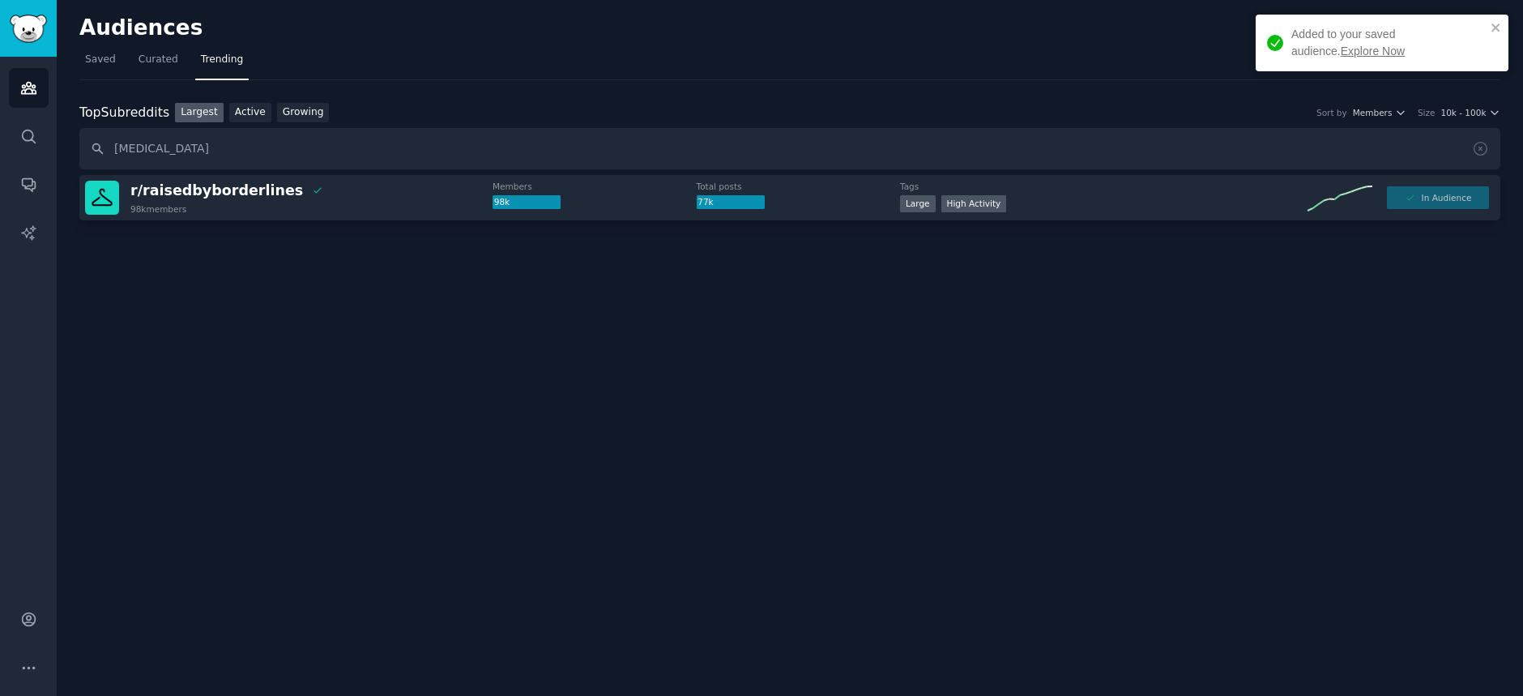
click at [1340, 53] on link "Explore Now" at bounding box center [1372, 51] width 64 height 13
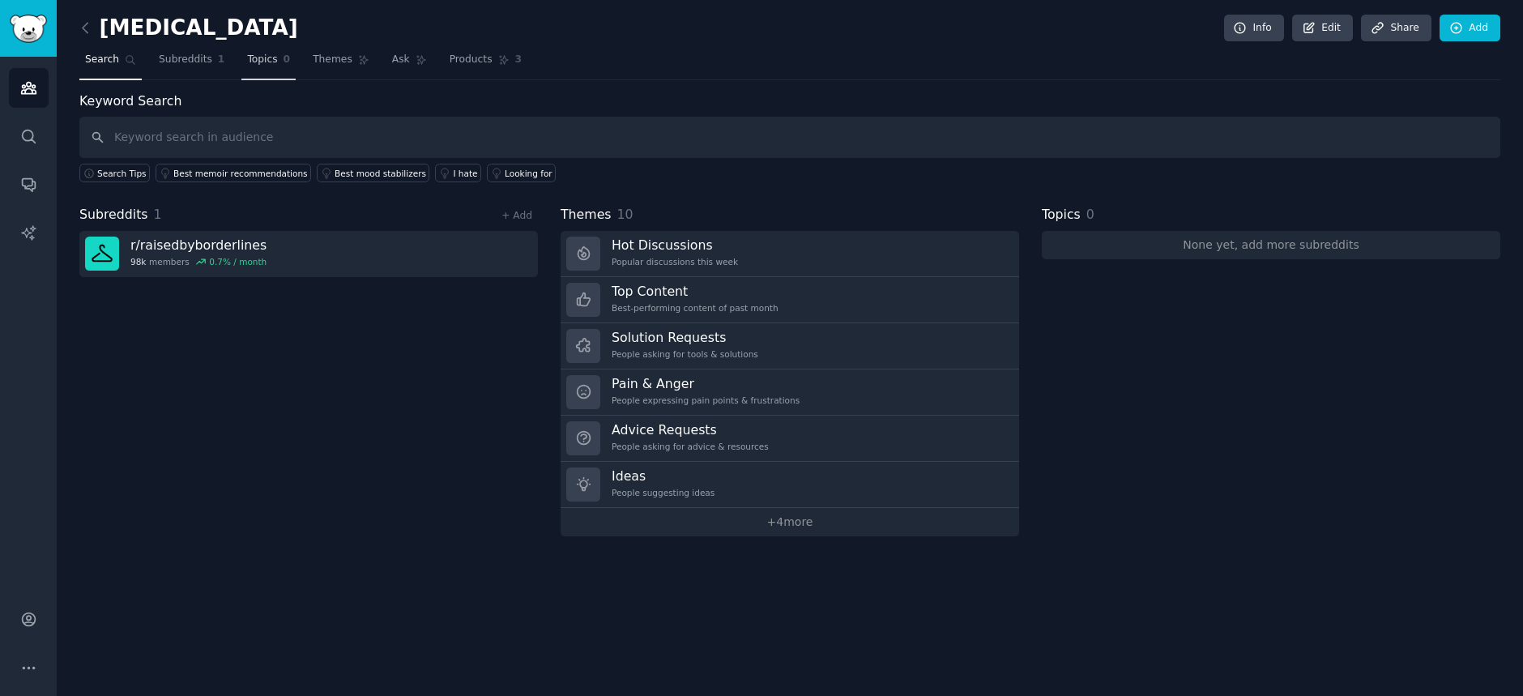
click at [254, 62] on span "Topics" at bounding box center [262, 60] width 30 height 15
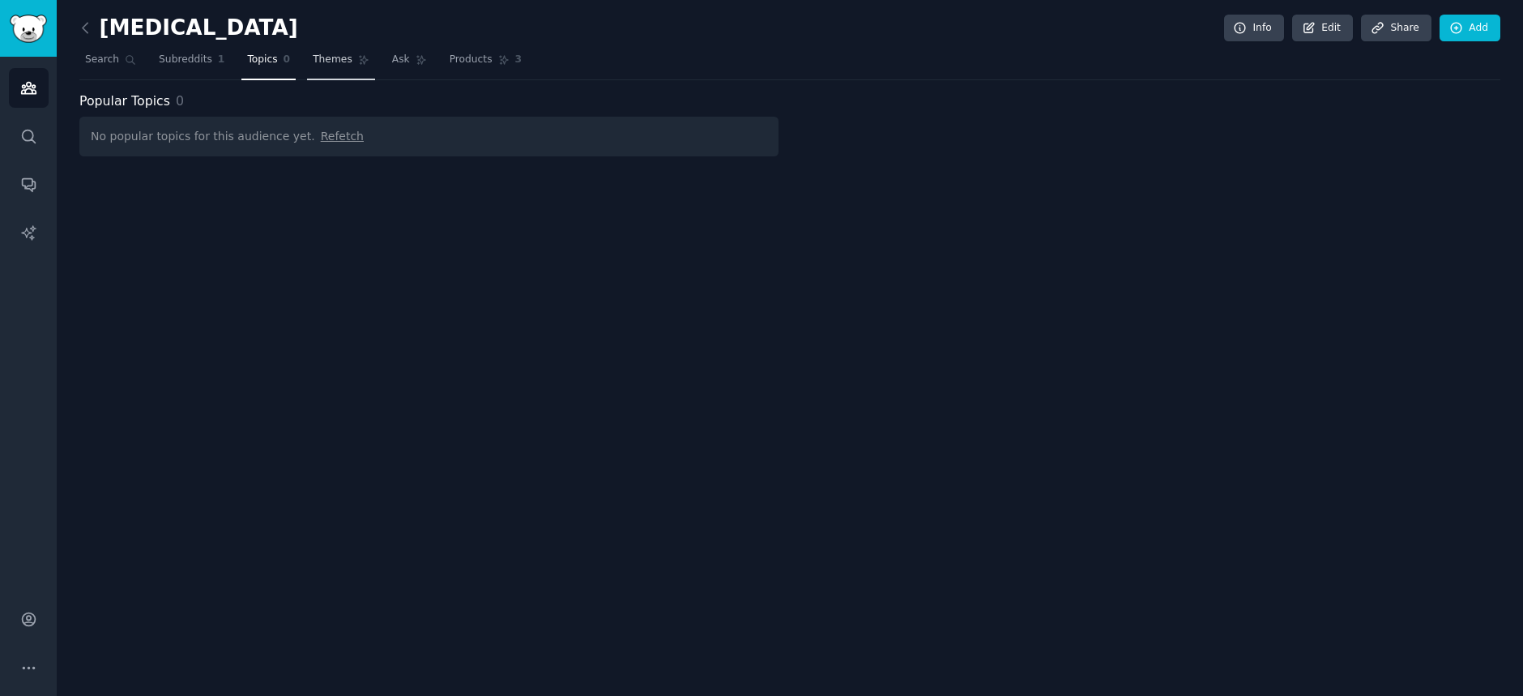
click at [317, 59] on span "Themes" at bounding box center [333, 60] width 40 height 15
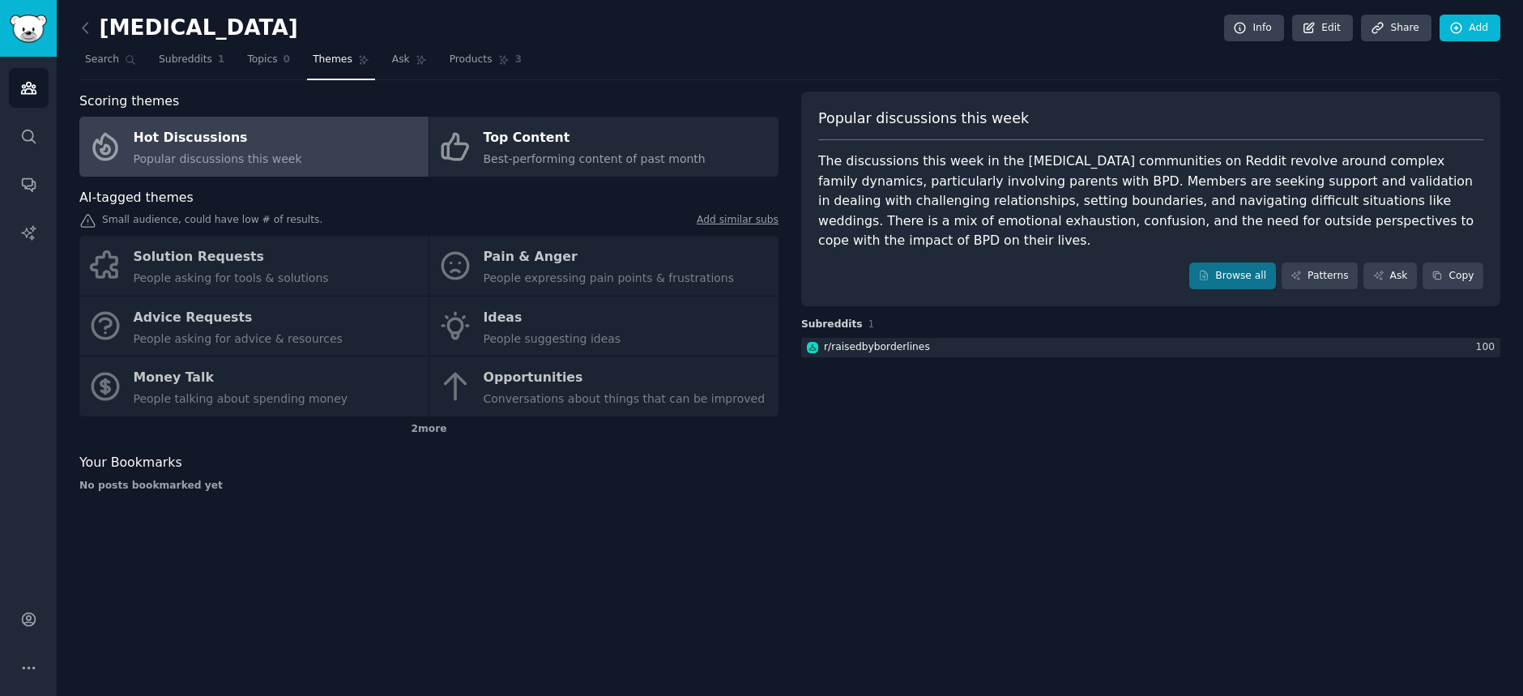
click at [499, 259] on div "Solution Requests People asking for tools & solutions Pain & Anger People expre…" at bounding box center [428, 326] width 699 height 181
click at [541, 276] on div "Solution Requests People asking for tools & solutions Pain & Anger People expre…" at bounding box center [428, 326] width 699 height 181
click at [543, 276] on div "Solution Requests People asking for tools & solutions Pain & Anger People expre…" at bounding box center [428, 326] width 699 height 181
click at [231, 258] on div "Solution Requests People asking for tools & solutions Pain & Anger People expre…" at bounding box center [428, 326] width 699 height 181
click at [522, 261] on div "Solution Requests People asking for tools & solutions Pain & Anger People expre…" at bounding box center [428, 326] width 699 height 181
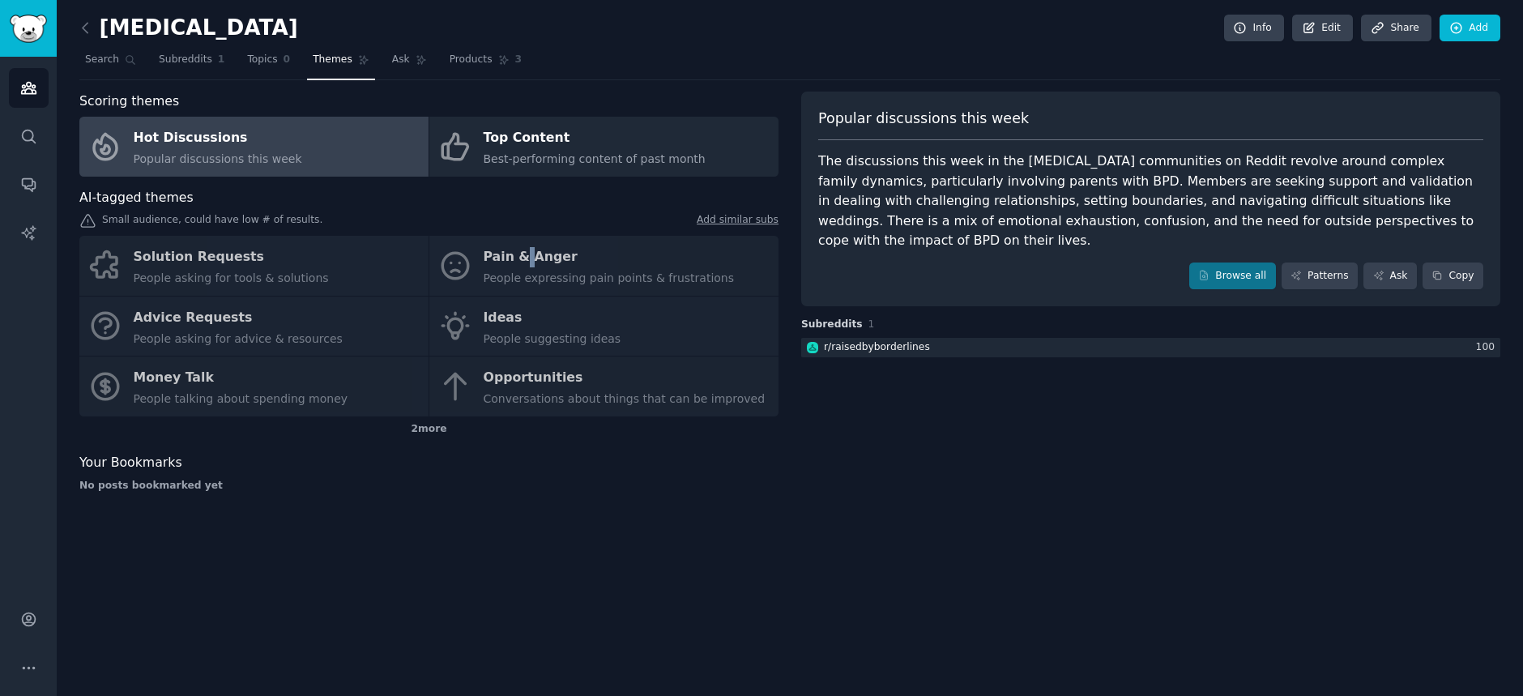
click at [522, 261] on div "Solution Requests People asking for tools & solutions Pain & Anger People expre…" at bounding box center [428, 326] width 699 height 181
click at [83, 26] on icon at bounding box center [85, 28] width 5 height 10
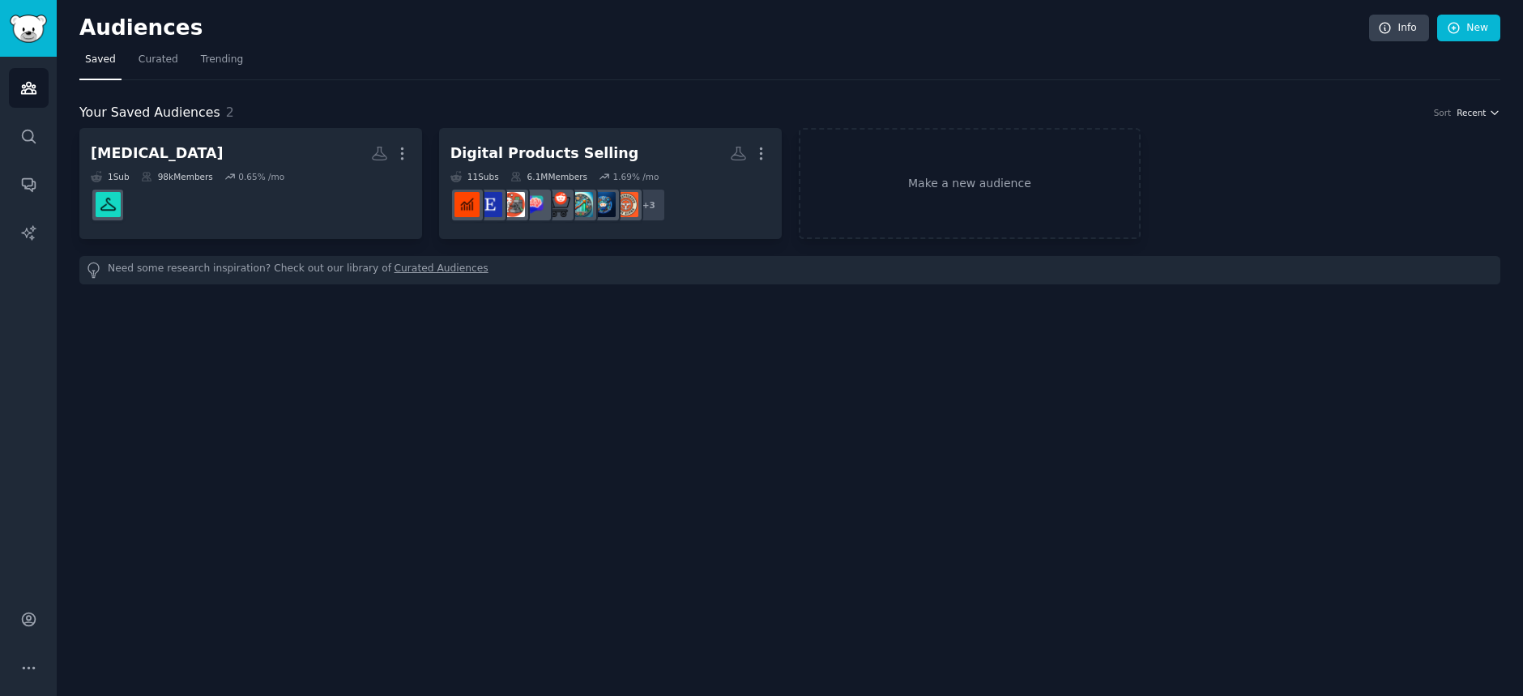
click at [1493, 110] on icon "button" at bounding box center [1494, 112] width 11 height 11
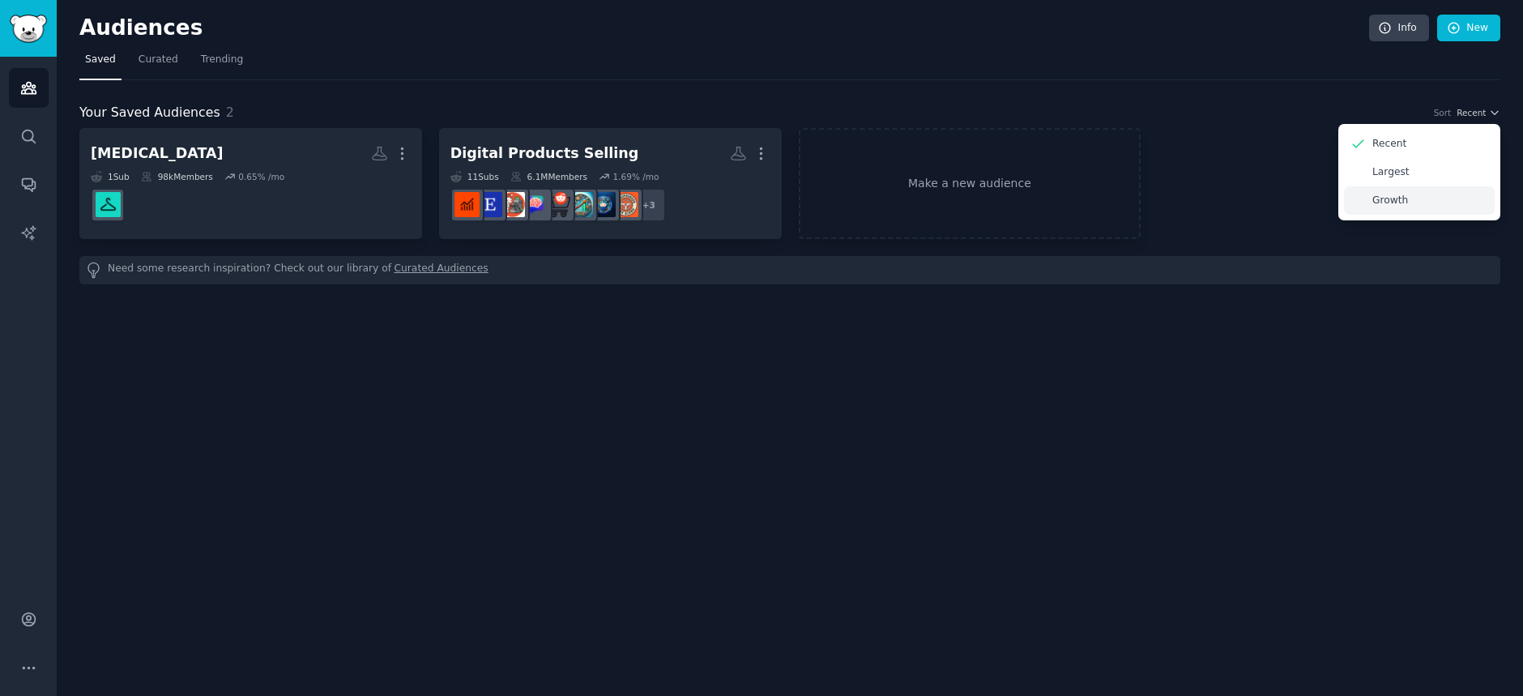
click at [1391, 199] on p "Growth" at bounding box center [1390, 201] width 36 height 15
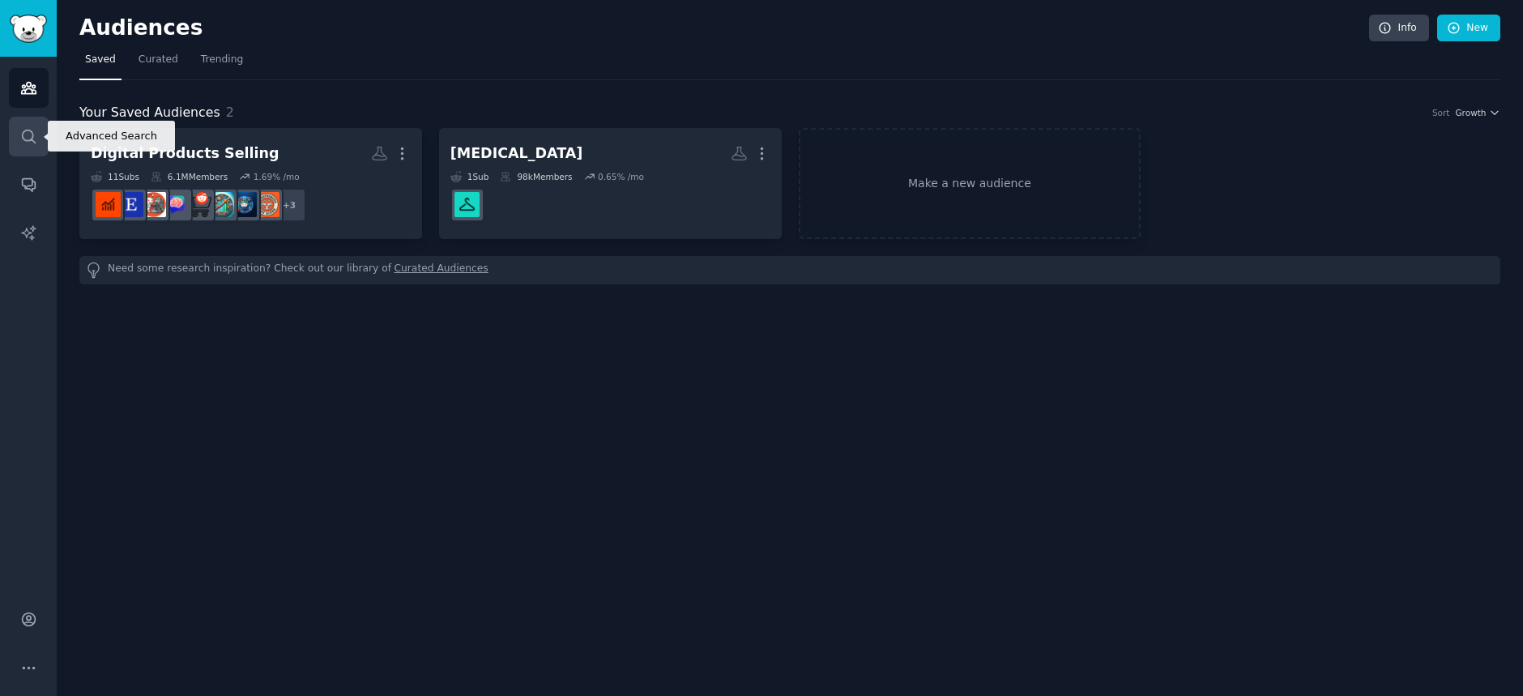
click at [28, 135] on icon "Sidebar" at bounding box center [28, 136] width 17 height 17
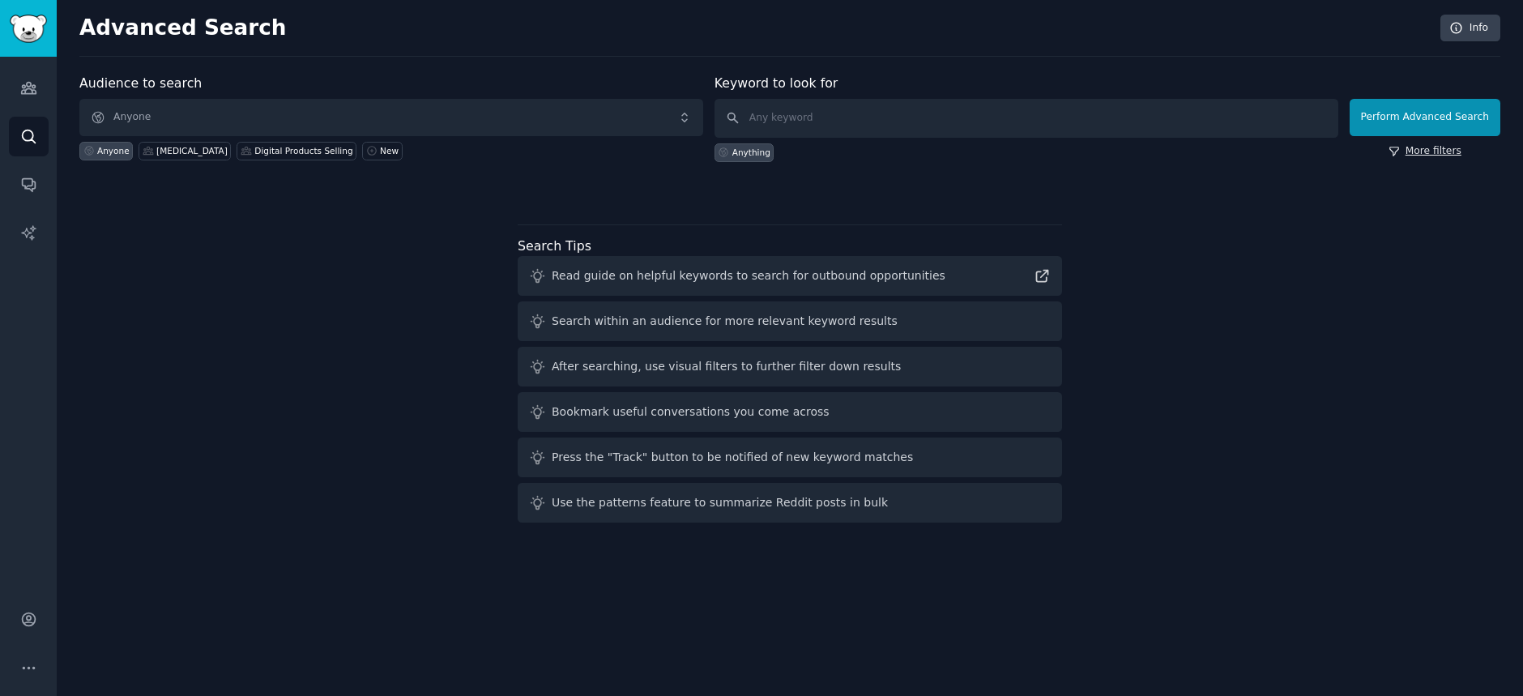
click at [1434, 148] on link "More filters" at bounding box center [1424, 151] width 73 height 15
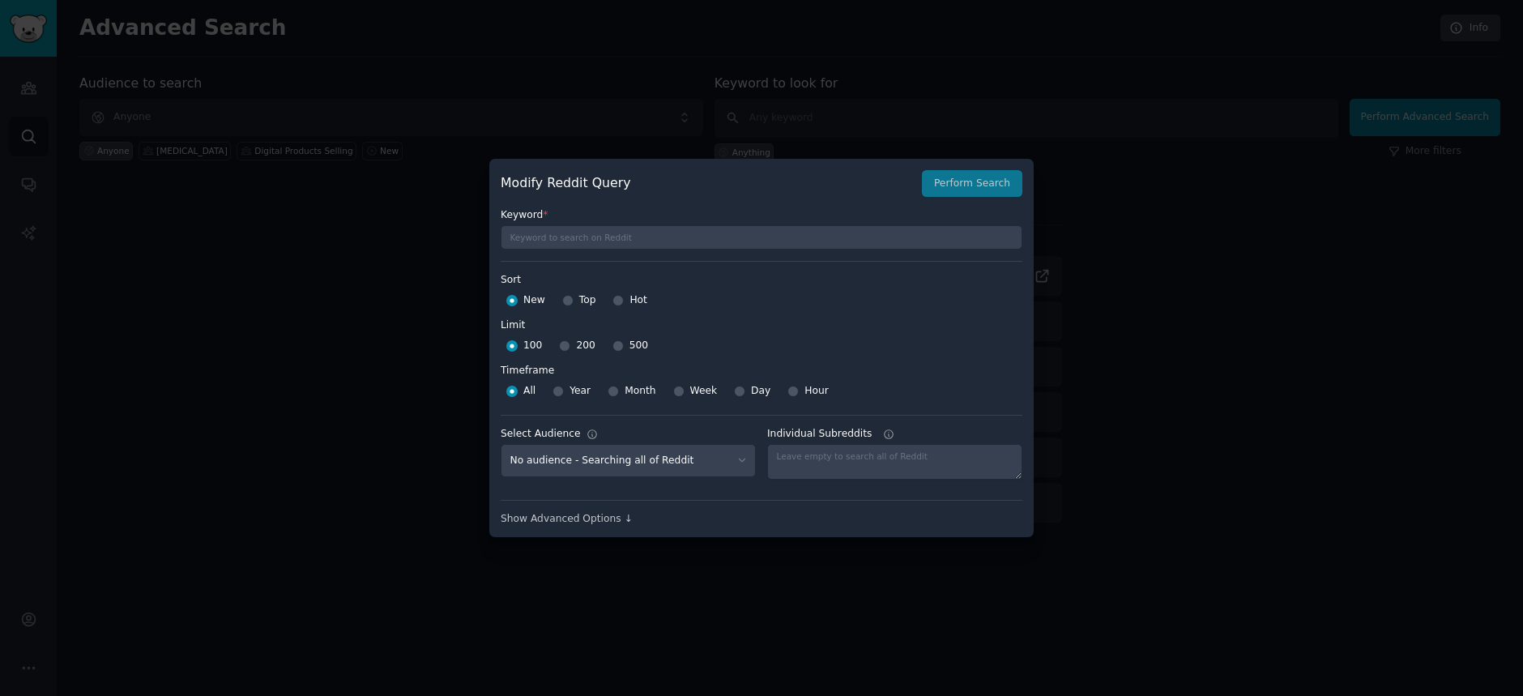
click at [147, 207] on div at bounding box center [761, 348] width 1523 height 696
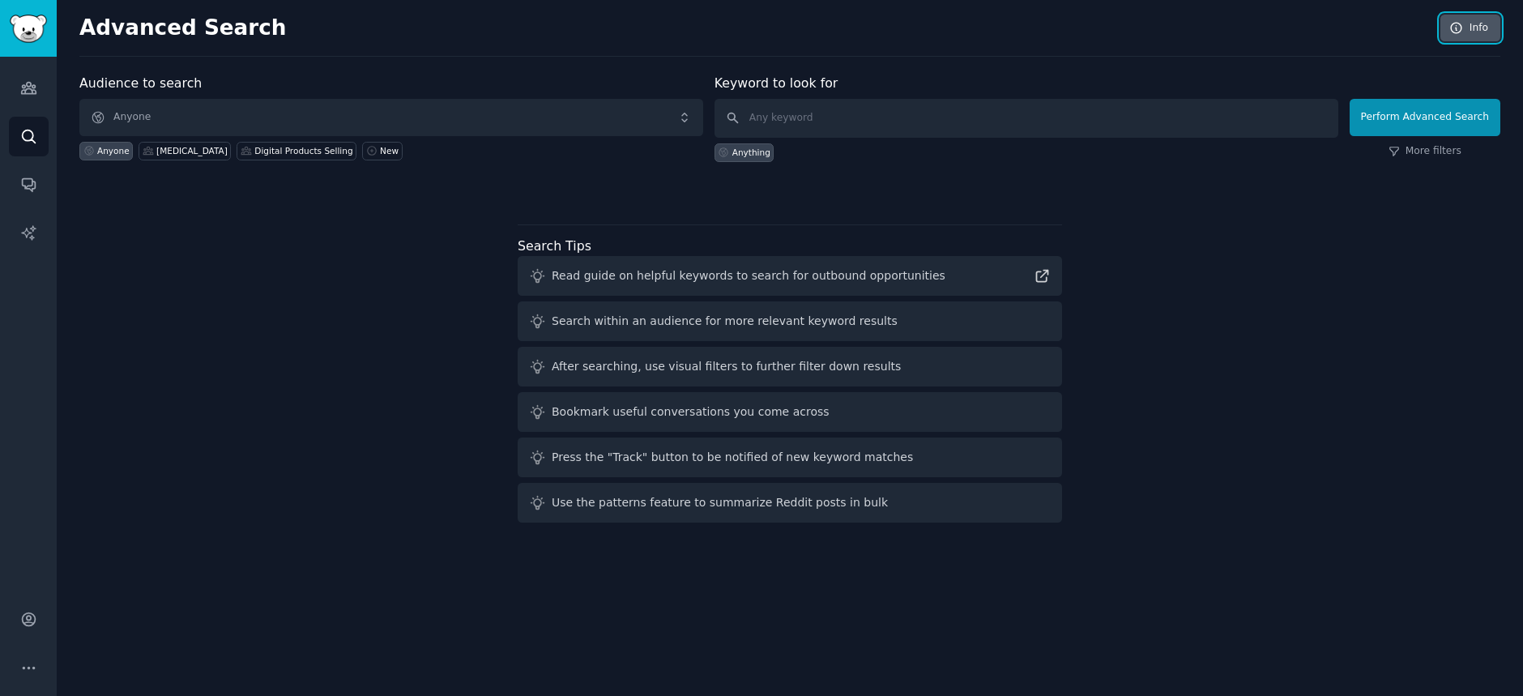
click at [1488, 32] on link "Info" at bounding box center [1470, 29] width 60 height 28
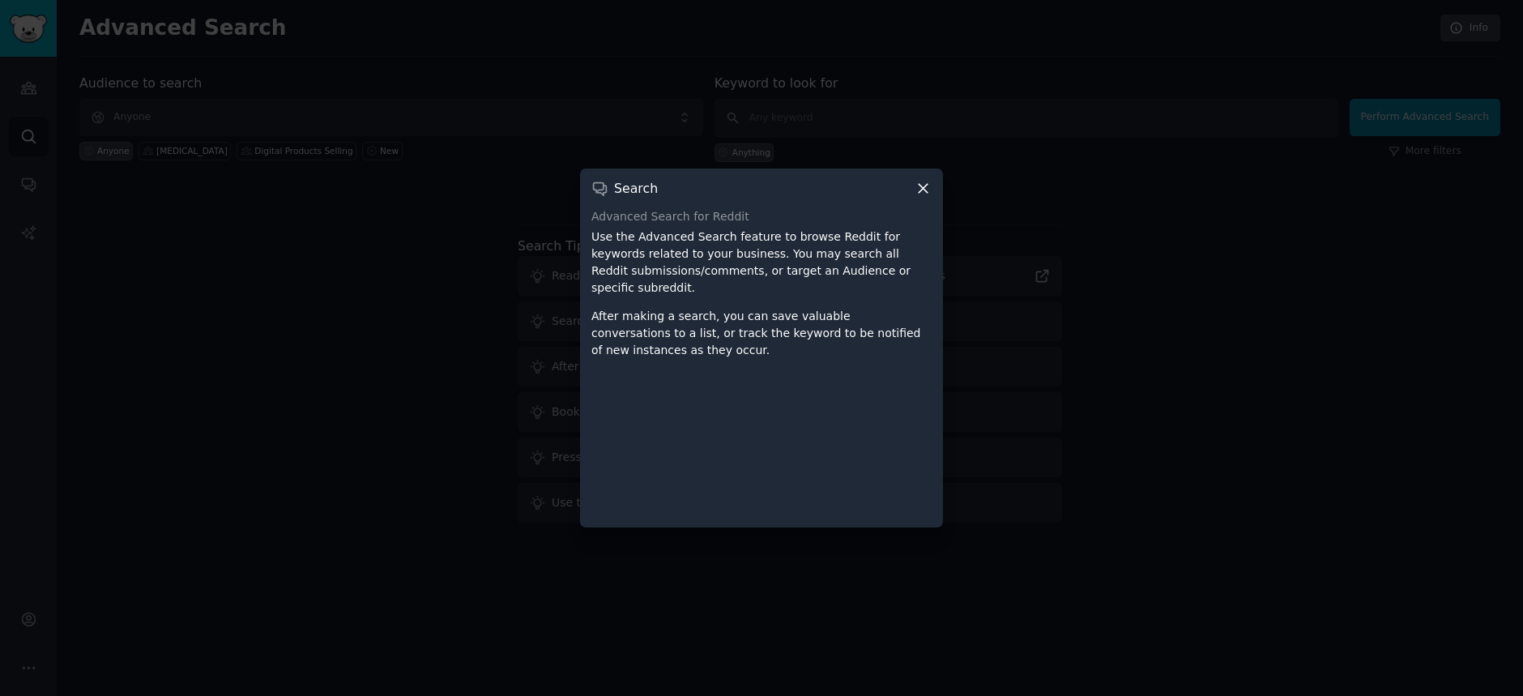
click at [922, 194] on icon at bounding box center [922, 189] width 9 height 9
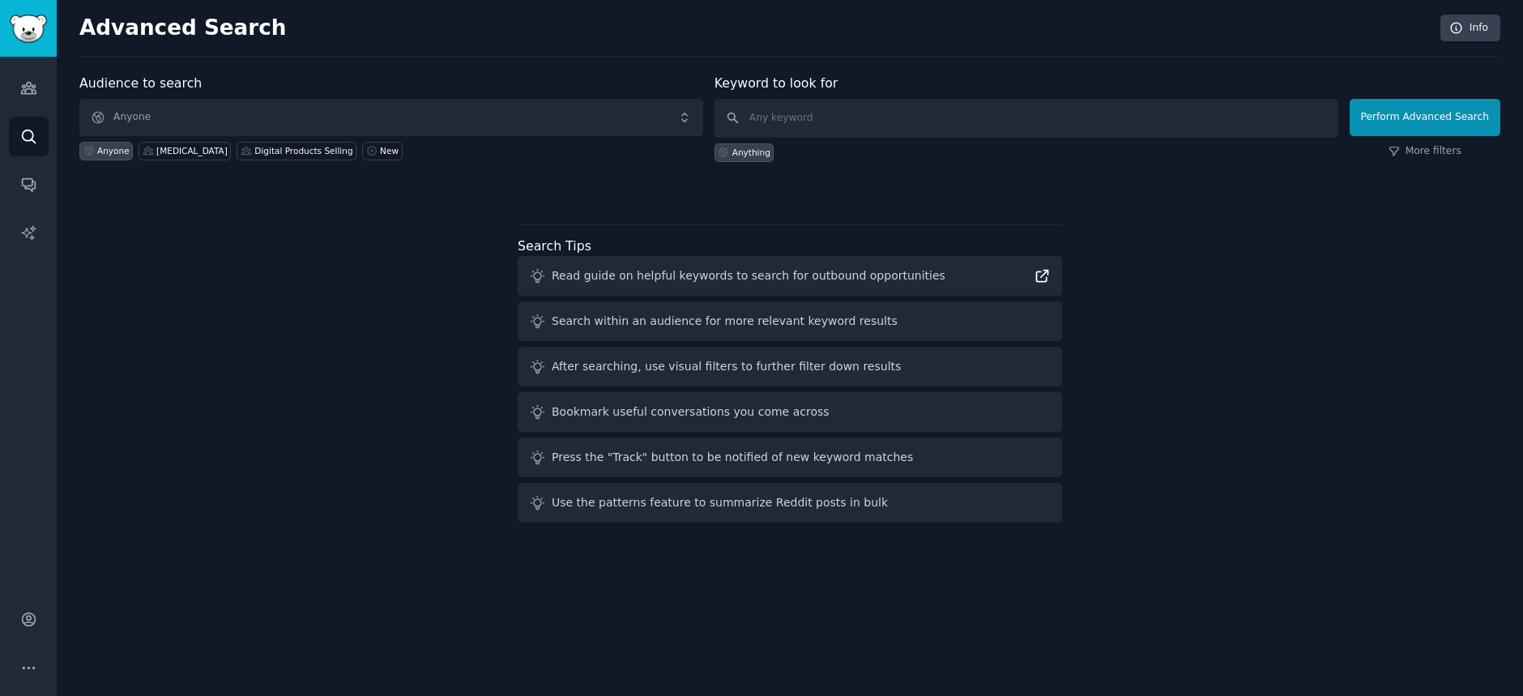
click at [1038, 275] on icon at bounding box center [1041, 275] width 17 height 17
click at [21, 92] on icon "Sidebar" at bounding box center [28, 88] width 15 height 11
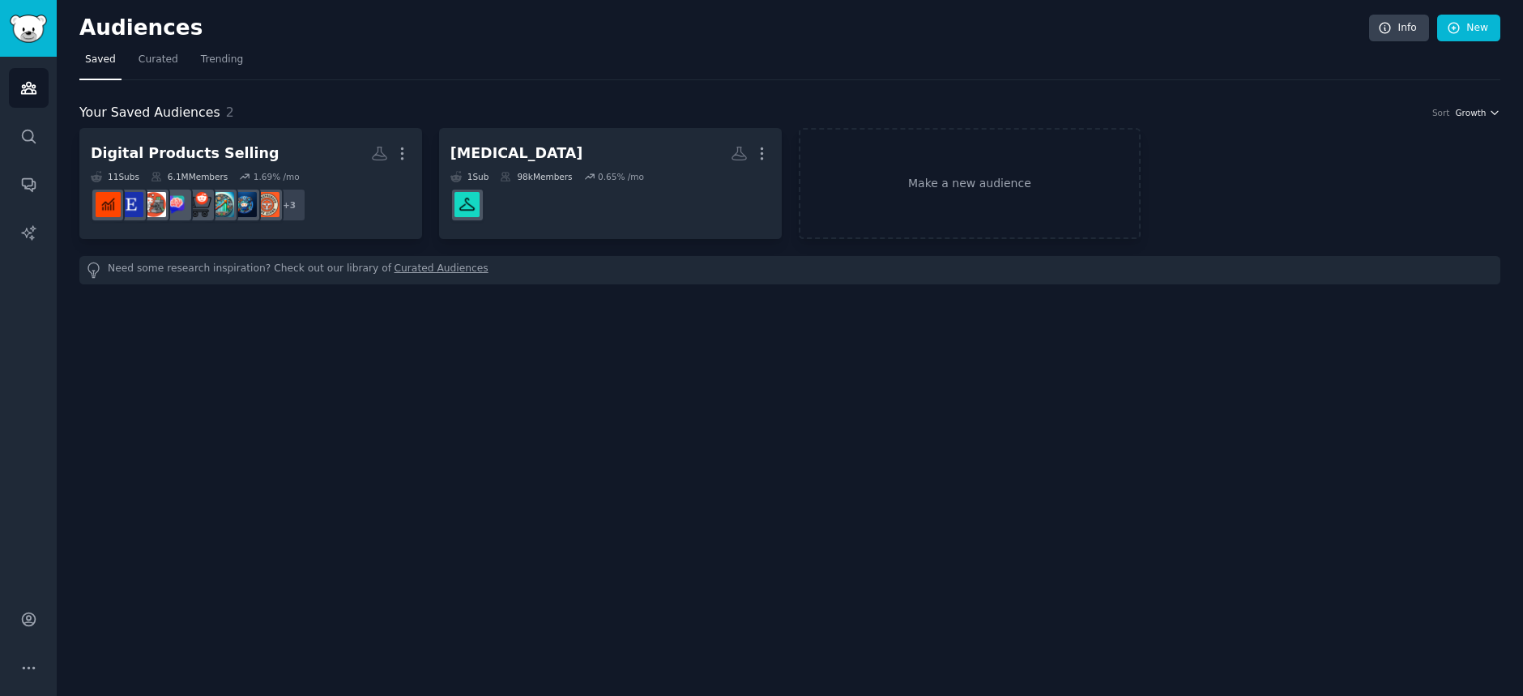
click at [1497, 113] on icon "button" at bounding box center [1494, 112] width 11 height 11
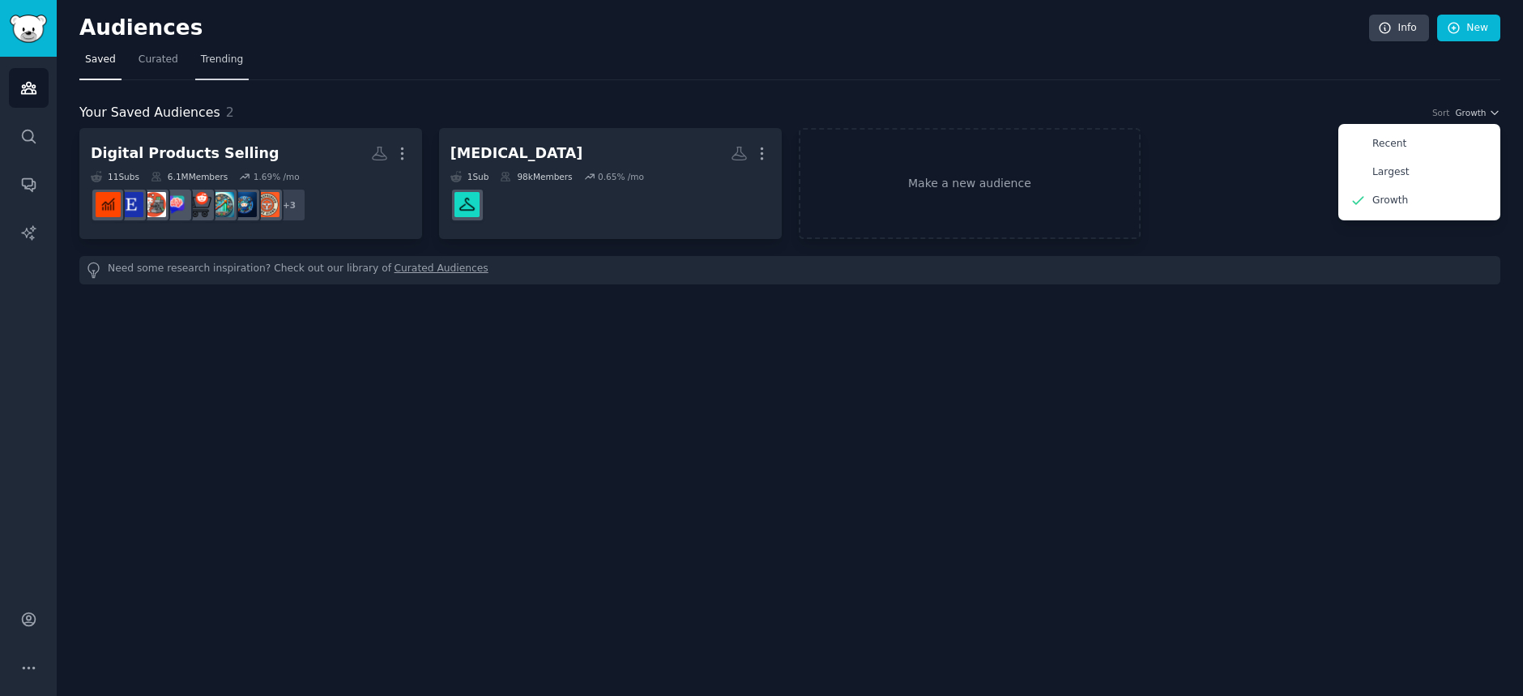
click at [201, 58] on span "Trending" at bounding box center [222, 60] width 42 height 15
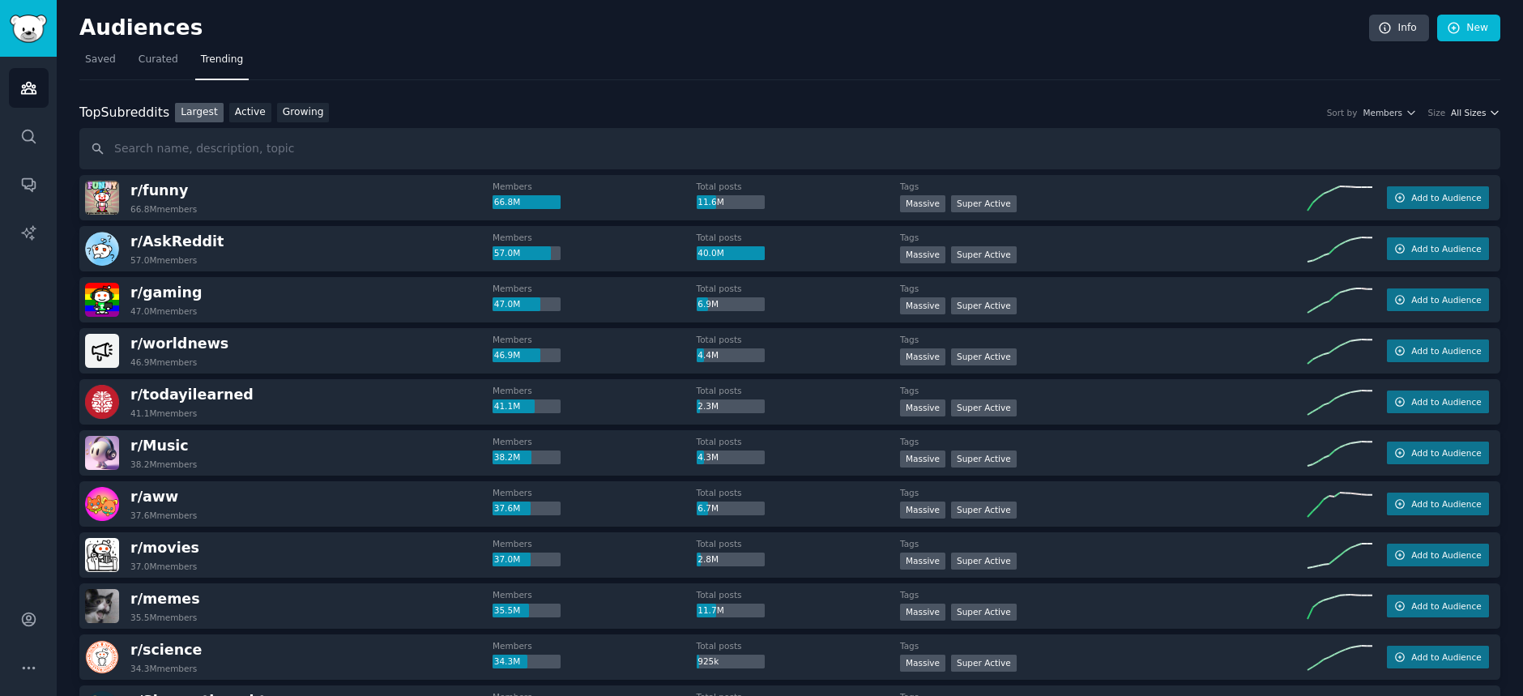
click at [1492, 109] on icon "button" at bounding box center [1494, 112] width 11 height 11
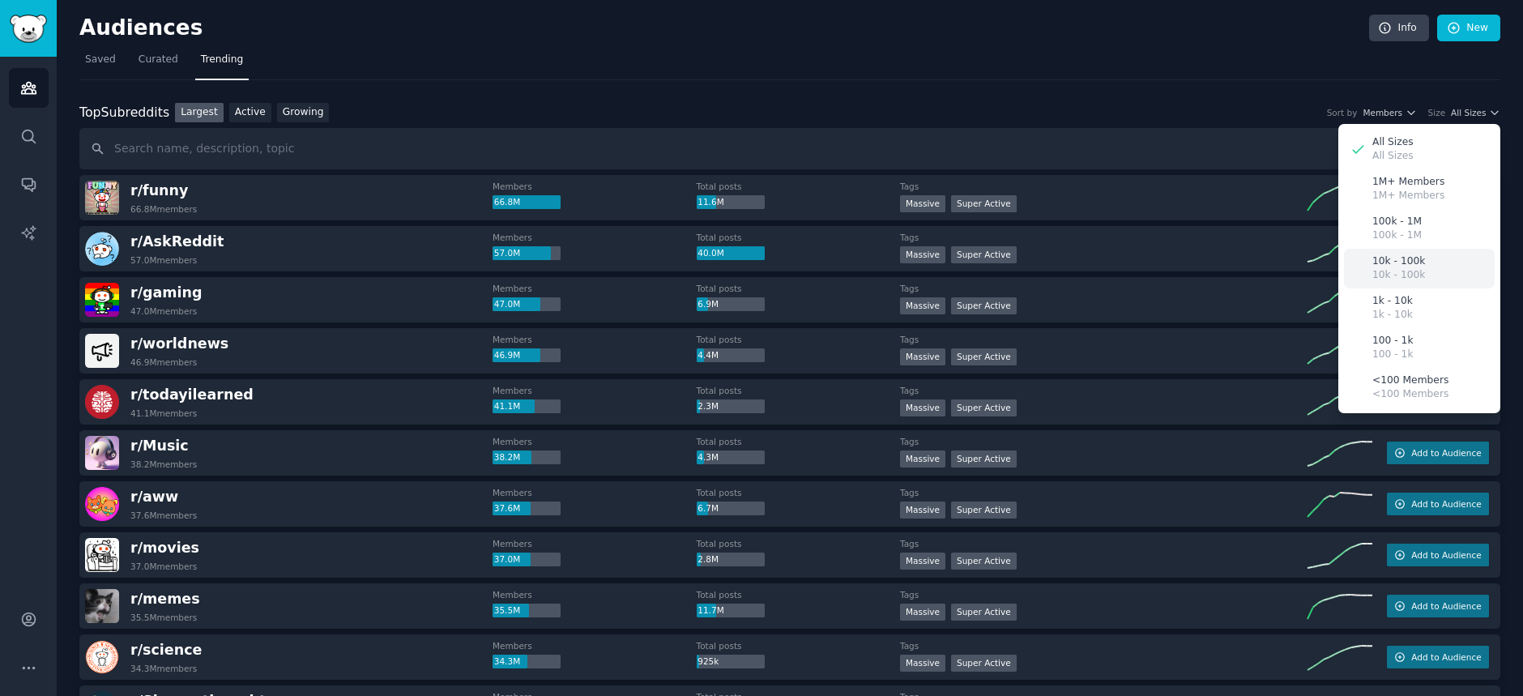
click at [1407, 267] on p "10k - 100k" at bounding box center [1398, 261] width 53 height 15
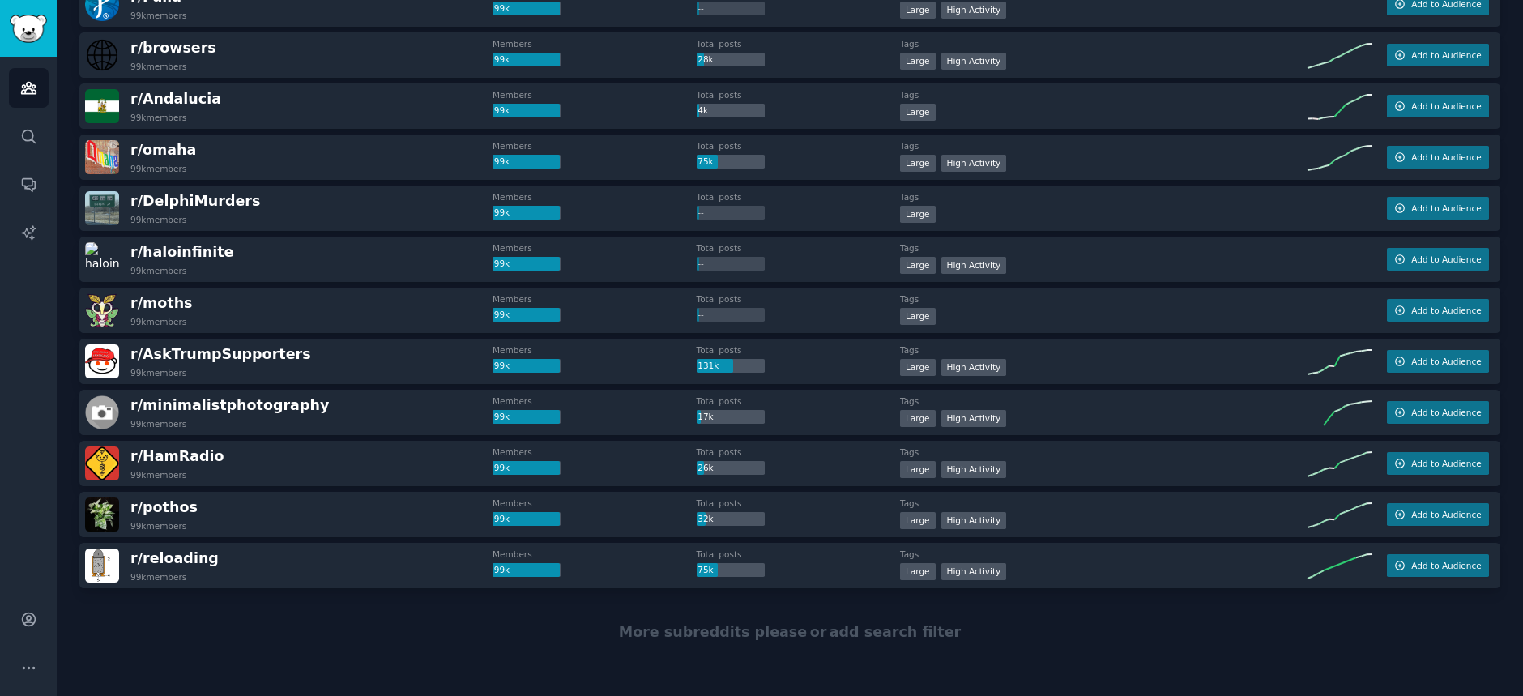
scroll to position [2136, 0]
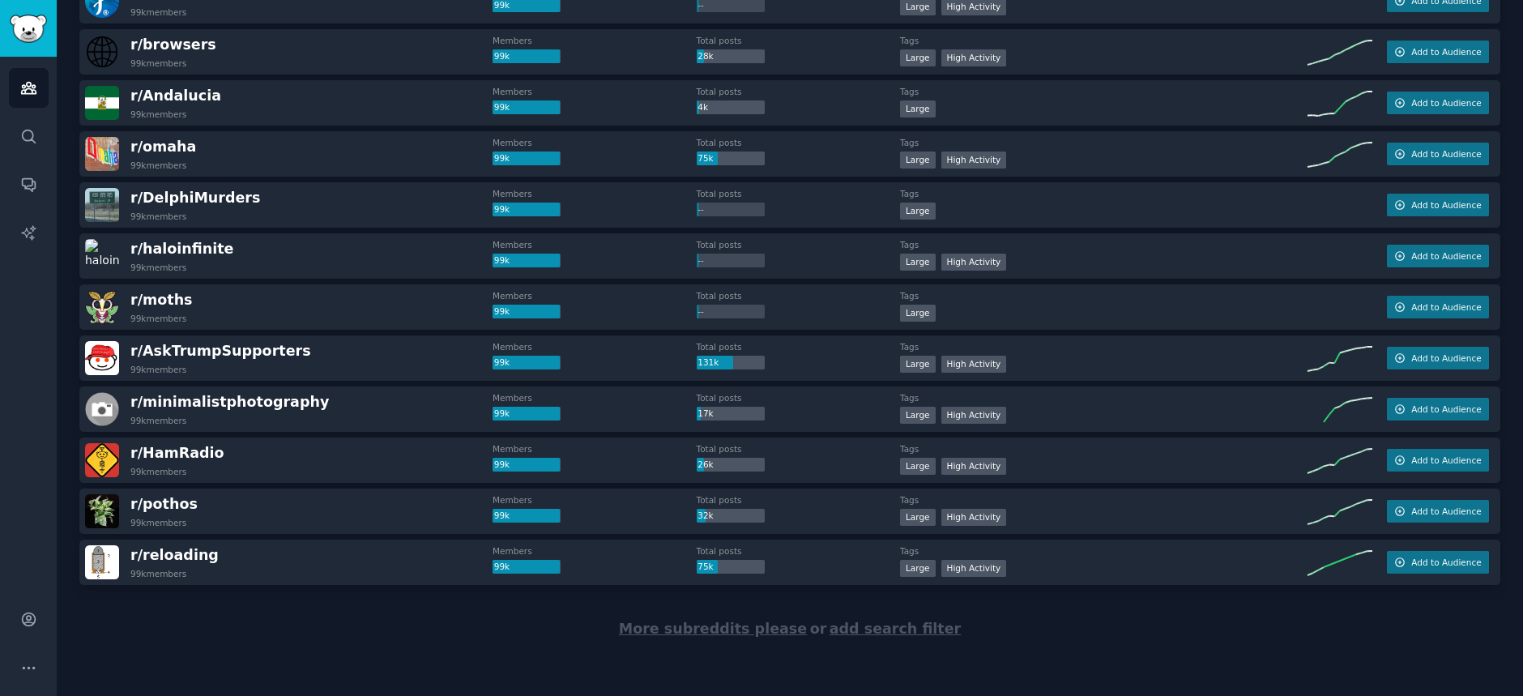
click at [688, 628] on span "More subreddits please" at bounding box center [713, 628] width 188 height 16
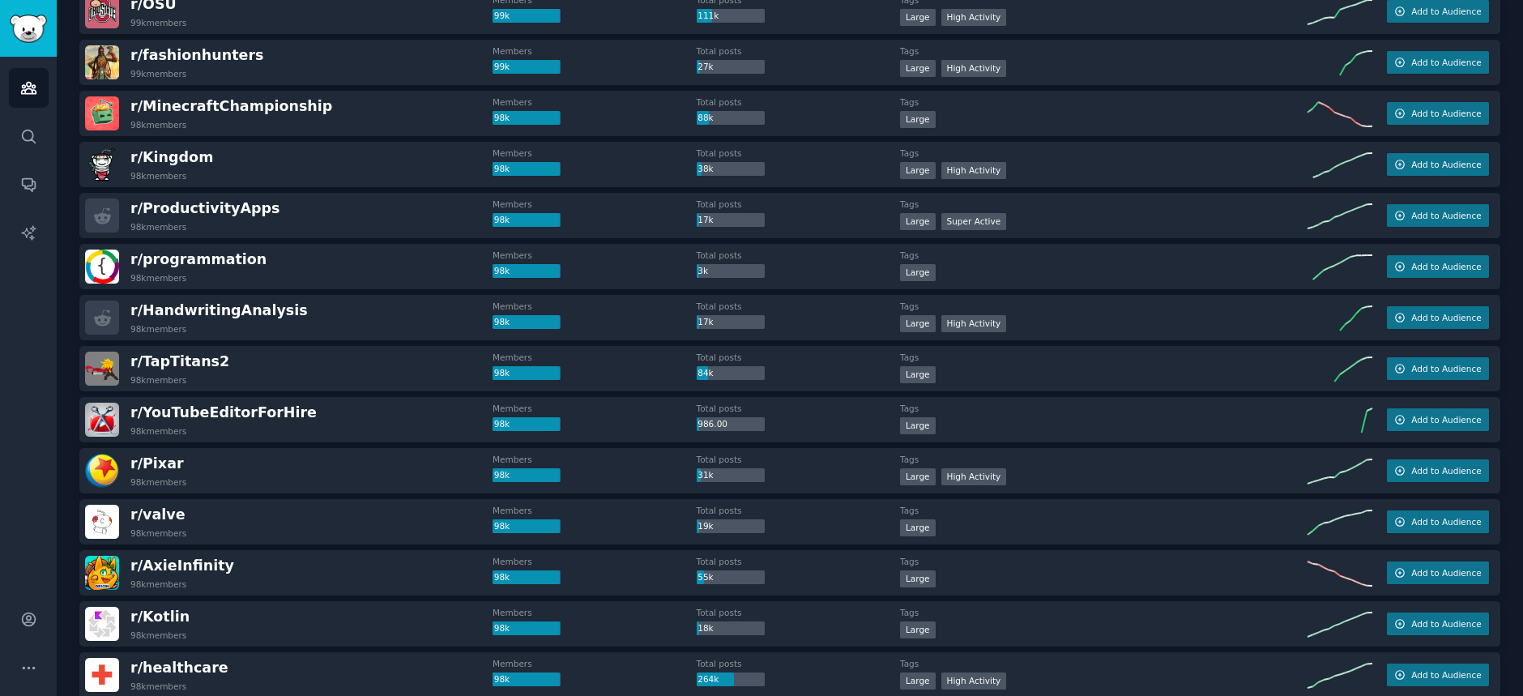
scroll to position [3095, 0]
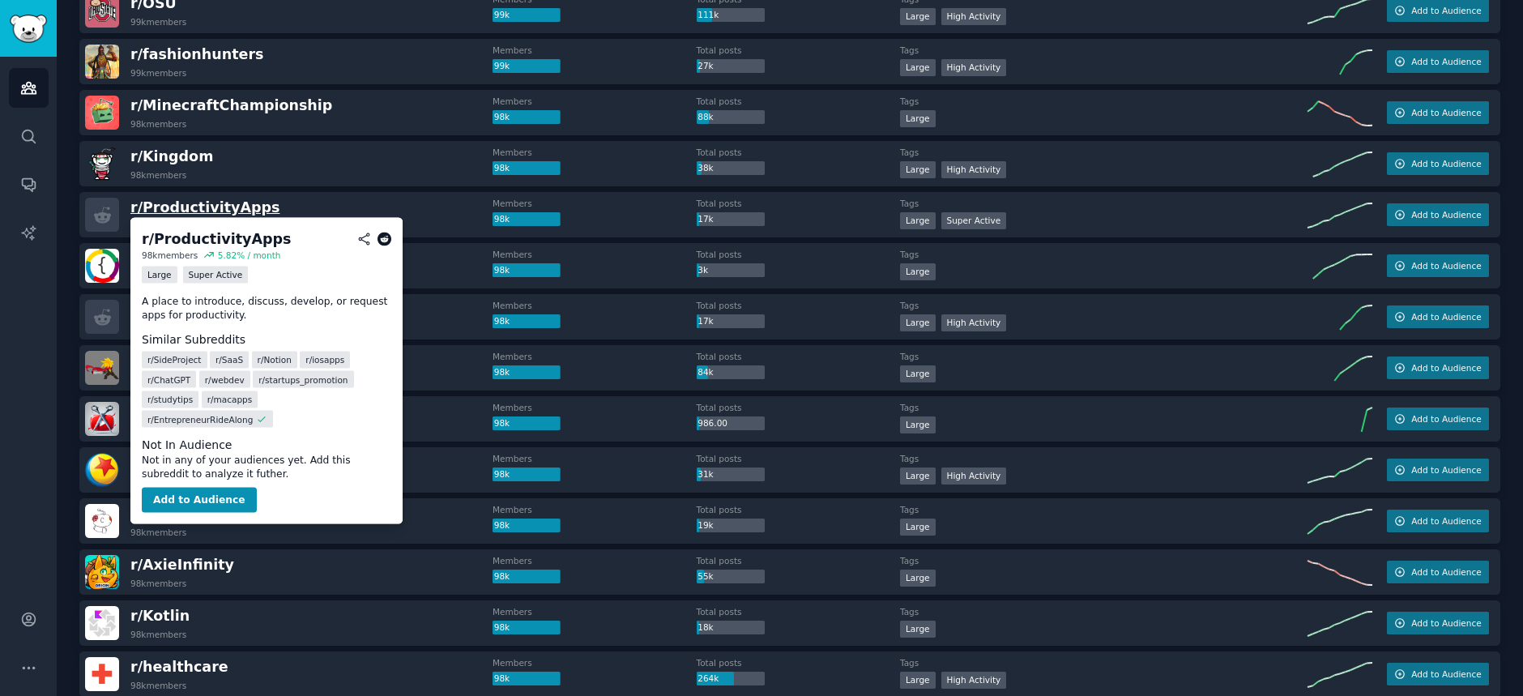
click at [224, 209] on span "r/ ProductivityApps" at bounding box center [204, 207] width 149 height 16
click at [225, 487] on button "Add to Audience" at bounding box center [199, 500] width 115 height 26
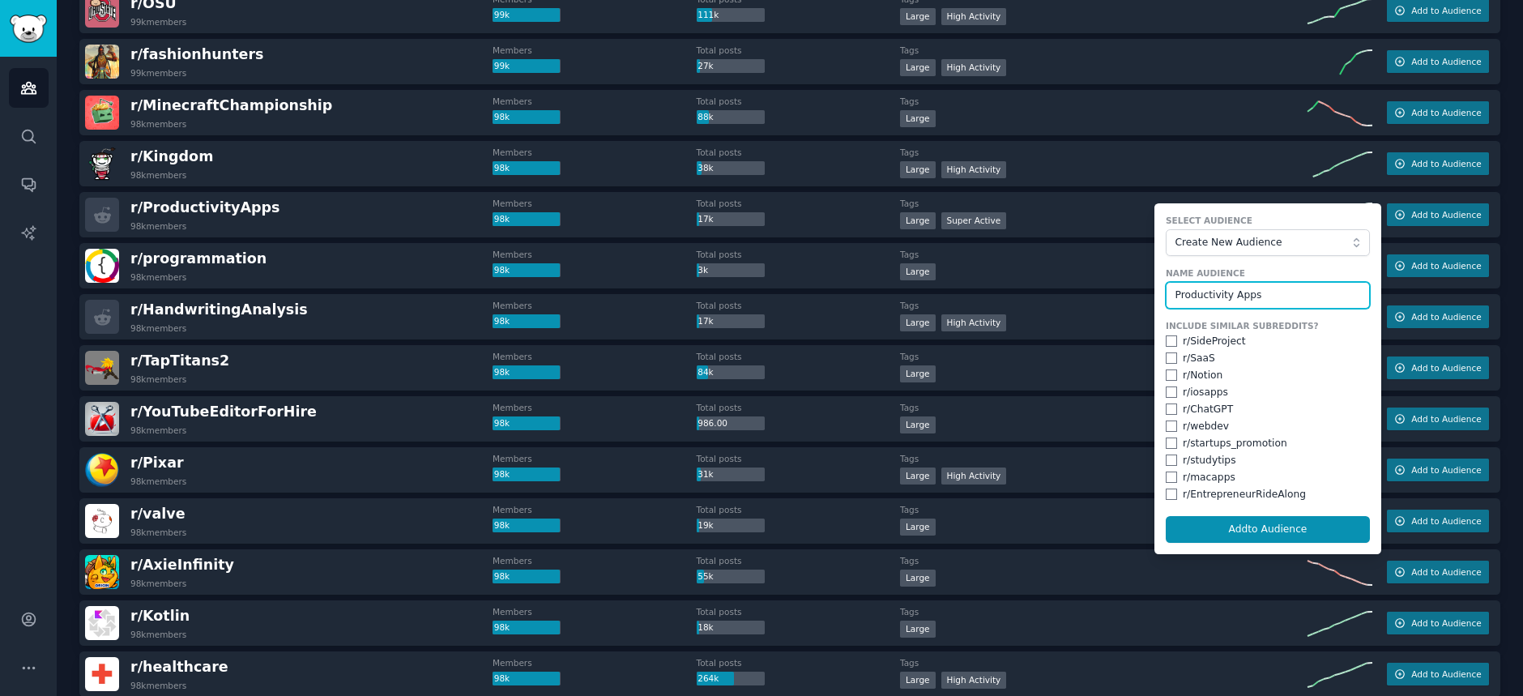
type input "Productivity Apps"
click at [1165, 337] on input "checkbox" at bounding box center [1170, 340] width 11 height 11
checkbox input "true"
click at [1165, 356] on input "checkbox" at bounding box center [1170, 357] width 11 height 11
checkbox input "true"
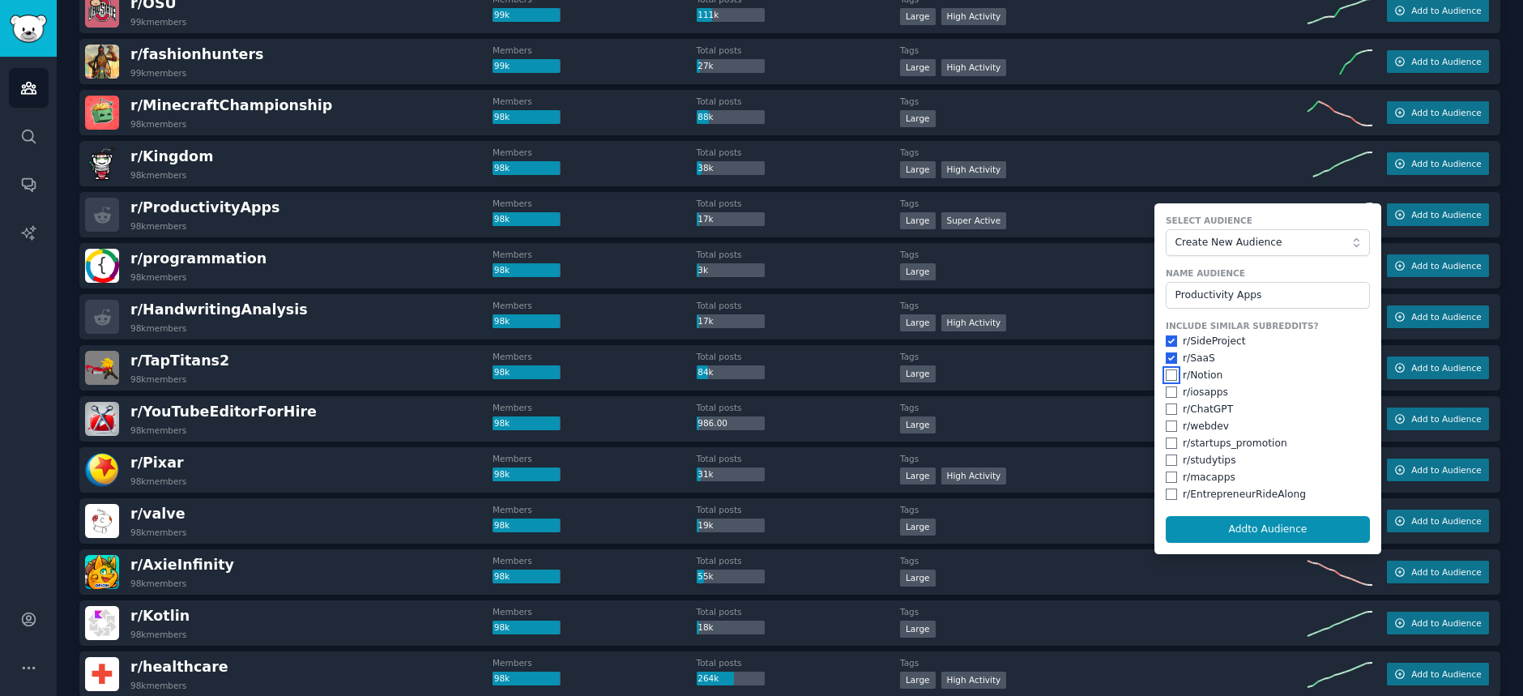
click at [1165, 373] on input "checkbox" at bounding box center [1170, 374] width 11 height 11
checkbox input "true"
click at [1165, 395] on input "checkbox" at bounding box center [1170, 391] width 11 height 11
checkbox input "true"
click at [1165, 406] on input "checkbox" at bounding box center [1170, 408] width 11 height 11
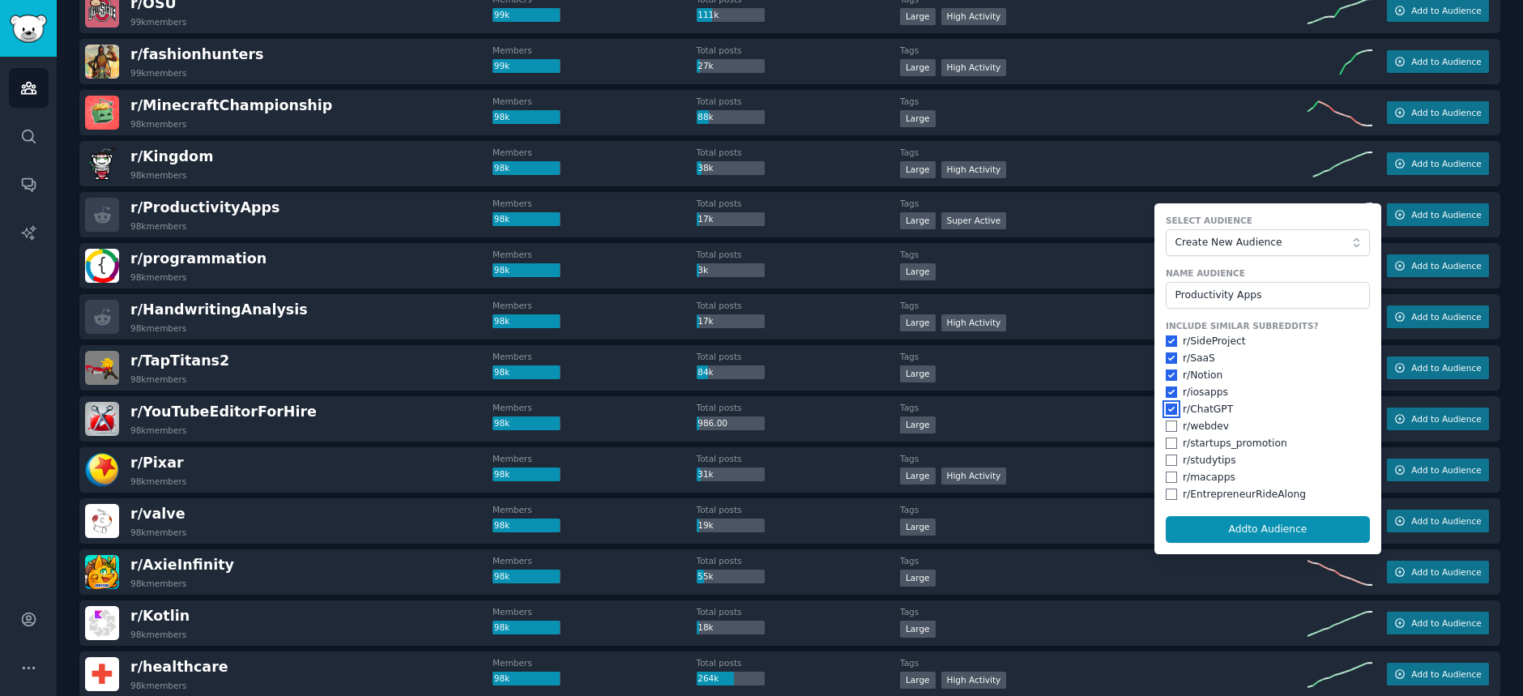
checkbox input "true"
click at [1166, 426] on input "checkbox" at bounding box center [1170, 425] width 11 height 11
checkbox input "true"
click at [1167, 441] on input "checkbox" at bounding box center [1170, 442] width 11 height 11
checkbox input "true"
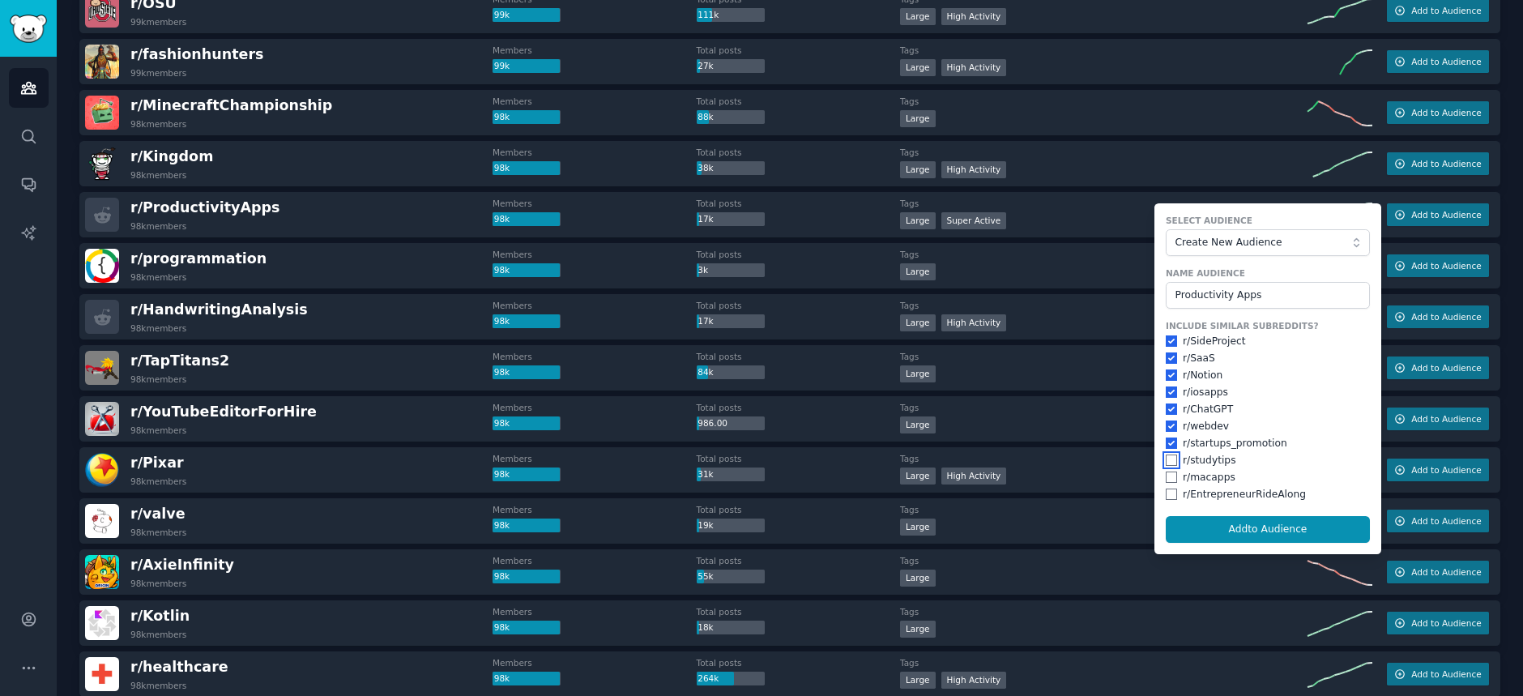
click at [1169, 459] on input "checkbox" at bounding box center [1170, 459] width 11 height 11
checkbox input "true"
click at [1169, 475] on input "checkbox" at bounding box center [1170, 476] width 11 height 11
checkbox input "true"
click at [1169, 489] on input "checkbox" at bounding box center [1170, 493] width 11 height 11
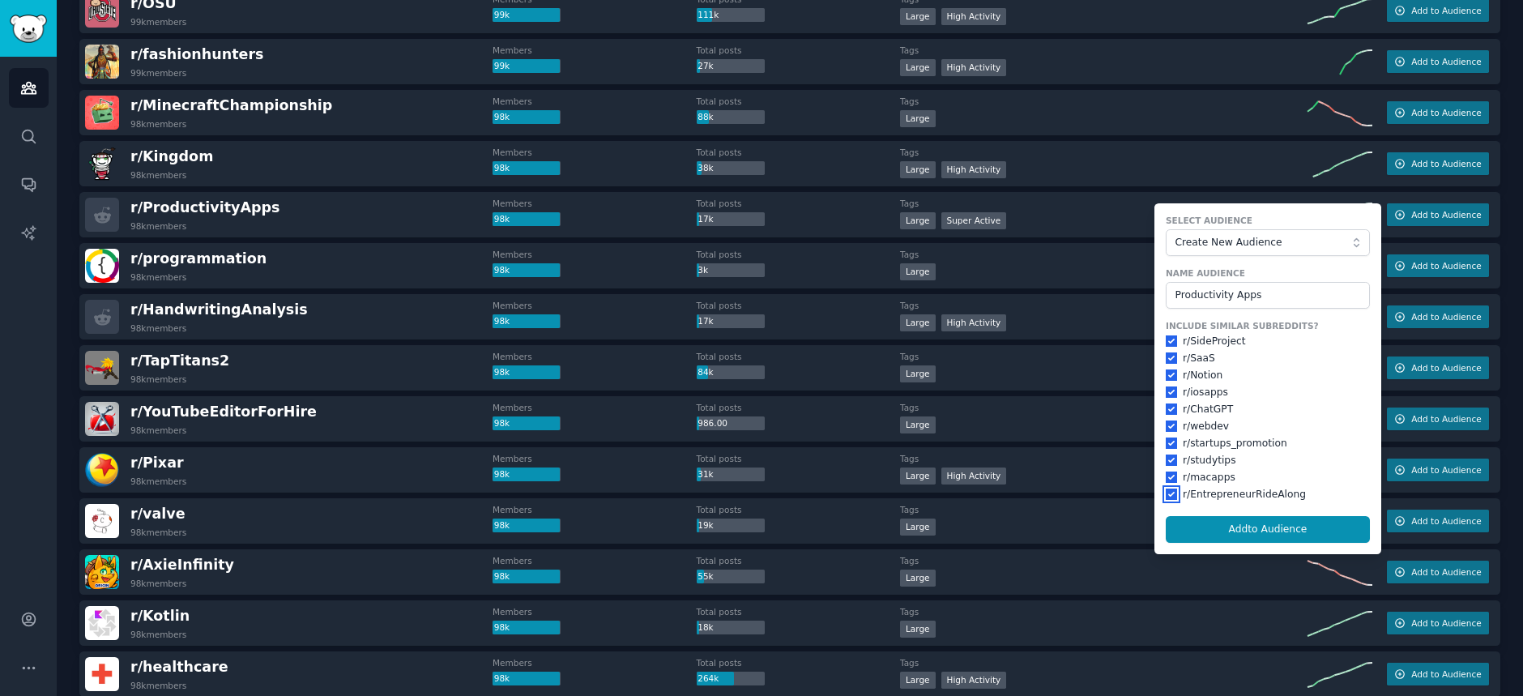
checkbox input "true"
click at [1270, 526] on button "Add to Audience" at bounding box center [1267, 530] width 204 height 28
checkbox input "false"
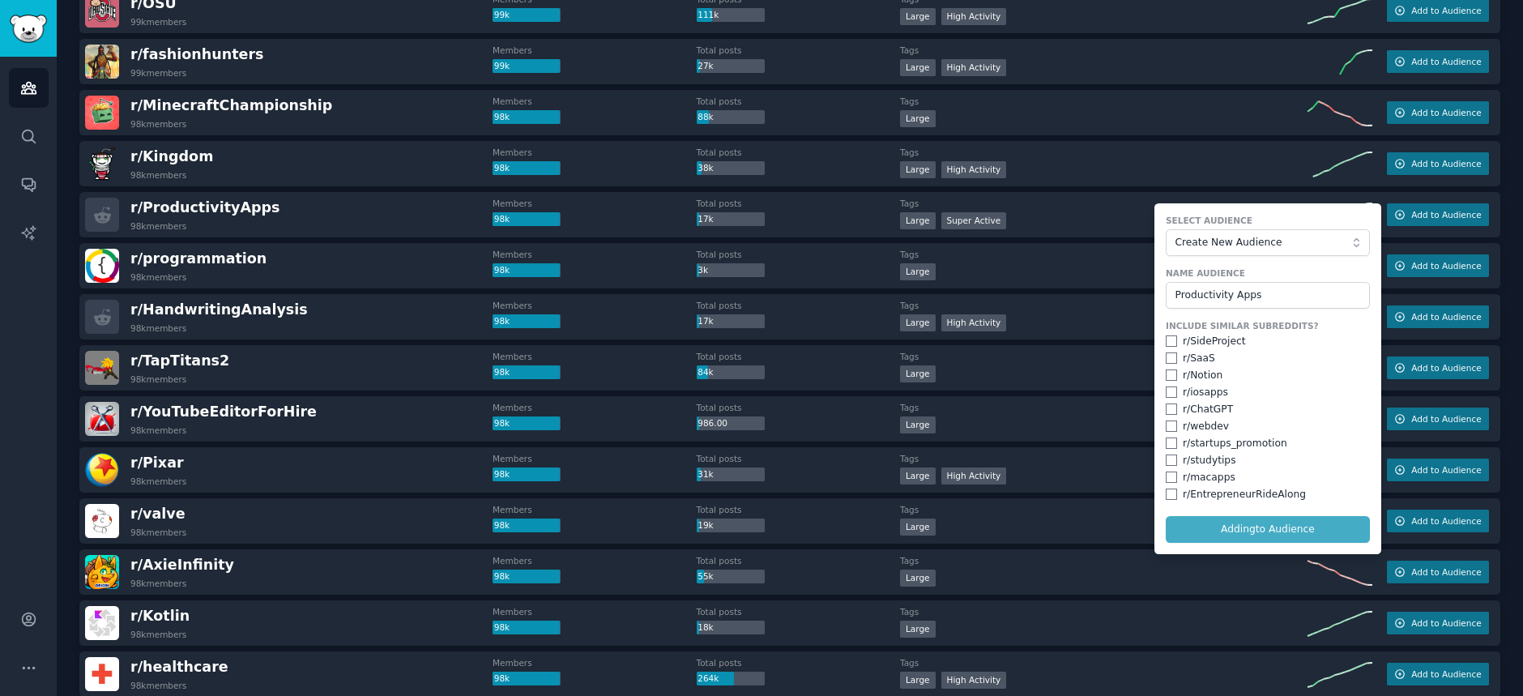
checkbox input "false"
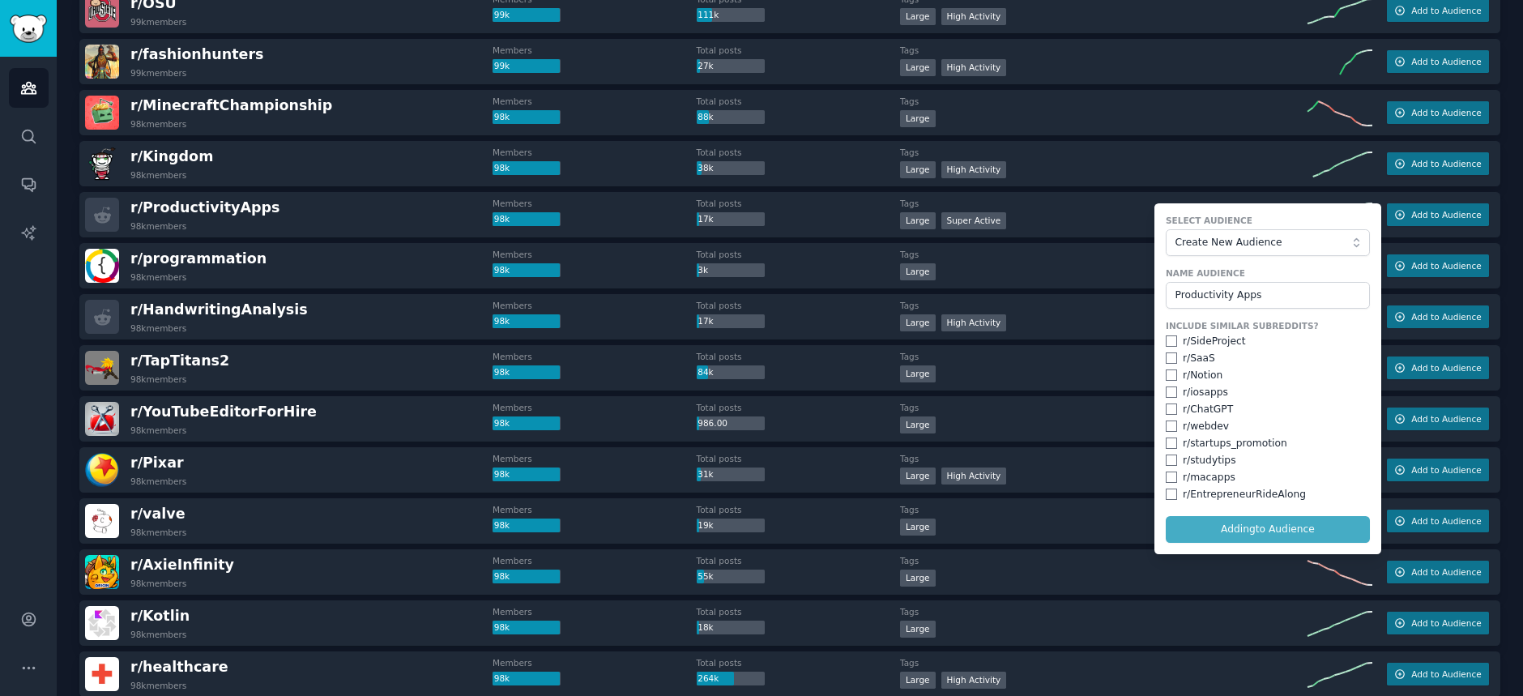
checkbox input "false"
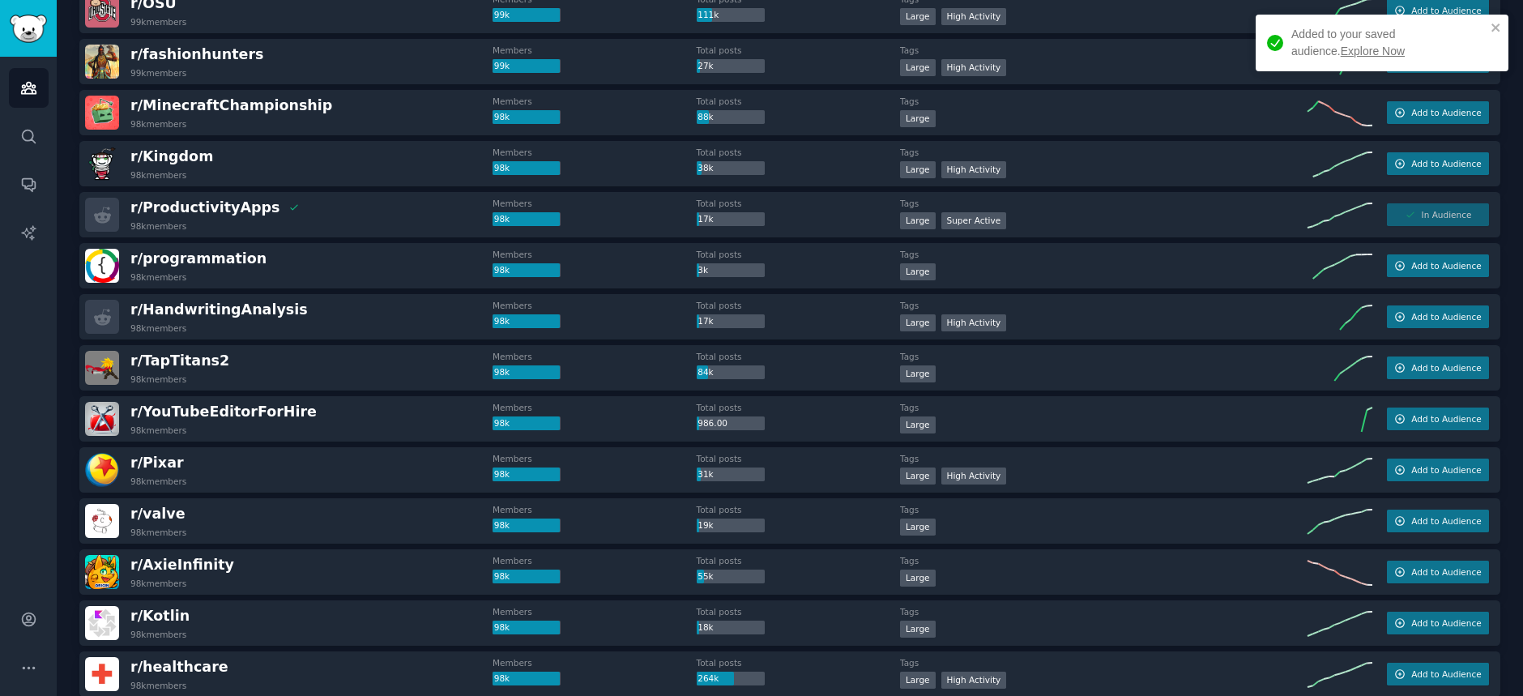
click at [1340, 48] on link "Explore Now" at bounding box center [1372, 51] width 64 height 13
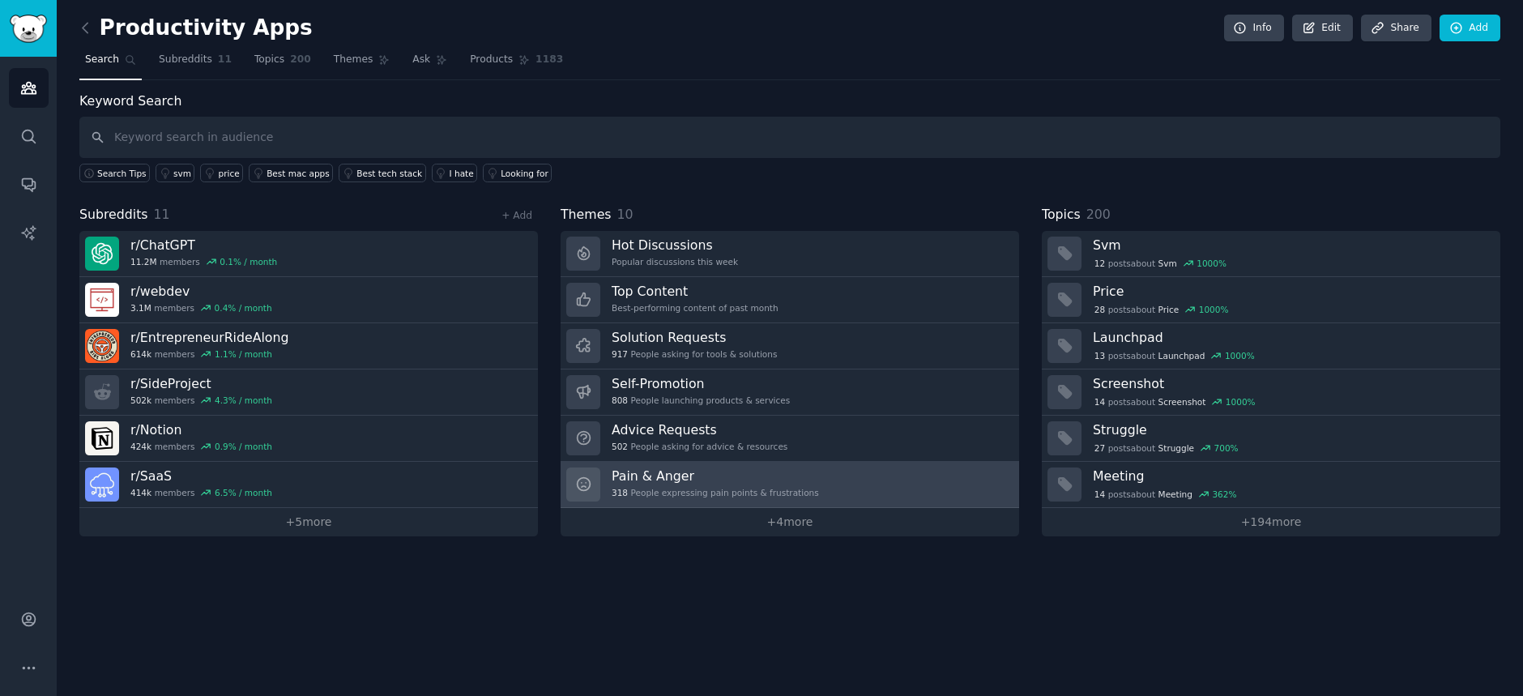
click at [661, 473] on h3 "Pain & Anger" at bounding box center [714, 475] width 207 height 17
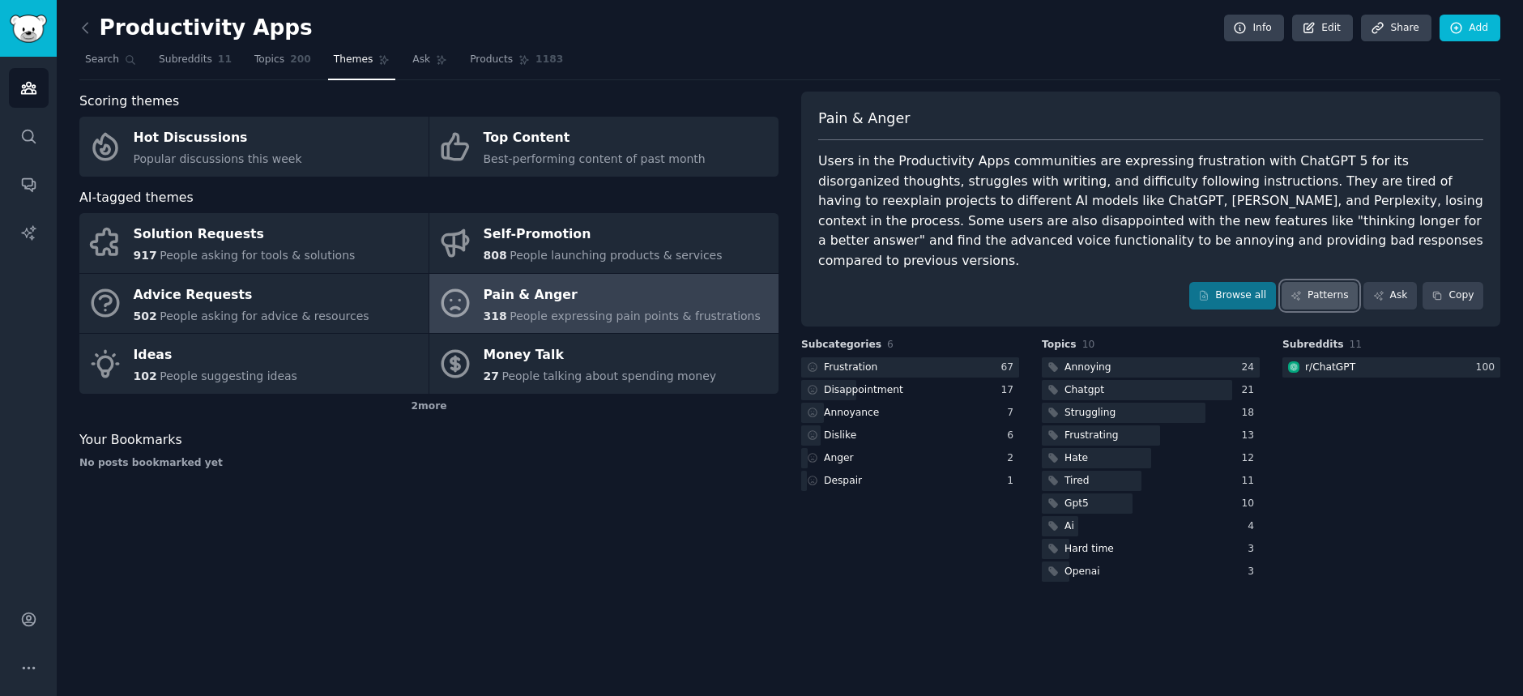
click at [1331, 282] on link "Patterns" at bounding box center [1319, 296] width 76 height 28
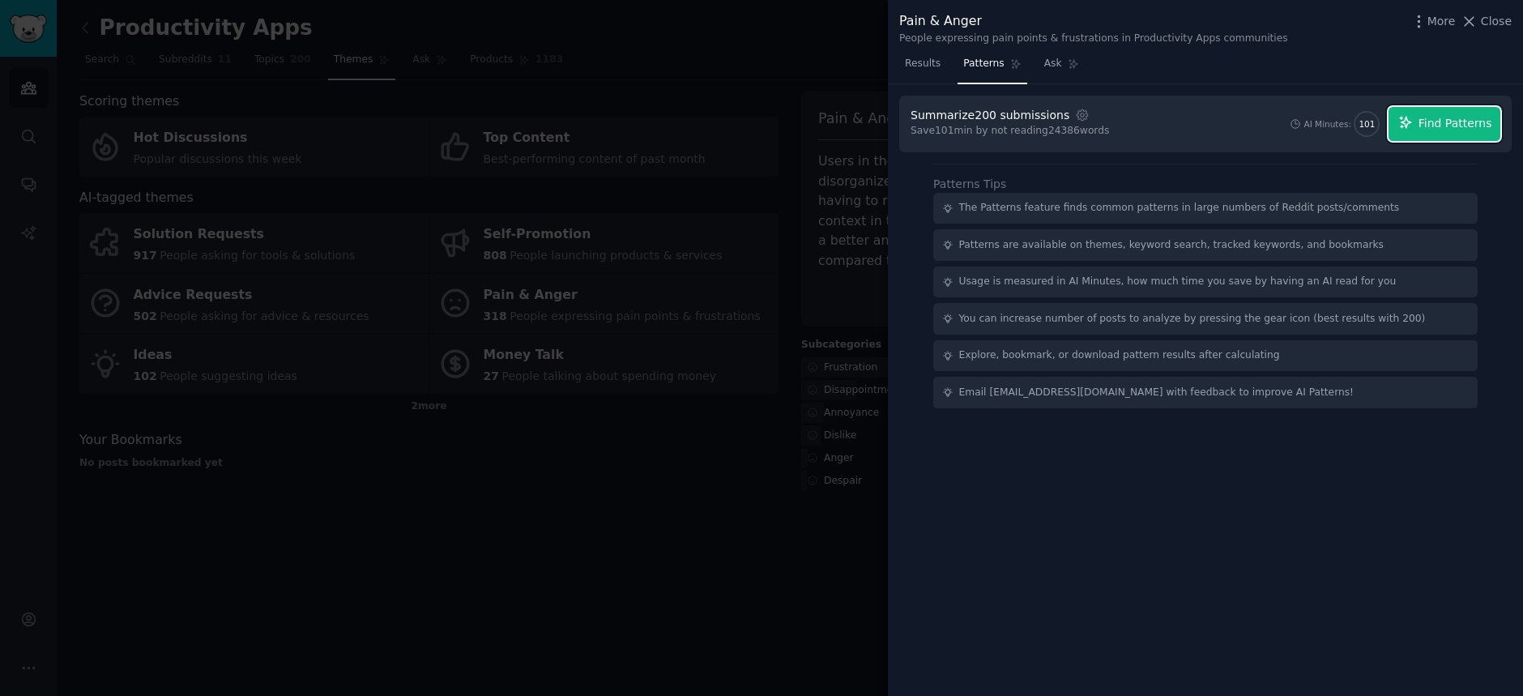
click at [1435, 117] on span "Find Patterns" at bounding box center [1455, 123] width 74 height 17
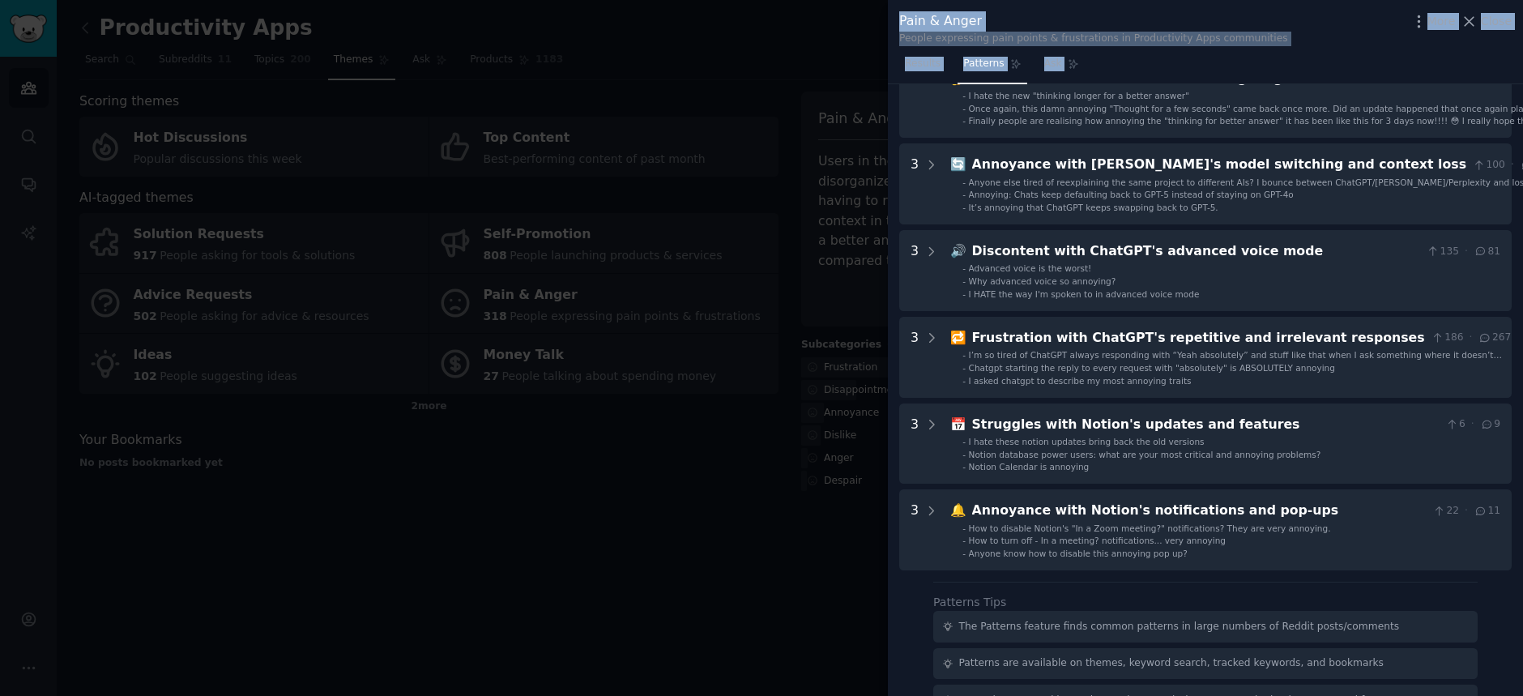
scroll to position [248, 0]
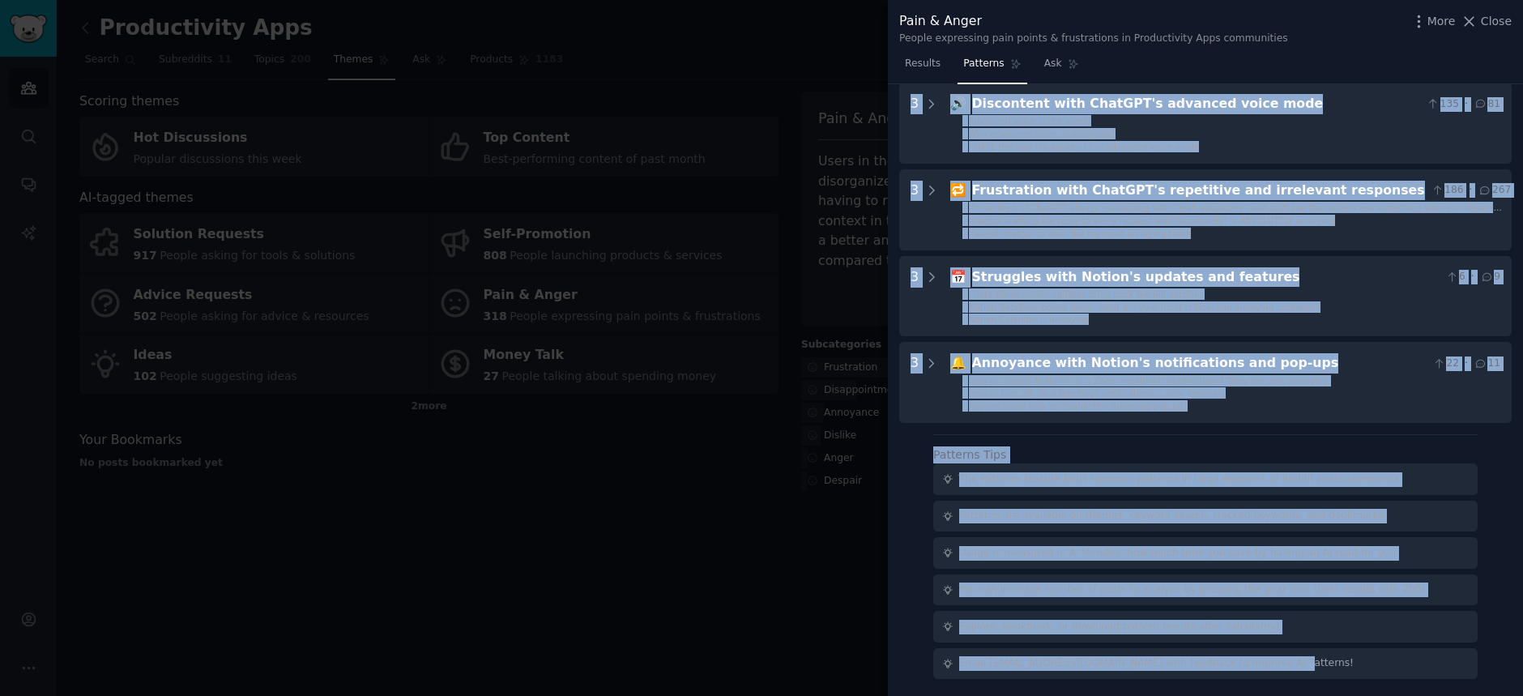
drag, startPoint x: 919, startPoint y: 107, endPoint x: 1286, endPoint y: 673, distance: 674.6
click at [1286, 673] on div "Download Reset Share Pattern s 6 3 🤔 Frustration with ChatGPT 5's 'thinking lon…" at bounding box center [1205, 390] width 635 height 612
